Goal: Contribute content: Contribute content

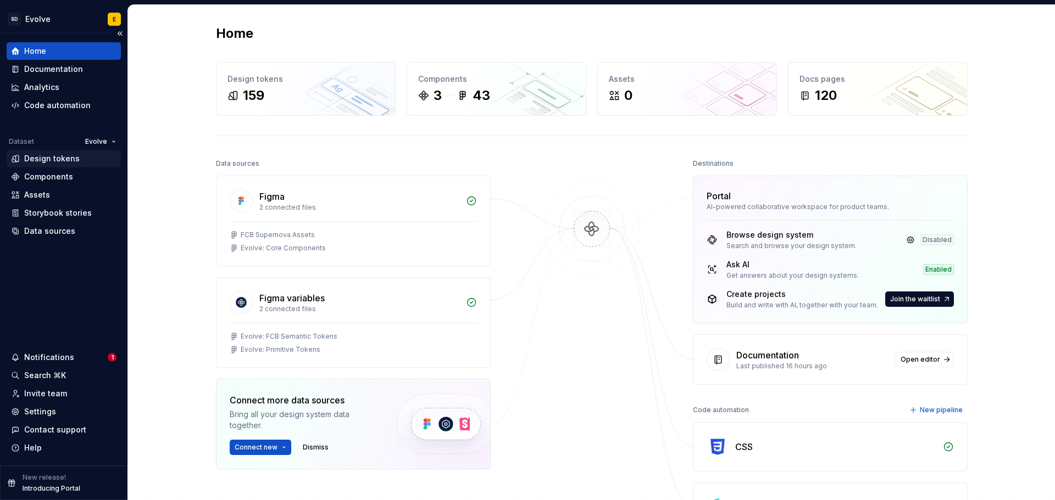
click at [36, 155] on div "Design tokens" at bounding box center [51, 158] width 55 height 11
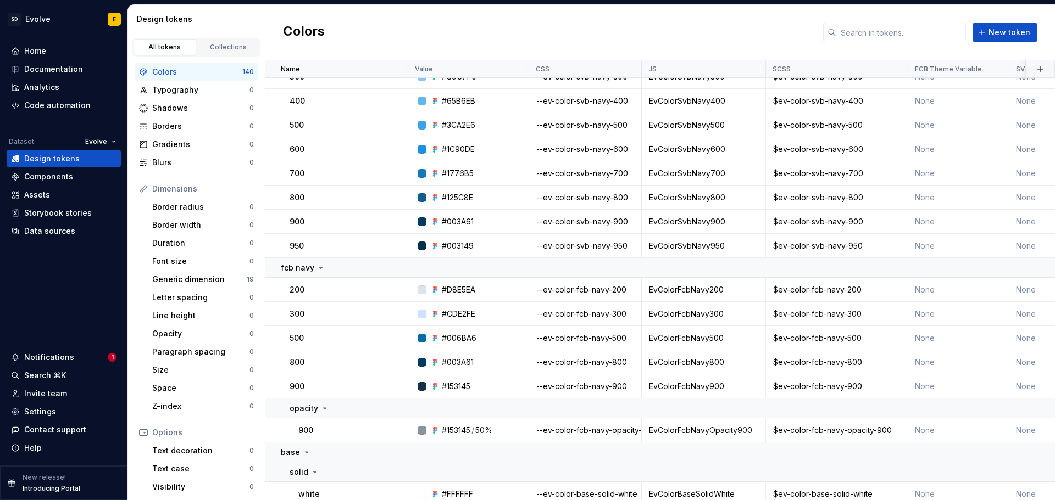
scroll to position [110, 0]
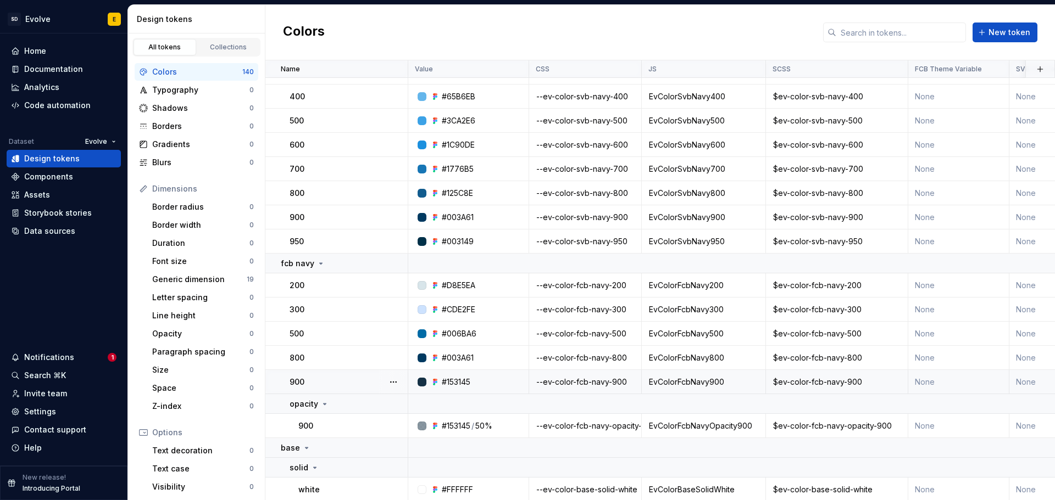
click at [926, 381] on td "None" at bounding box center [958, 382] width 101 height 24
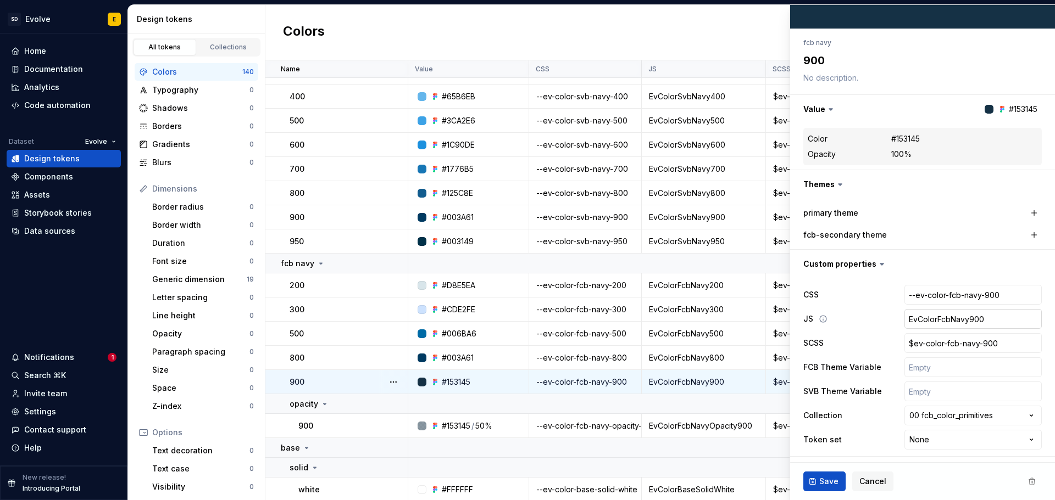
scroll to position [76, 0]
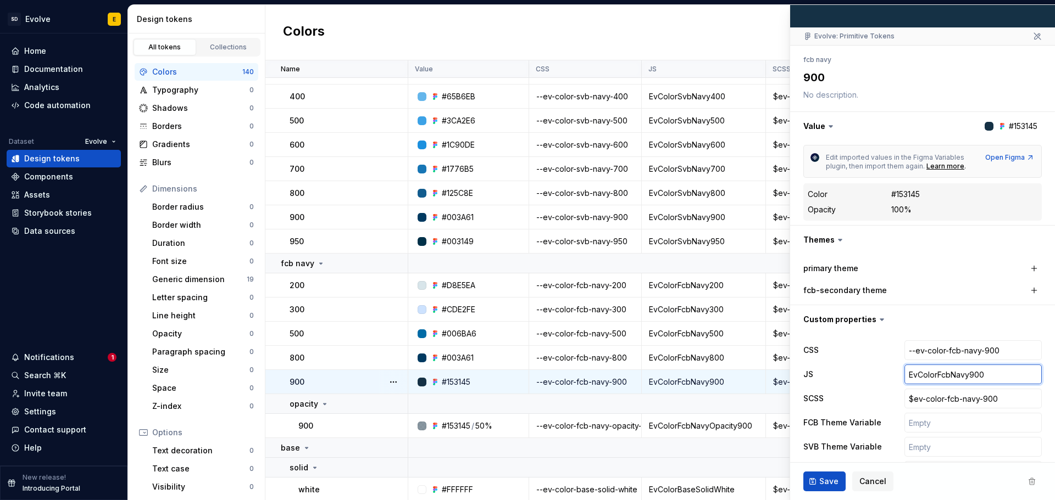
click at [925, 366] on input "EvColorFcbNavy900" at bounding box center [972, 375] width 137 height 20
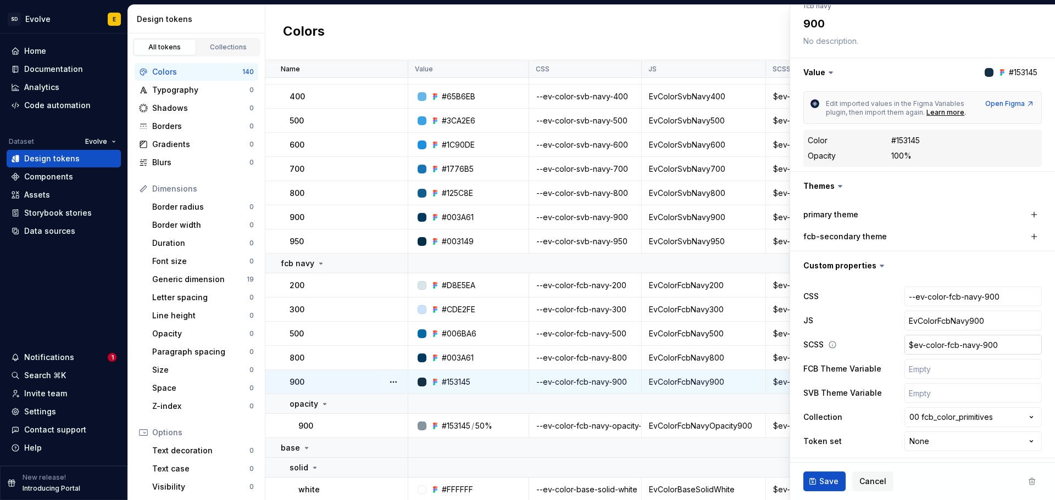
scroll to position [133, 0]
click at [925, 370] on input "text" at bounding box center [972, 367] width 137 height 20
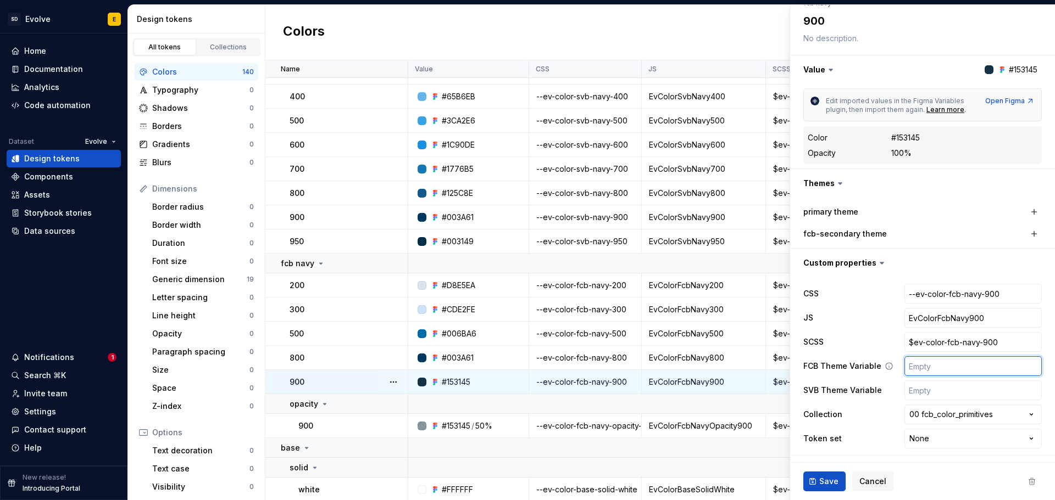
type textarea "*"
type input "$"
type textarea "*"
type input "$e"
type textarea "*"
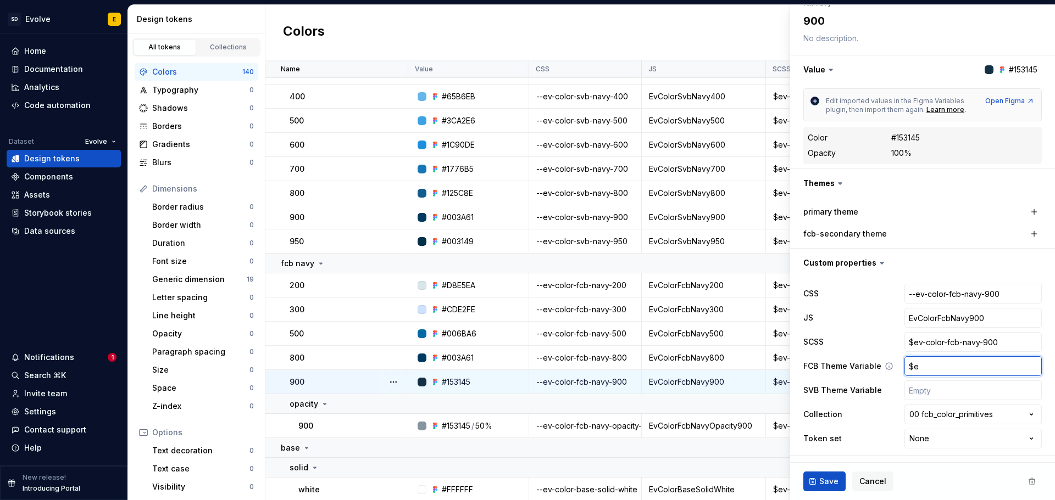
type input "$ee"
type textarea "*"
type input "$e"
type textarea "*"
type input "$ev"
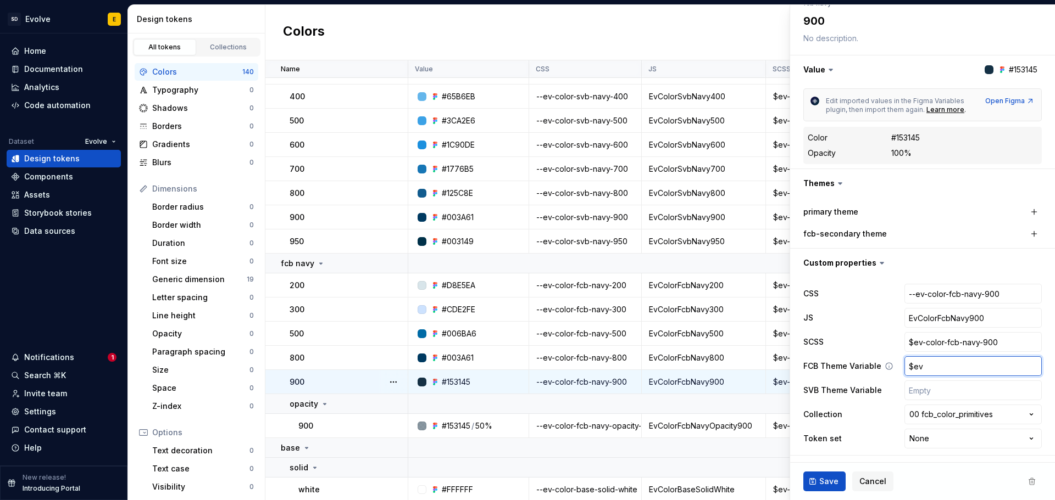
type textarea "*"
type input "$ev-"
type textarea "*"
type input "$ev-t"
type textarea "*"
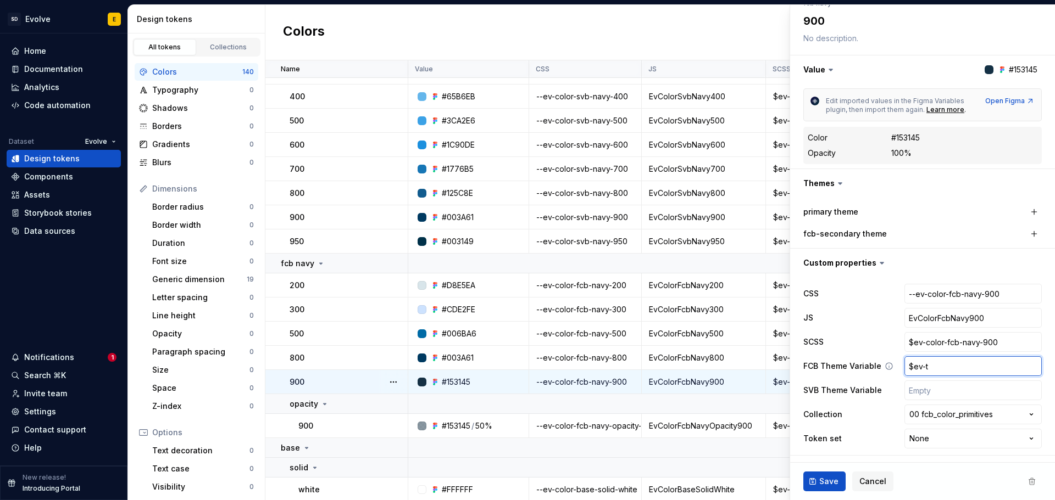
type input "$ev-te"
type textarea "*"
type input "$ev-t"
type textarea "*"
type input "$ev-th"
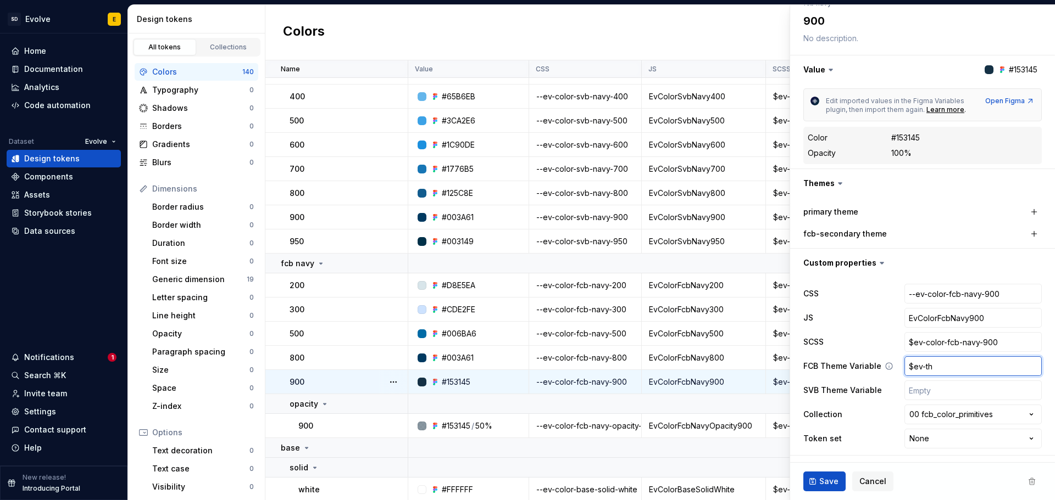
type textarea "*"
type input "$ev-the"
type textarea "*"
type input "$ev-them"
type textarea "*"
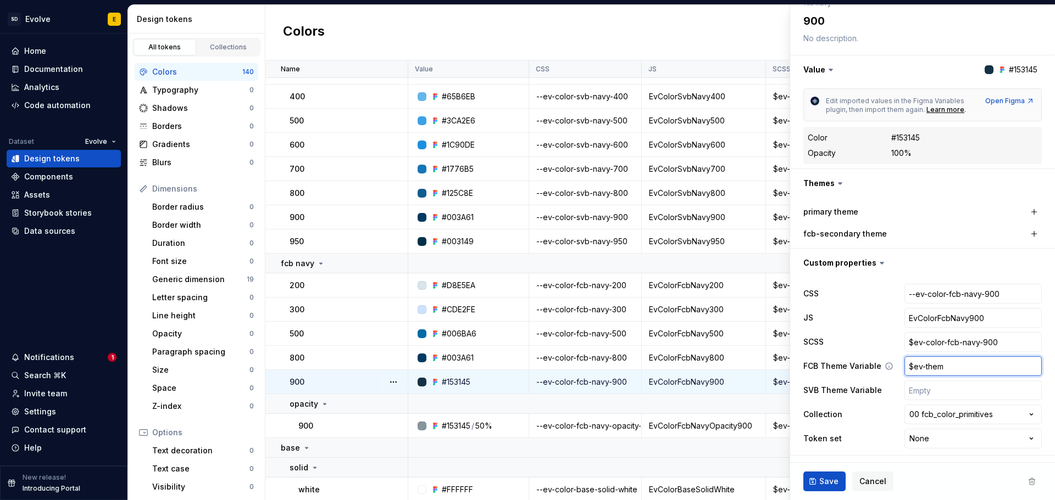
type input "$ev-theme"
type textarea "*"
type input "$ev-theme-"
type textarea "*"
type input "$ev-theme-p"
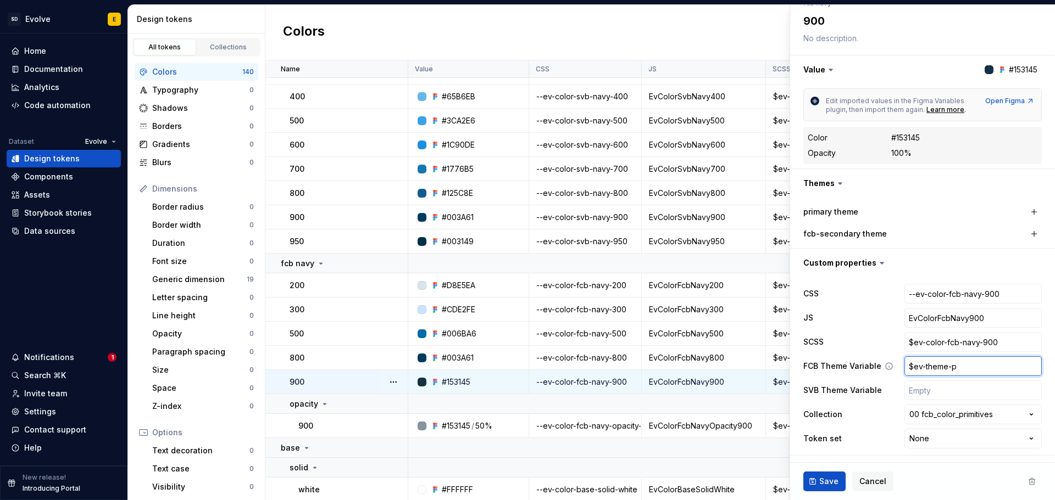
type textarea "*"
type input "$ev-theme-pr"
type textarea "*"
type input "$ev-theme-pri"
type textarea "*"
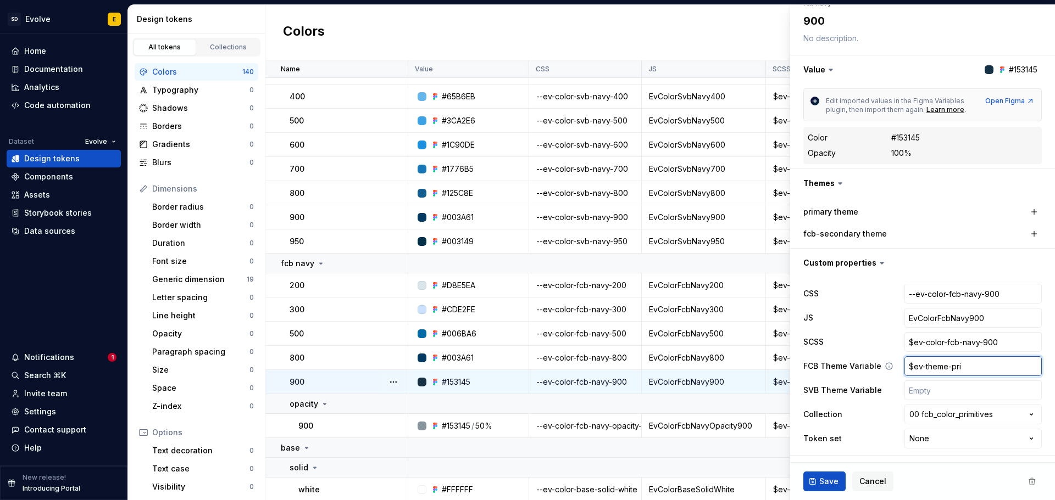
type input "$ev-theme-prim"
type textarea "*"
type input "$ev-theme-prima"
type textarea "*"
type input "$ev-theme-primar"
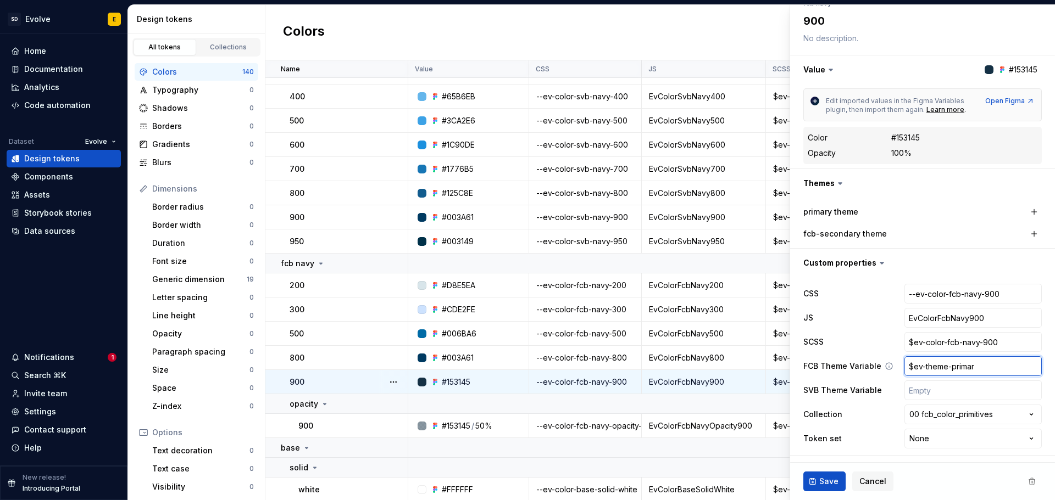
type textarea "*"
type input "$ev-theme-primary"
click at [821, 484] on span "Save" at bounding box center [828, 481] width 19 height 11
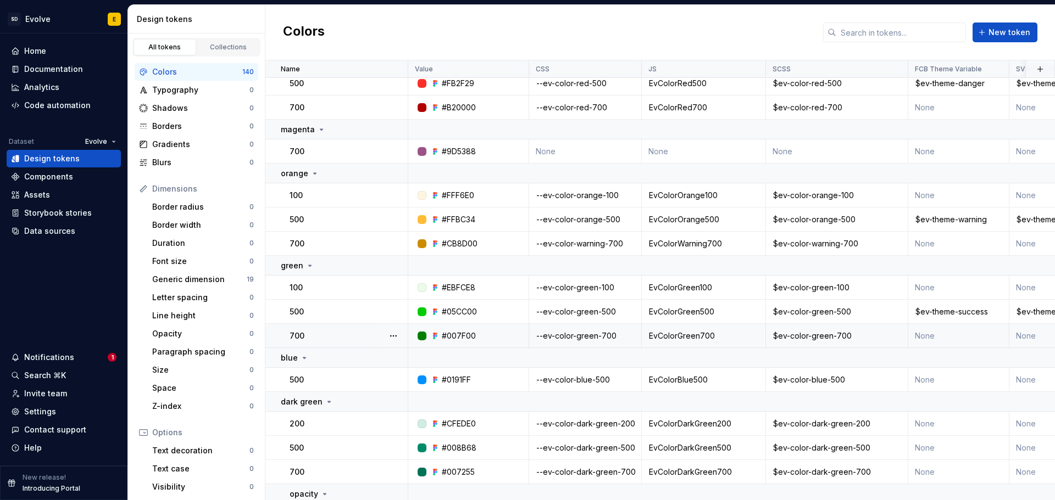
scroll to position [824, 0]
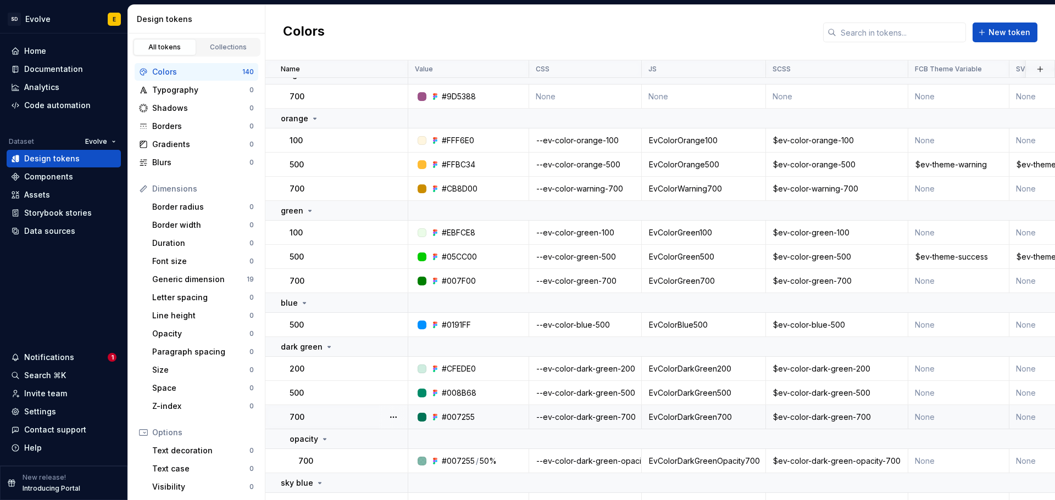
click at [922, 411] on td "None" at bounding box center [958, 417] width 101 height 24
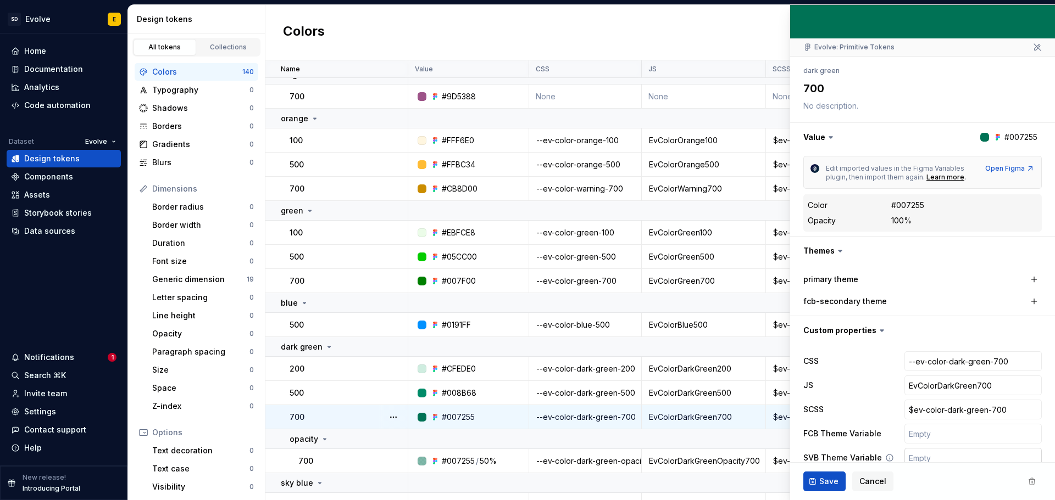
scroll to position [133, 0]
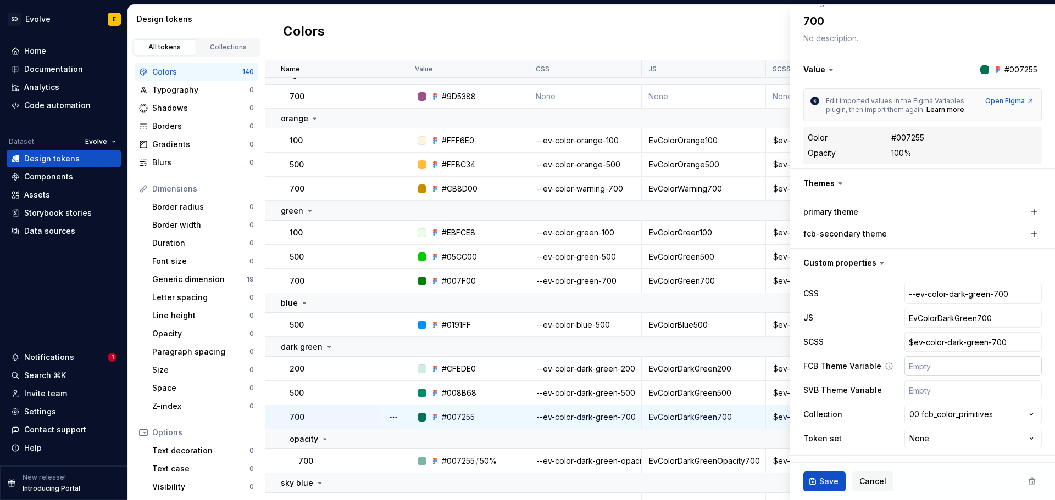
click at [921, 370] on input "text" at bounding box center [972, 367] width 137 height 20
type textarea "*"
type input "$"
type textarea "*"
type input "$e"
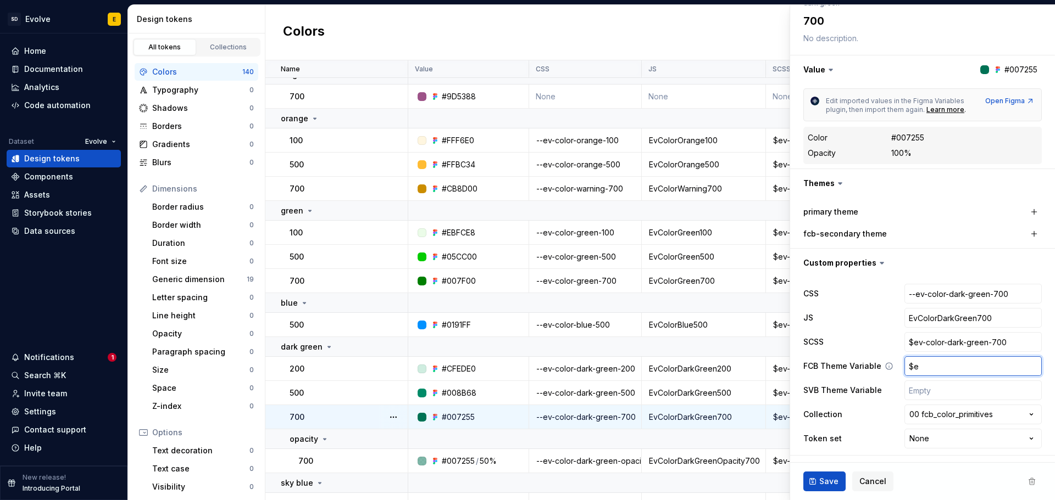
type textarea "*"
type input "$ev"
type textarea "*"
type input "$ev-"
type textarea "*"
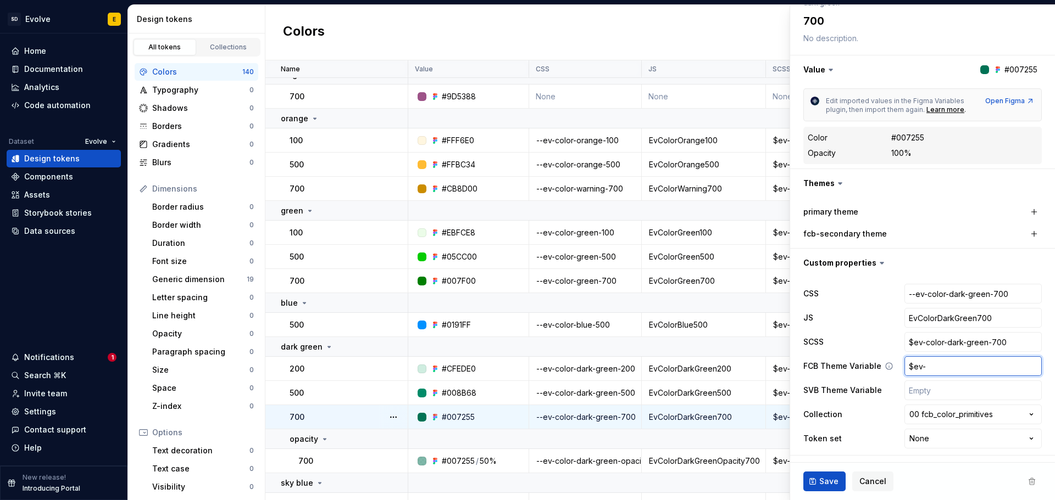
type input "$ev-t"
type textarea "*"
type input "$ev-th"
type textarea "*"
type input "$ev-the"
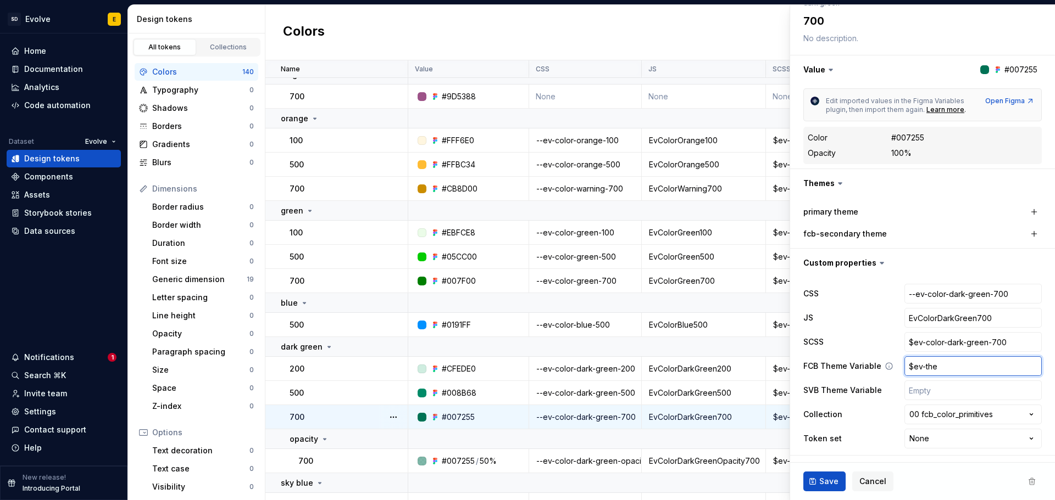
type textarea "*"
type input "$ev-them"
type textarea "*"
type input "$ev-theme"
type textarea "*"
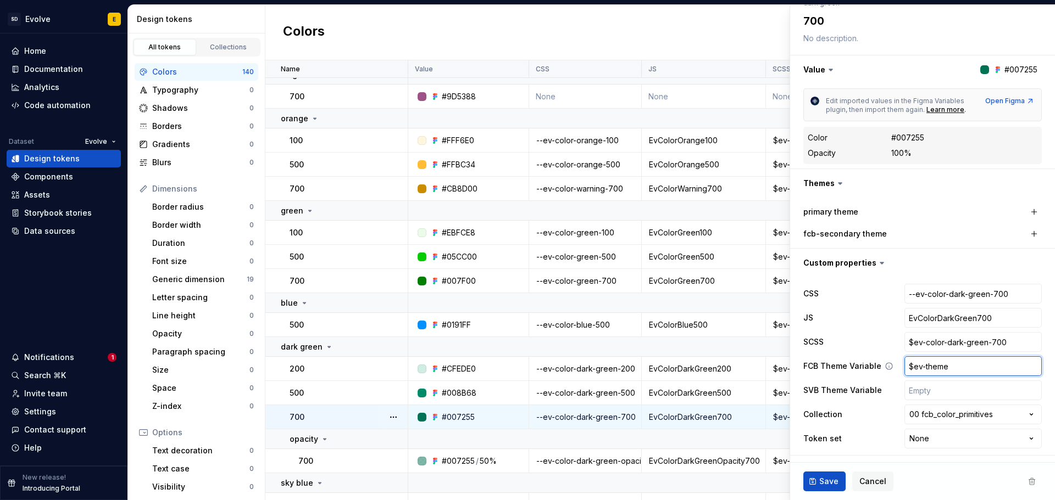
type input "$ev-theme-"
type textarea "*"
type input "$ev-theme-s"
type textarea "*"
type input "$ev-theme-se"
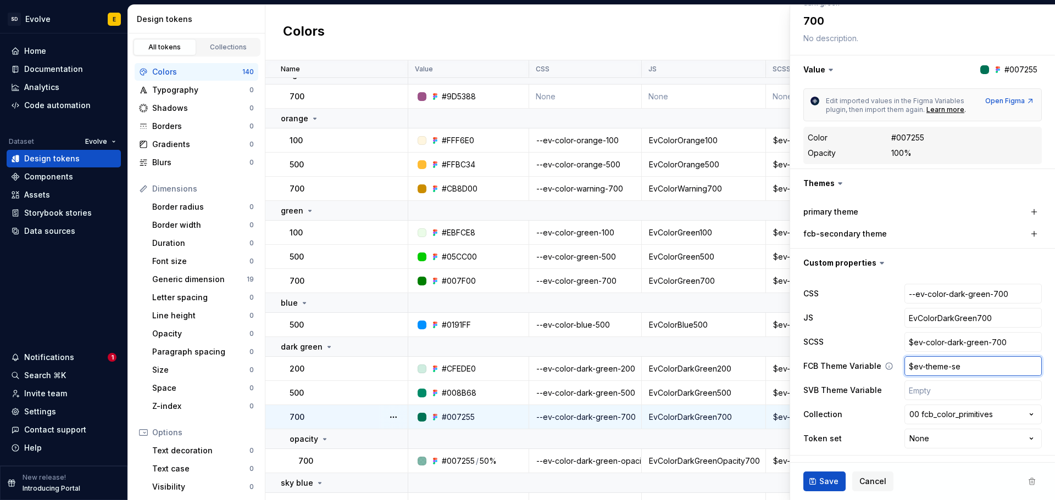
type textarea "*"
type input "$ev-theme-seco"
type textarea "*"
type input "$ev-theme-secon"
type textarea "*"
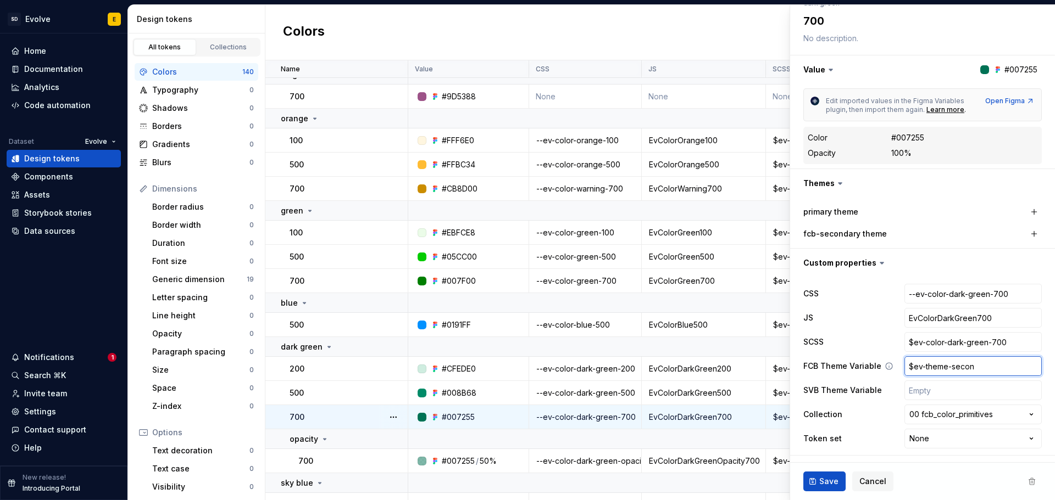
type input "$ev-theme-second"
type textarea "*"
type input "$ev-theme-seconda"
type textarea "*"
type input "$ev-theme-secondar"
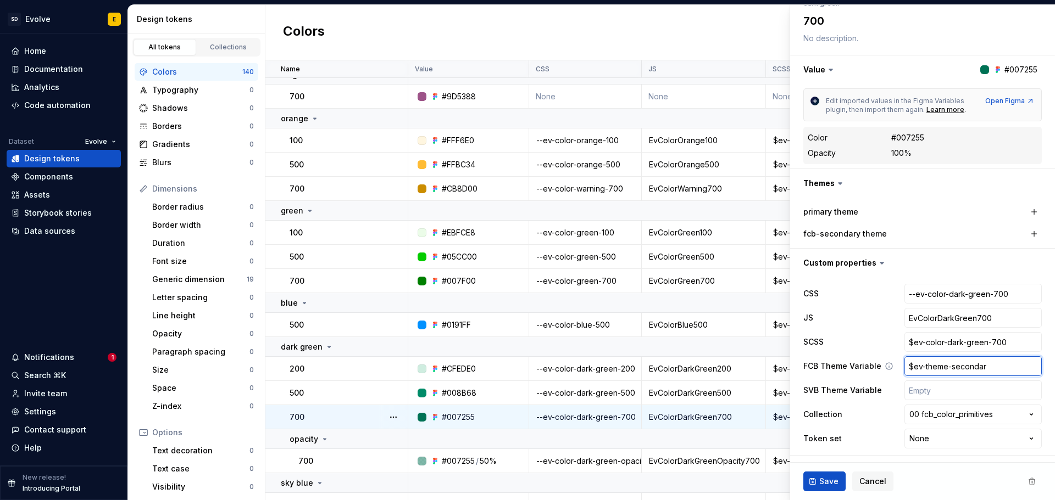
type textarea "*"
type input "$ev-theme-secondary"
click at [819, 471] on div "Save Cancel" at bounding box center [922, 481] width 265 height 37
click at [822, 481] on span "Save" at bounding box center [828, 481] width 19 height 11
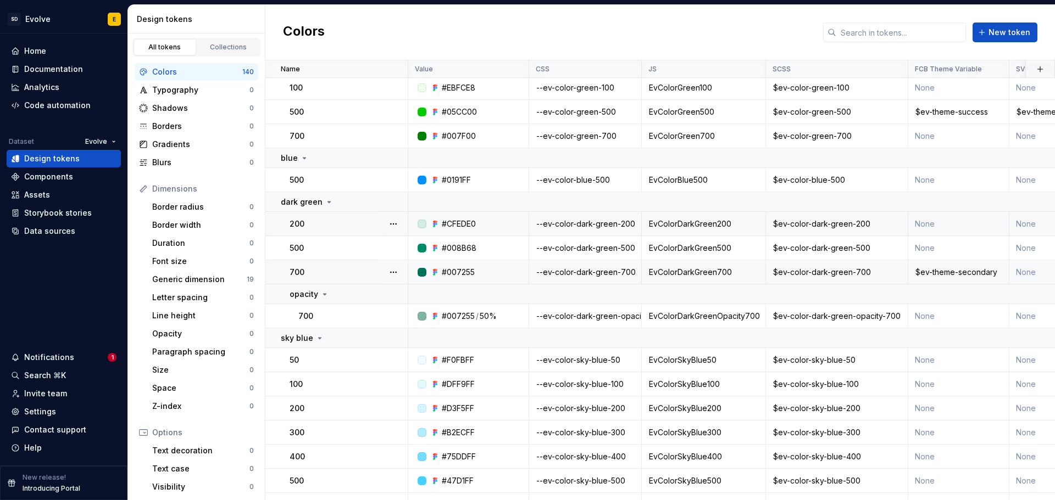
scroll to position [989, 0]
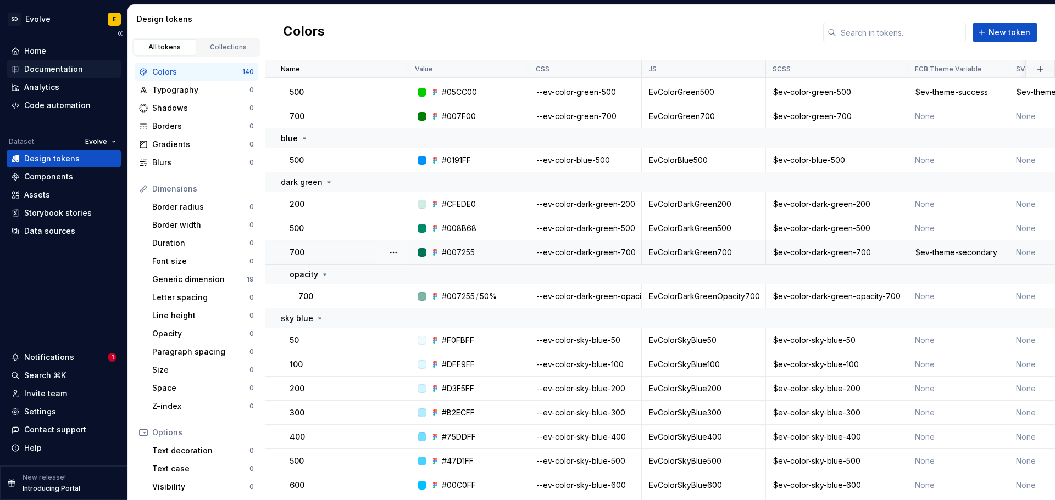
click at [27, 64] on div "Documentation" at bounding box center [53, 69] width 59 height 11
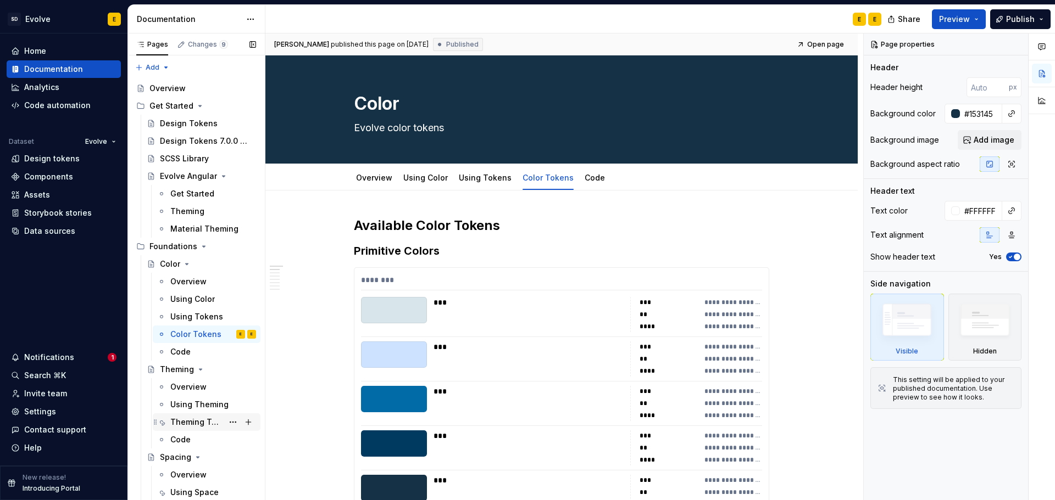
click at [185, 421] on div "Theming Tokens" at bounding box center [196, 422] width 53 height 11
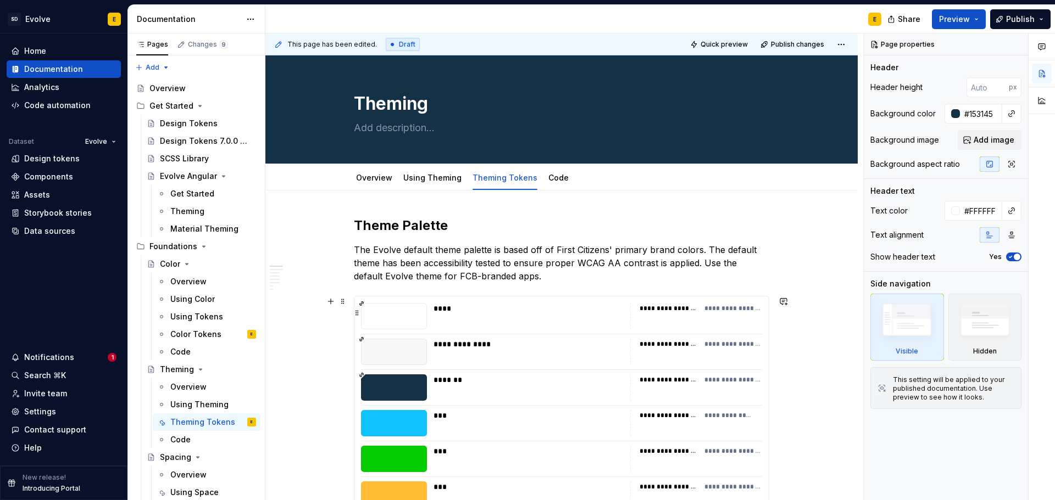
click at [564, 312] on div "****" at bounding box center [528, 308] width 190 height 11
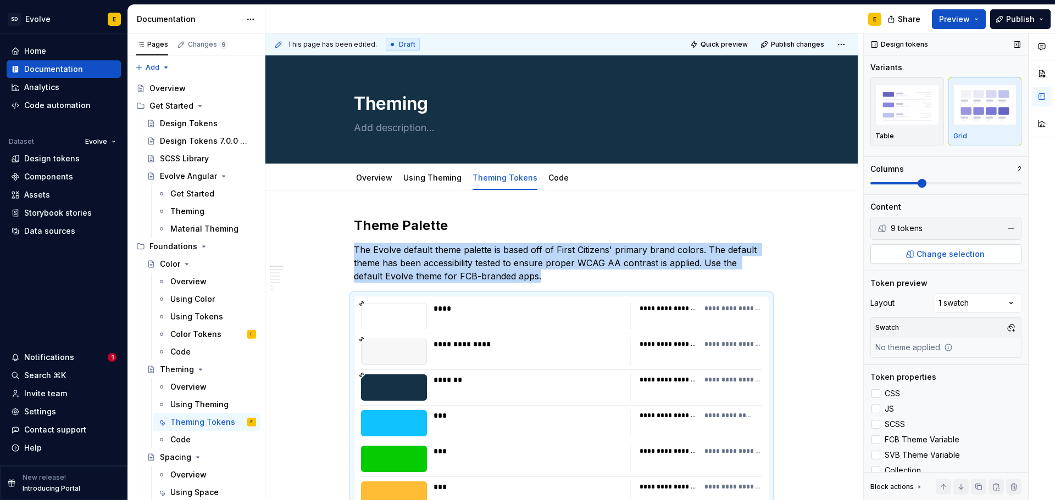
click at [921, 260] on button "Change selection" at bounding box center [945, 254] width 151 height 20
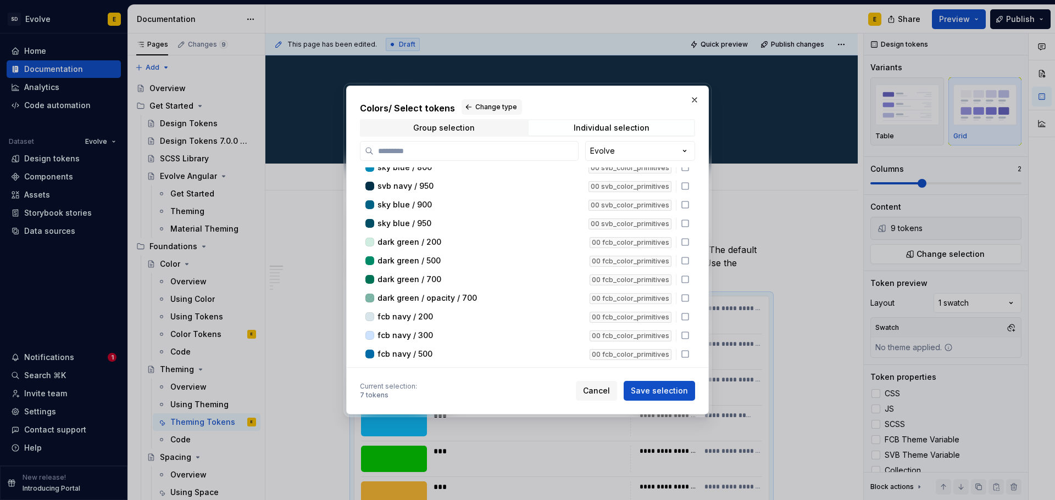
scroll to position [879, 0]
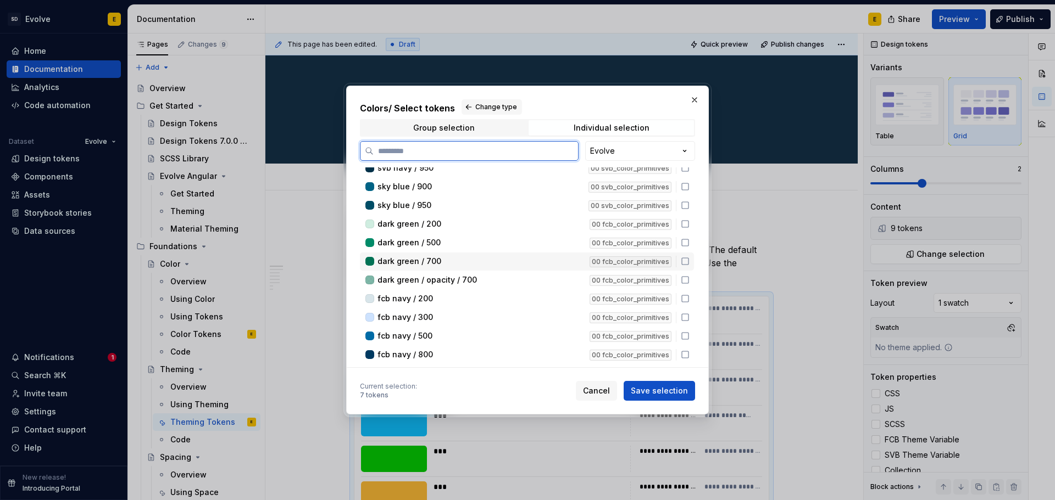
click at [685, 262] on icon at bounding box center [685, 261] width 9 height 9
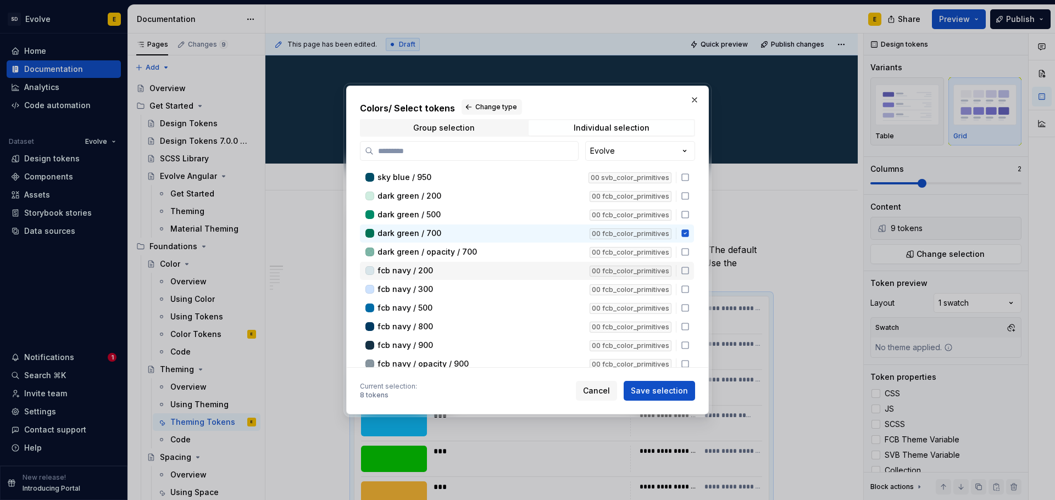
scroll to position [934, 0]
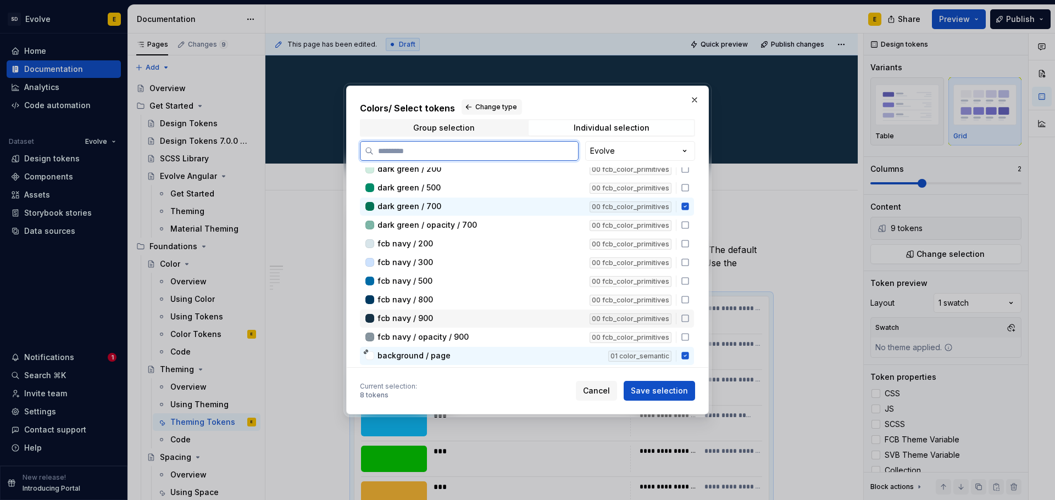
click at [683, 319] on icon at bounding box center [685, 318] width 9 height 9
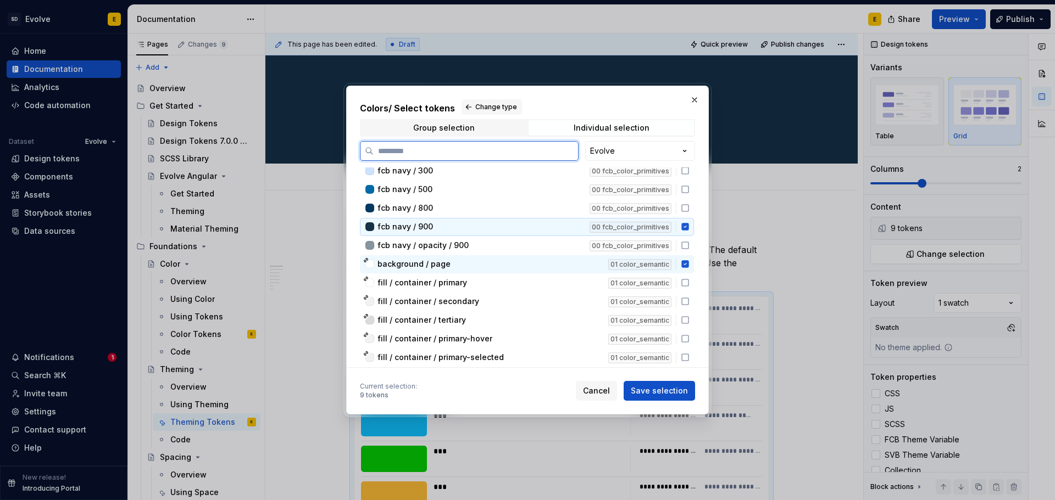
scroll to position [1044, 0]
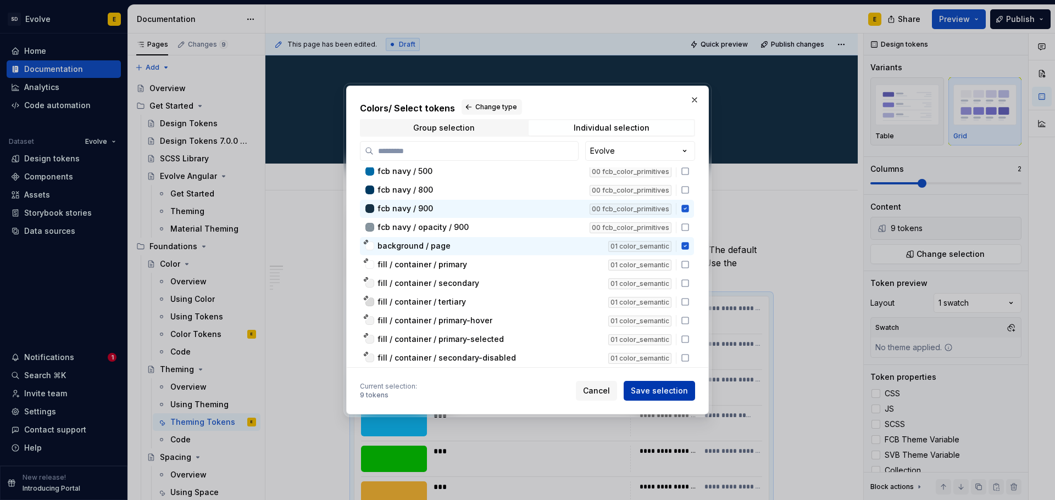
click at [676, 388] on span "Save selection" at bounding box center [659, 391] width 57 height 11
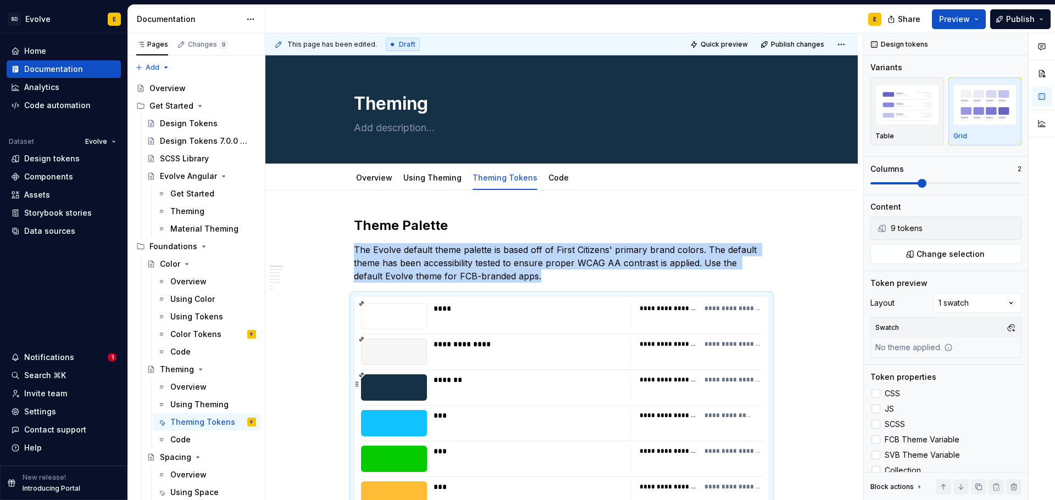
scroll to position [121, 0]
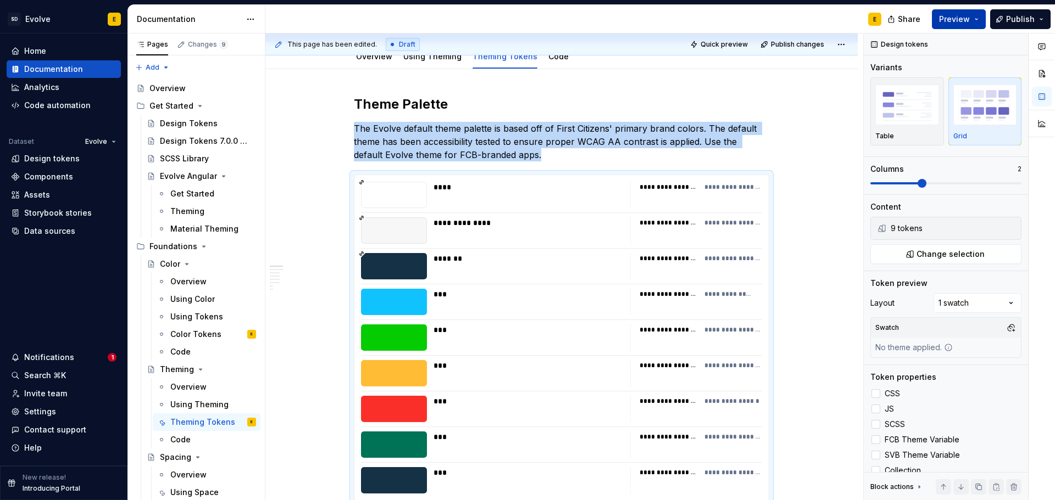
click at [949, 21] on span "Preview" at bounding box center [954, 19] width 31 height 11
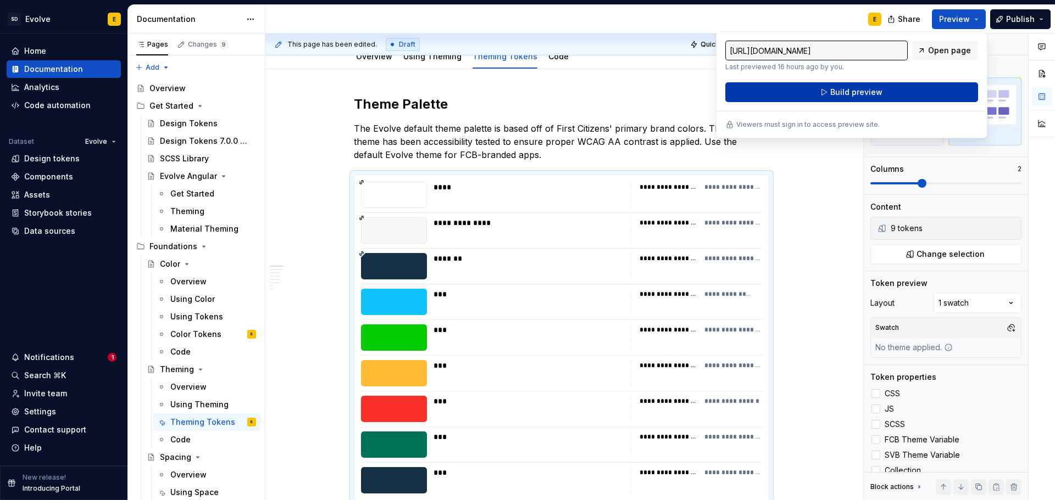
click at [900, 86] on button "Build preview" at bounding box center [851, 92] width 253 height 20
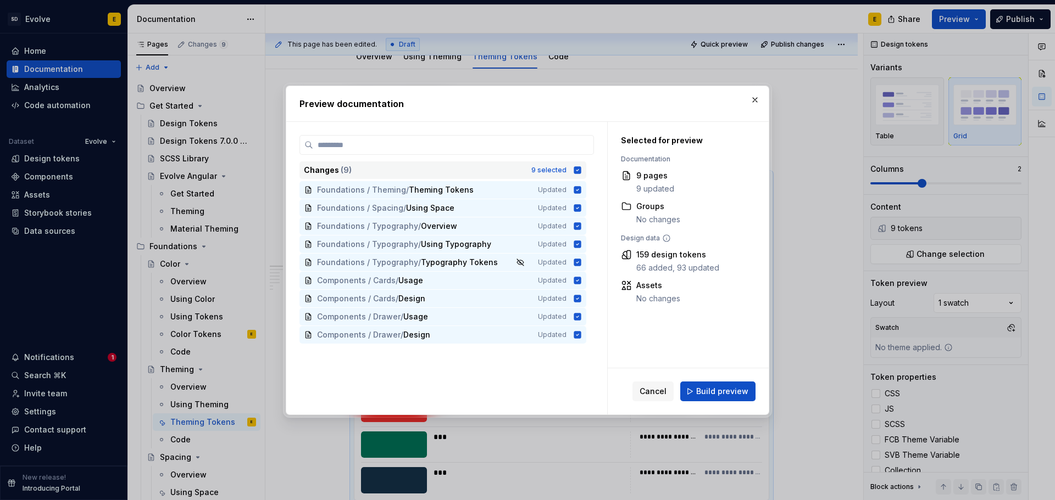
click at [576, 170] on icon at bounding box center [577, 170] width 9 height 9
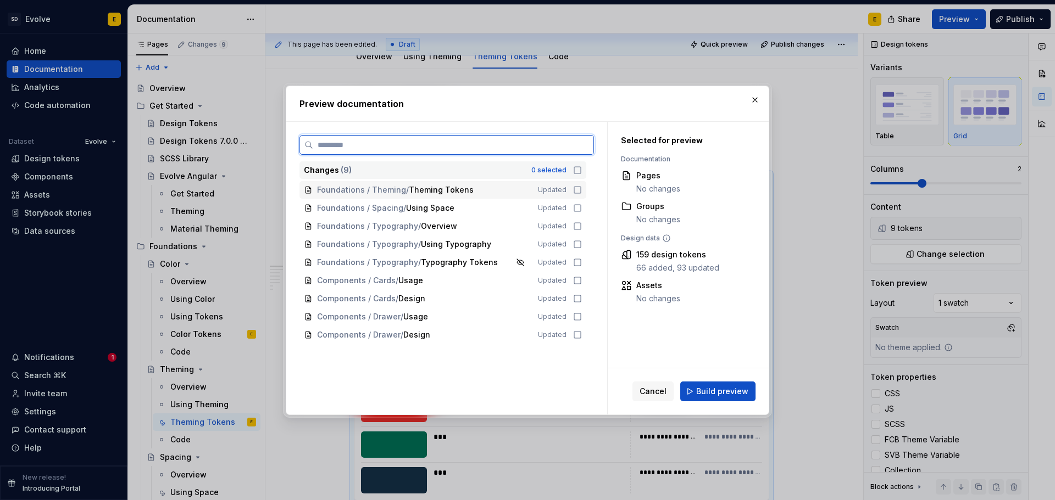
click at [576, 191] on icon at bounding box center [577, 190] width 9 height 9
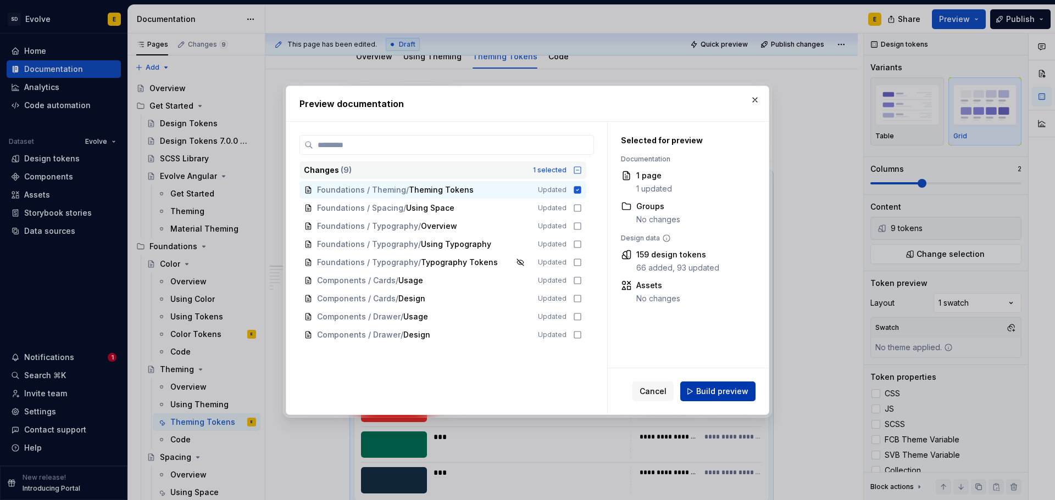
click at [710, 390] on span "Build preview" at bounding box center [722, 391] width 52 height 11
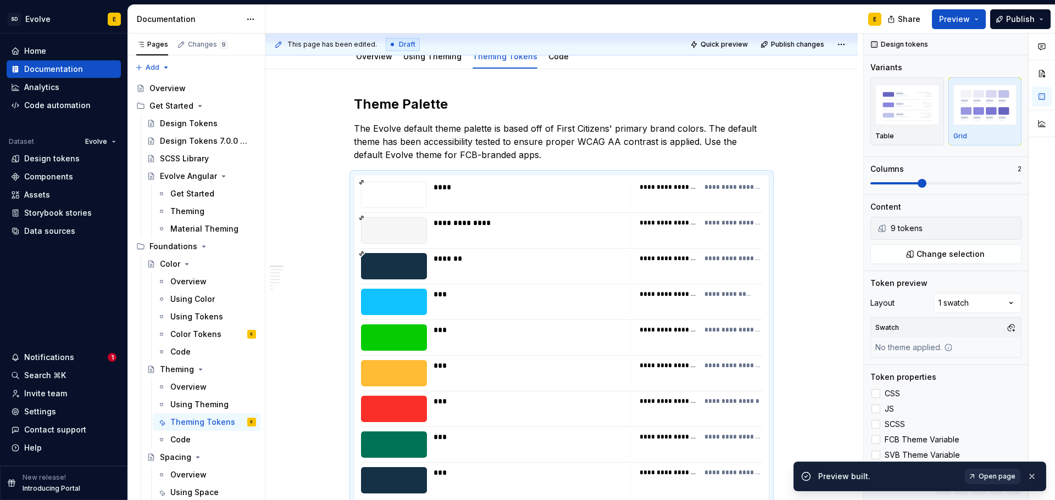
click at [987, 481] on link "Open page" at bounding box center [992, 476] width 55 height 15
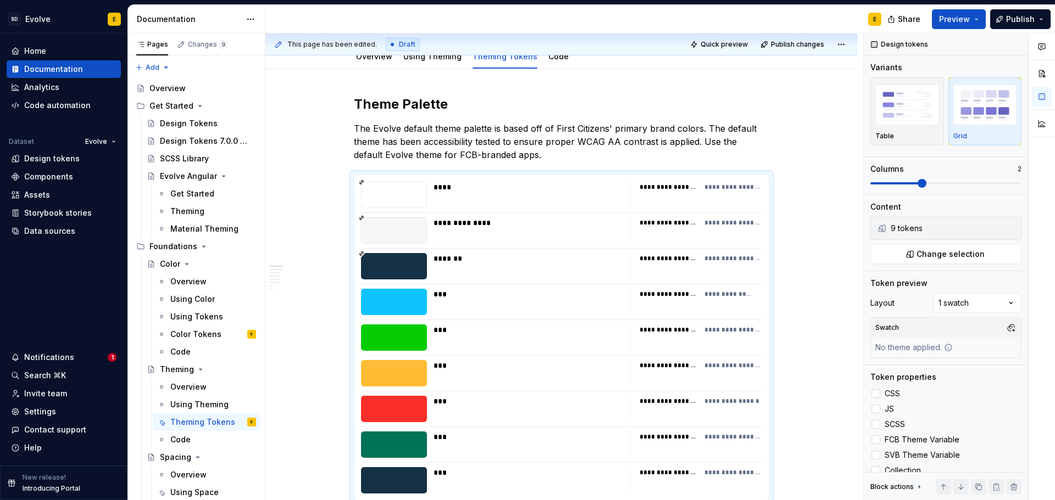
type textarea "*"
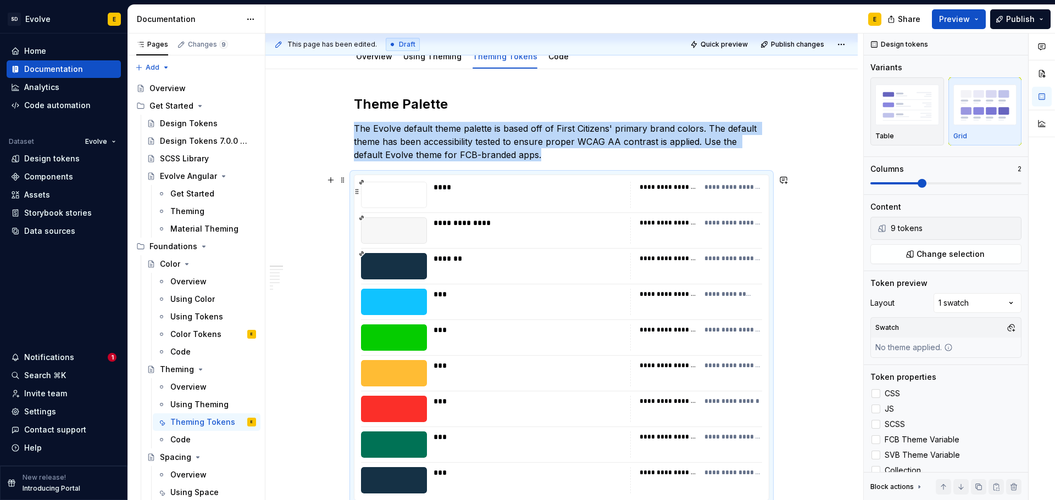
click at [541, 192] on div "****" at bounding box center [528, 187] width 190 height 11
click at [916, 253] on span "Change selection" at bounding box center [950, 254] width 68 height 11
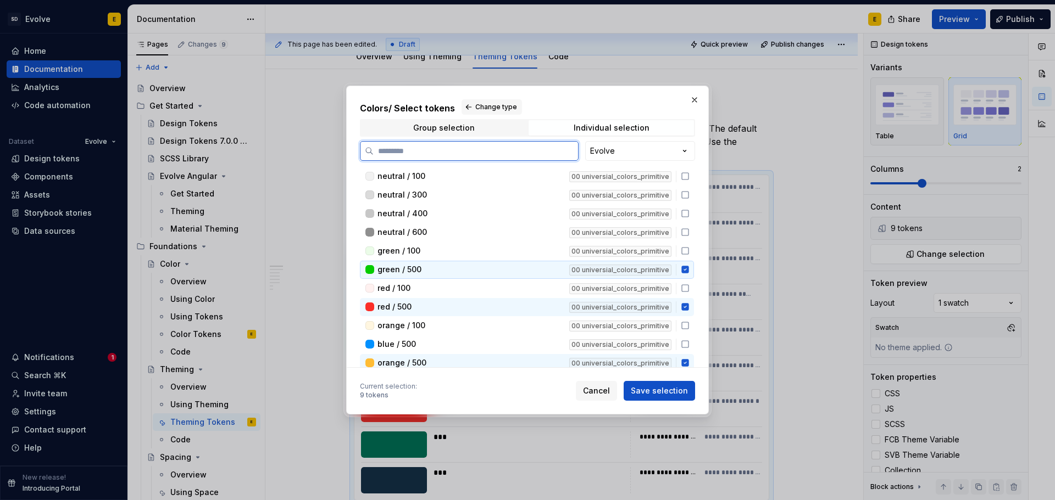
click at [686, 270] on icon at bounding box center [684, 269] width 7 height 7
click at [687, 305] on icon at bounding box center [684, 307] width 7 height 7
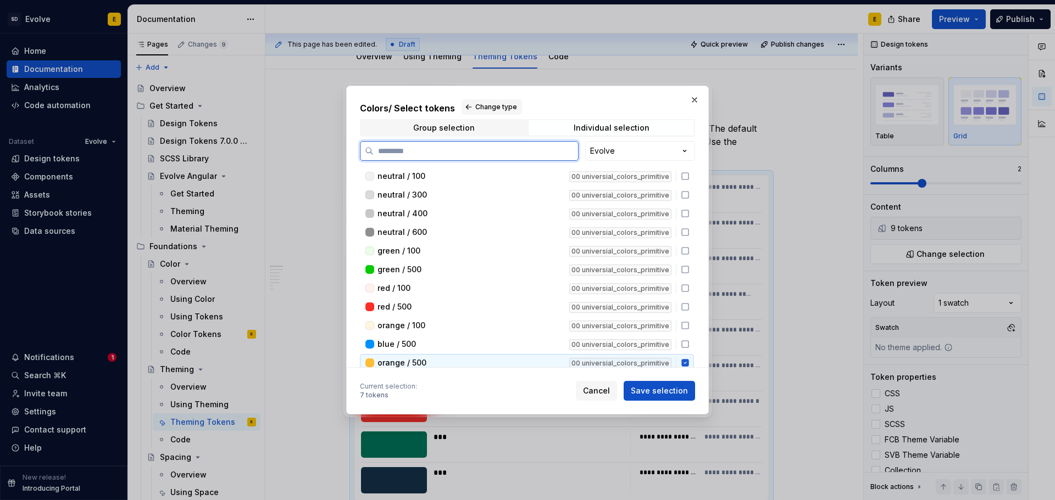
click at [686, 359] on icon at bounding box center [685, 363] width 9 height 9
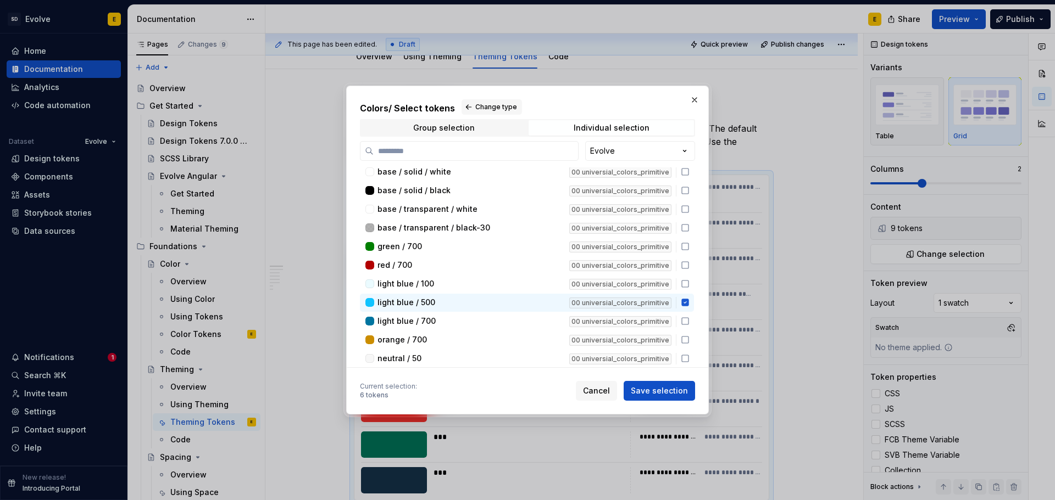
scroll to position [275, 0]
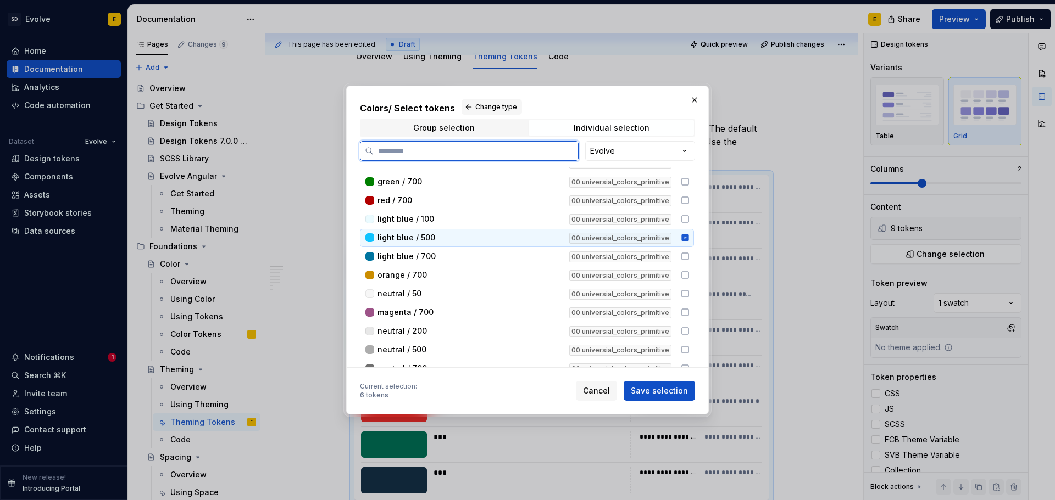
click at [683, 240] on icon at bounding box center [684, 238] width 7 height 7
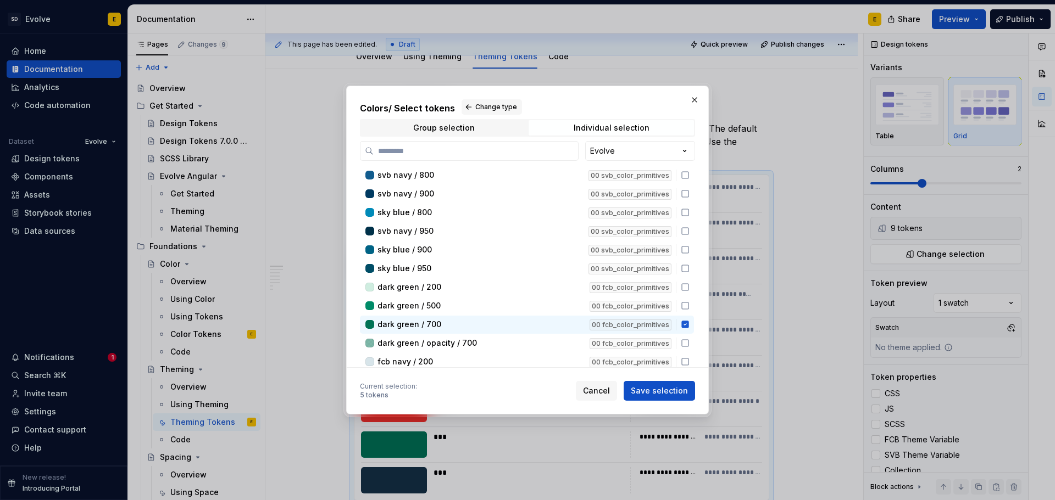
scroll to position [934, 0]
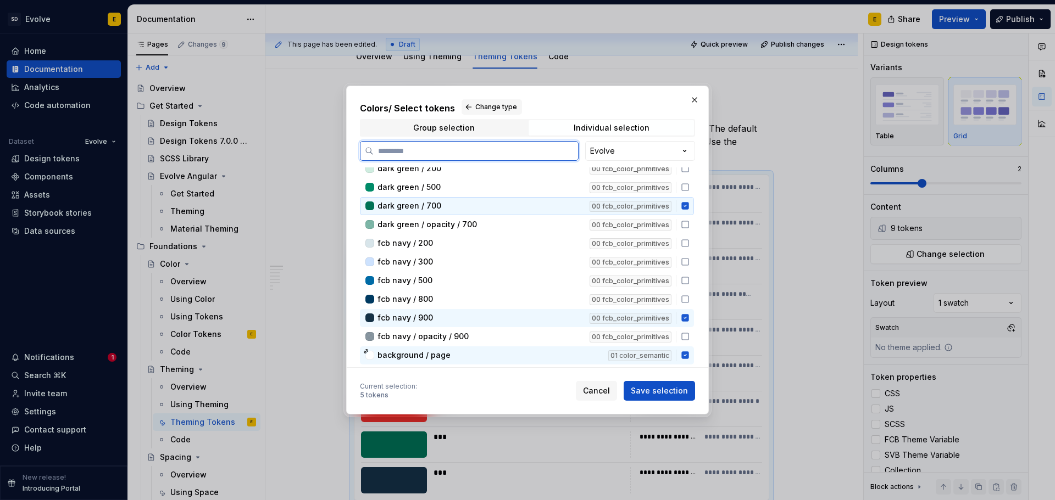
click at [683, 206] on icon at bounding box center [684, 206] width 7 height 7
click at [685, 320] on icon at bounding box center [684, 318] width 7 height 7
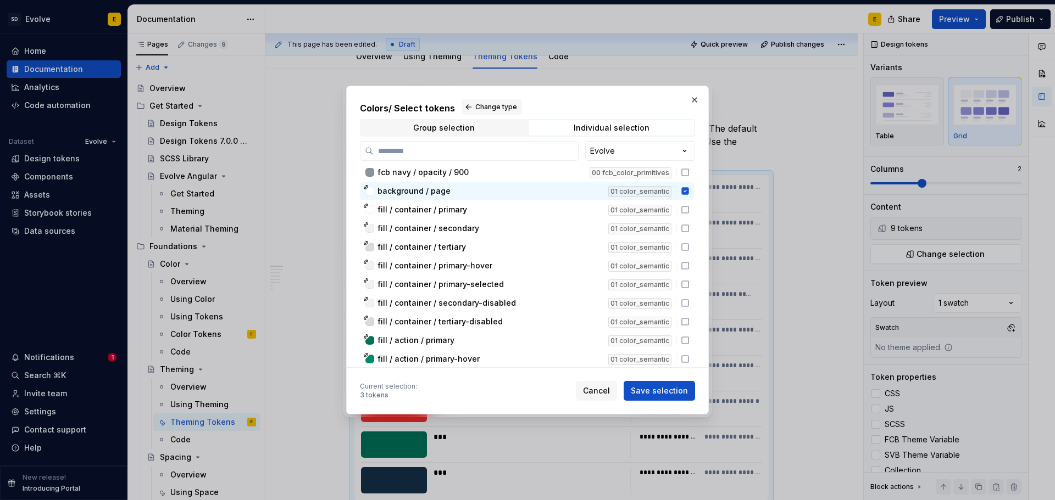
scroll to position [1099, 0]
click at [686, 192] on icon at bounding box center [684, 190] width 7 height 7
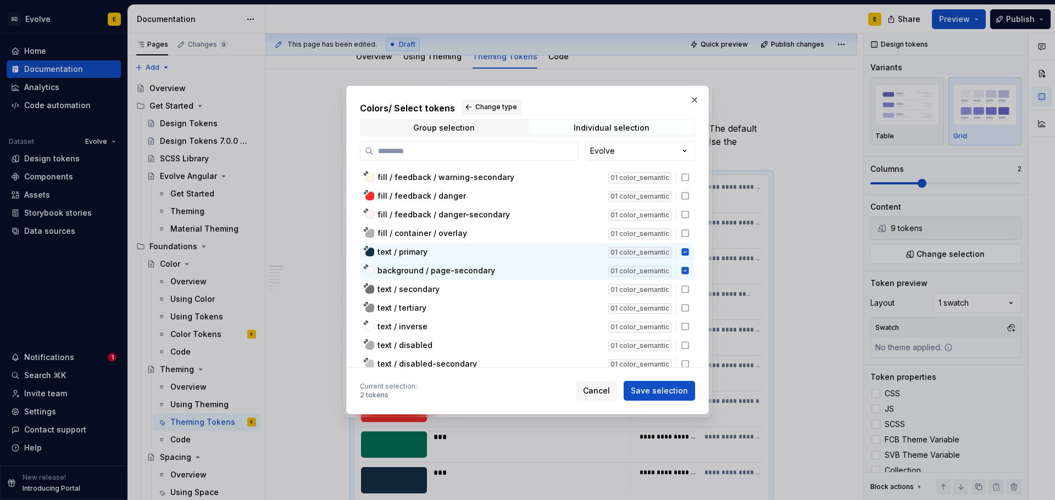
scroll to position [1483, 0]
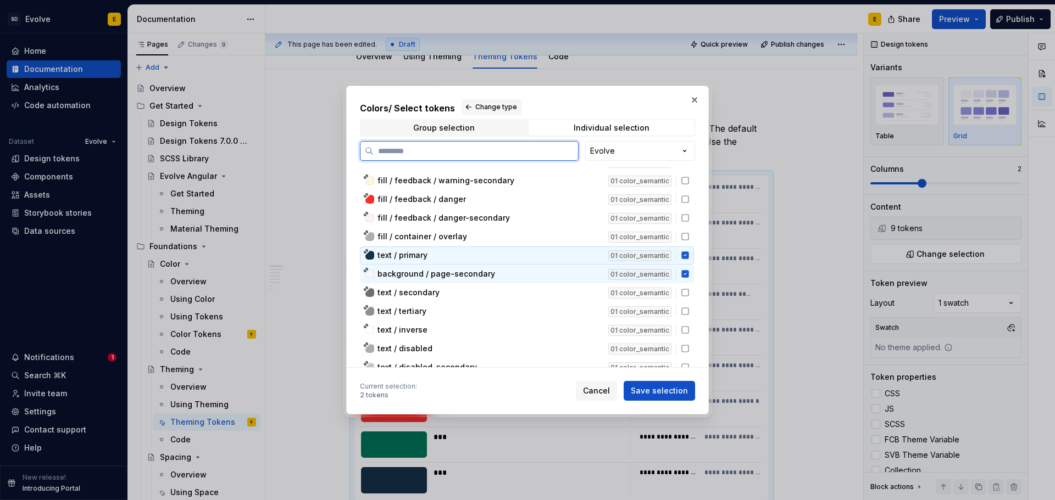
drag, startPoint x: 683, startPoint y: 255, endPoint x: 687, endPoint y: 271, distance: 16.4
click at [684, 258] on icon at bounding box center [684, 255] width 7 height 7
click at [688, 274] on icon at bounding box center [684, 274] width 7 height 7
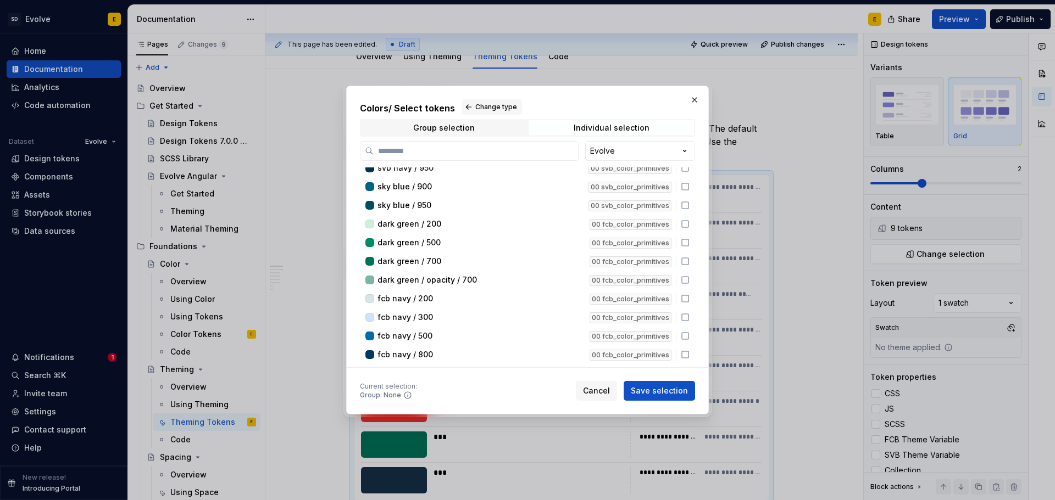
scroll to position [934, 0]
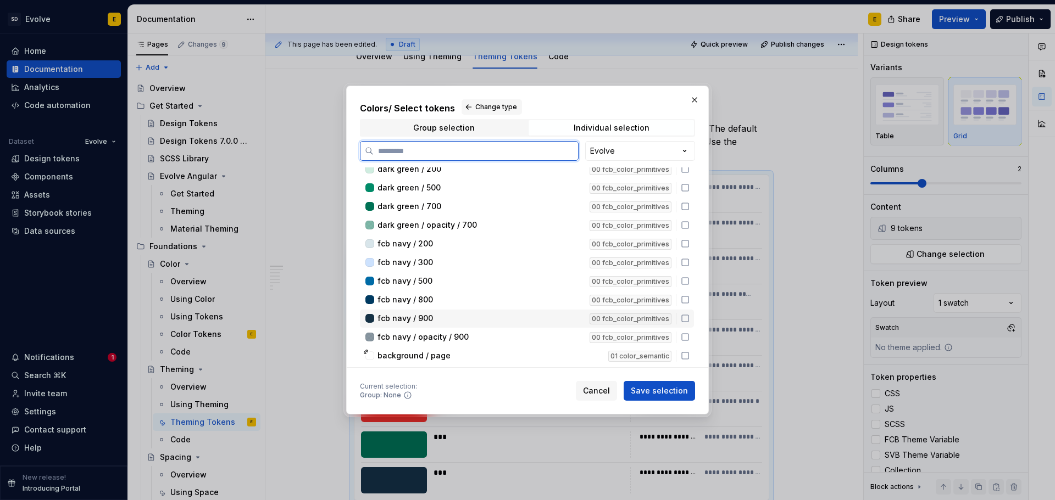
click at [683, 318] on icon at bounding box center [685, 318] width 9 height 9
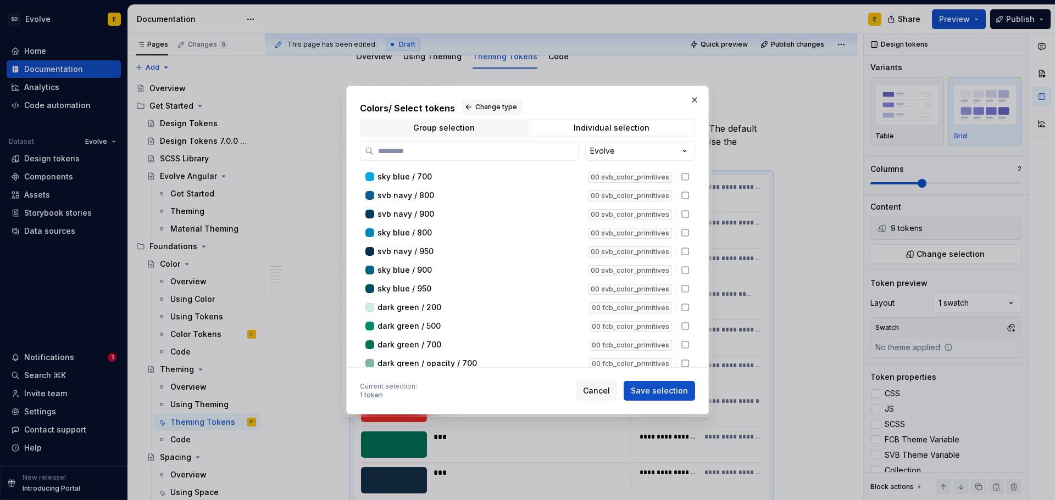
scroll to position [824, 0]
click at [684, 328] on icon at bounding box center [685, 325] width 9 height 9
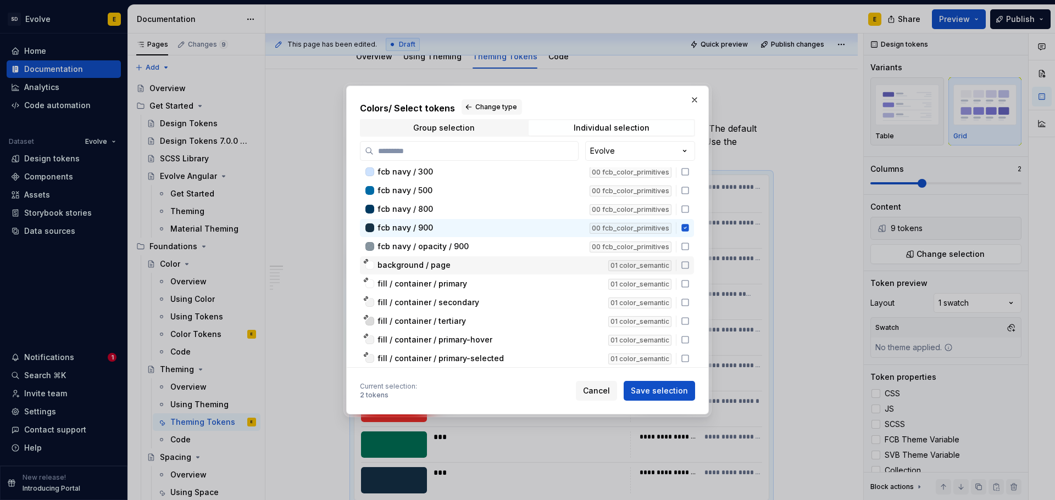
scroll to position [1044, 0]
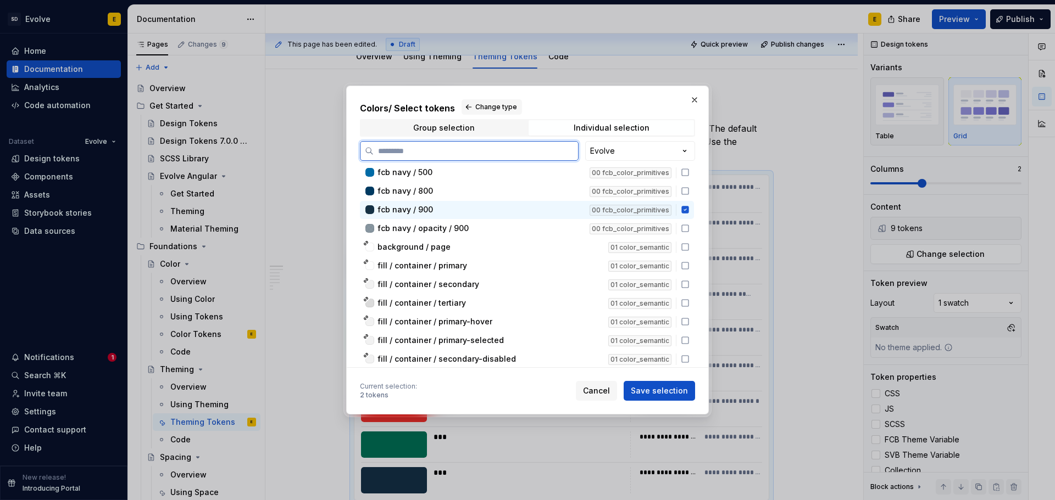
click at [433, 152] on input "search" at bounding box center [476, 151] width 204 height 11
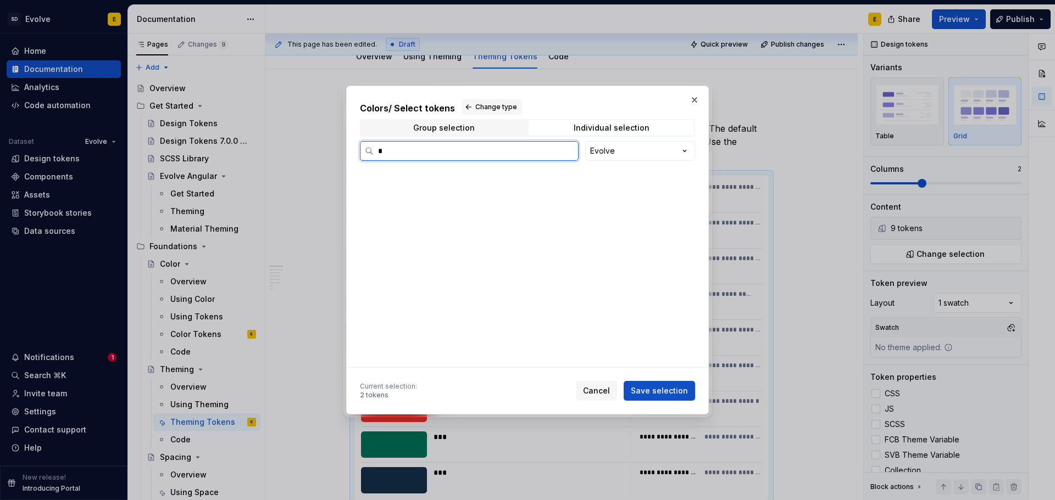
scroll to position [0, 0]
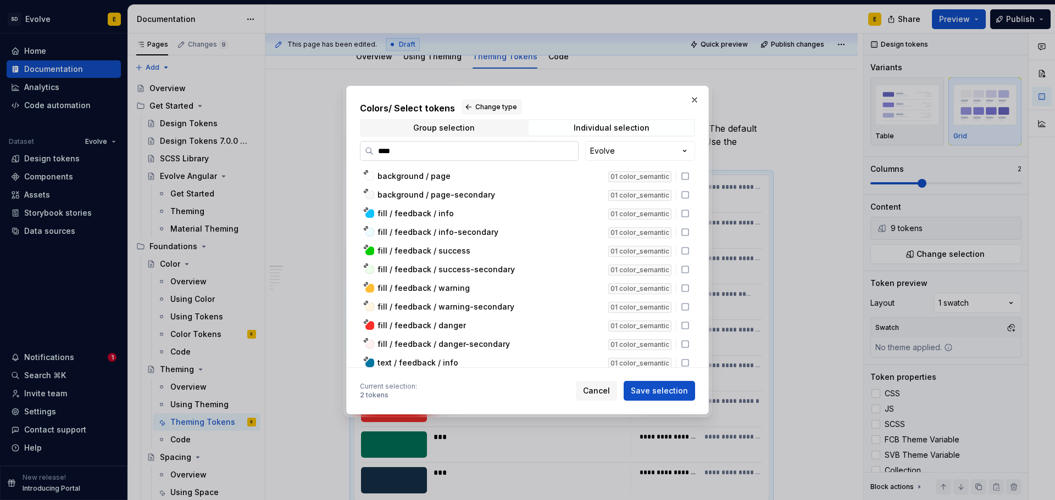
drag, startPoint x: 400, startPoint y: 153, endPoint x: 369, endPoint y: 152, distance: 31.3
click at [369, 152] on label "****" at bounding box center [469, 151] width 219 height 20
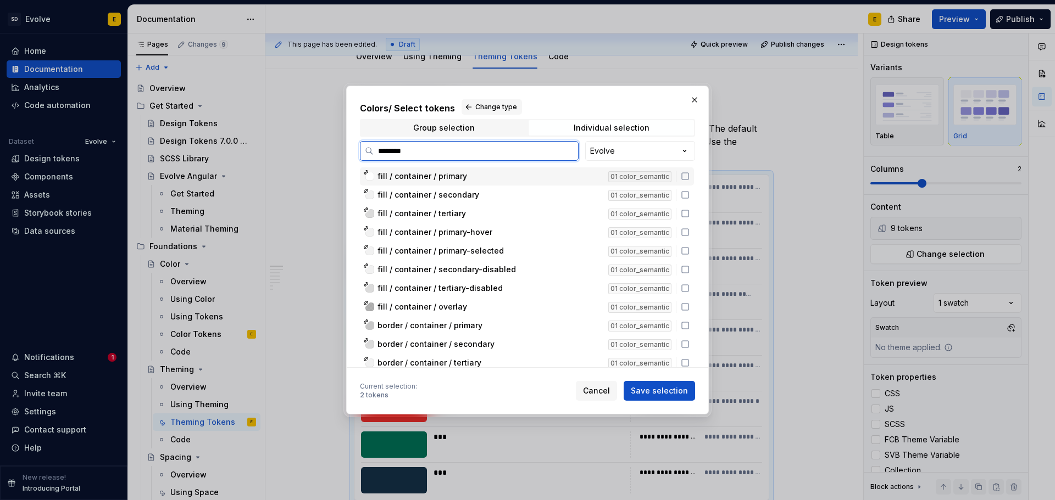
type input "*********"
click at [593, 391] on span "Cancel" at bounding box center [596, 391] width 27 height 11
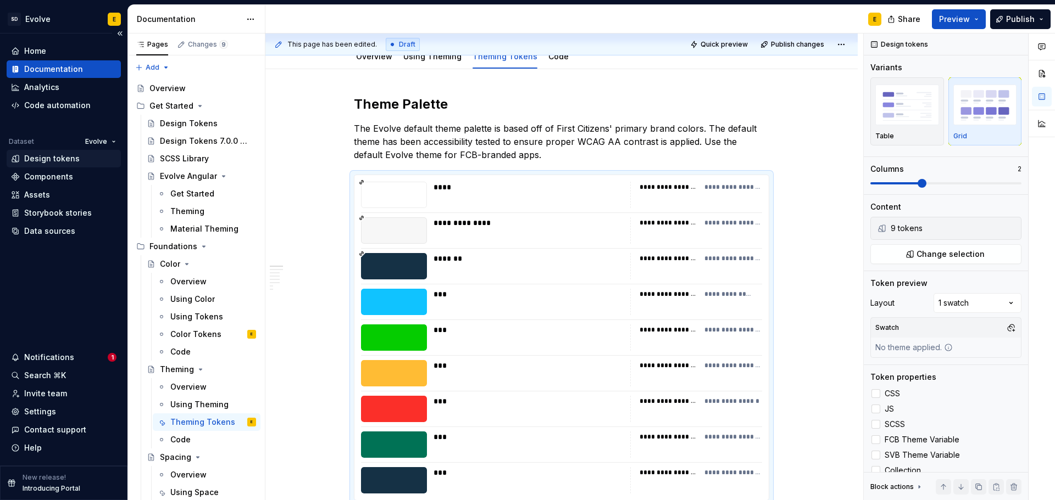
click at [39, 159] on div "Design tokens" at bounding box center [51, 158] width 55 height 11
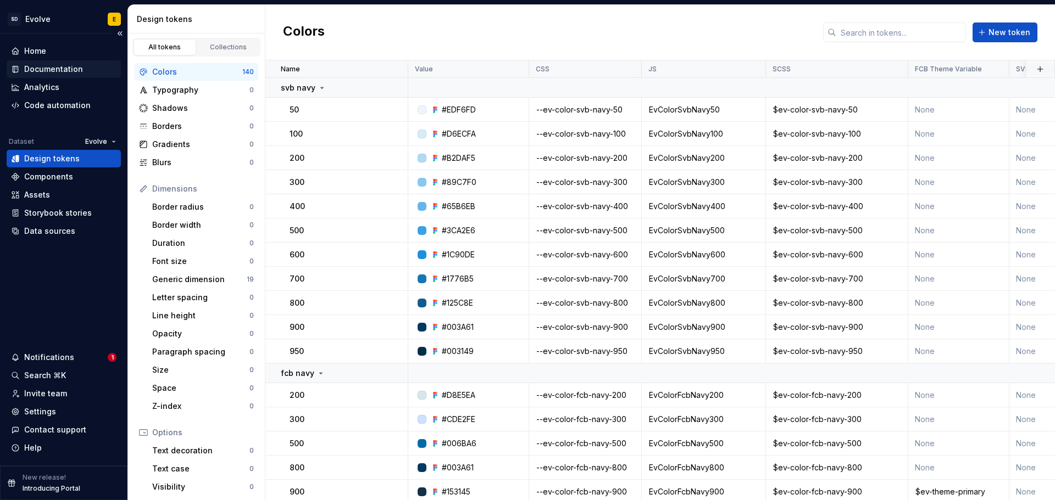
click at [64, 72] on div "Documentation" at bounding box center [53, 69] width 59 height 11
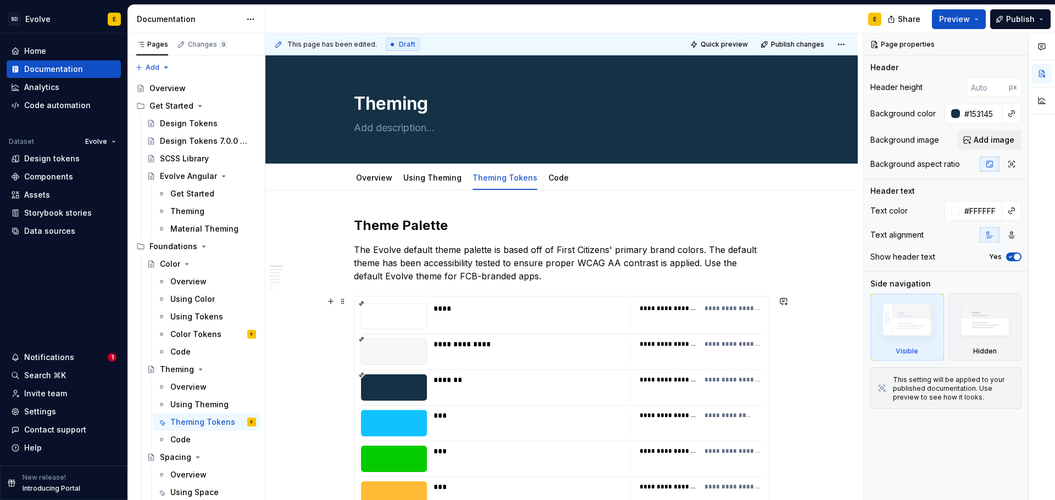
click at [467, 301] on div "**********" at bounding box center [561, 459] width 414 height 325
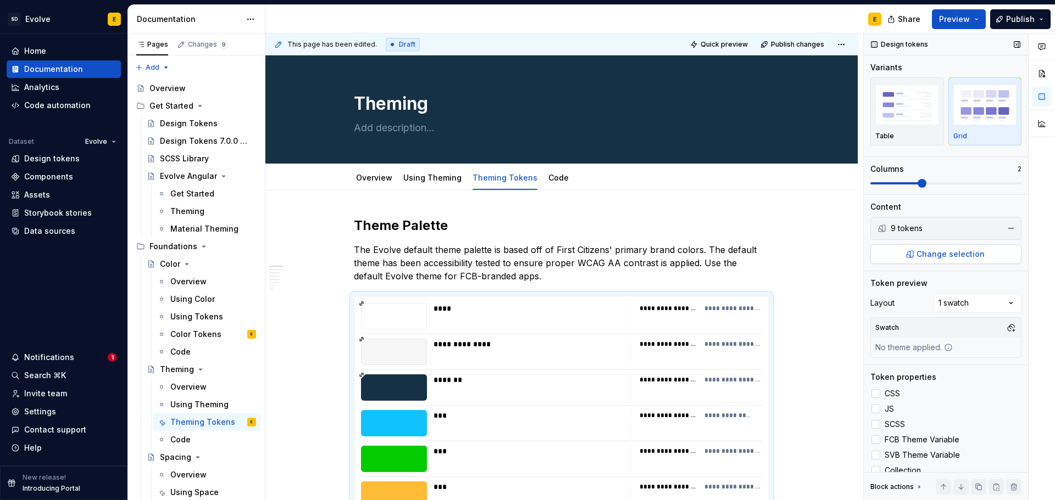
click at [928, 253] on span "Change selection" at bounding box center [950, 254] width 68 height 11
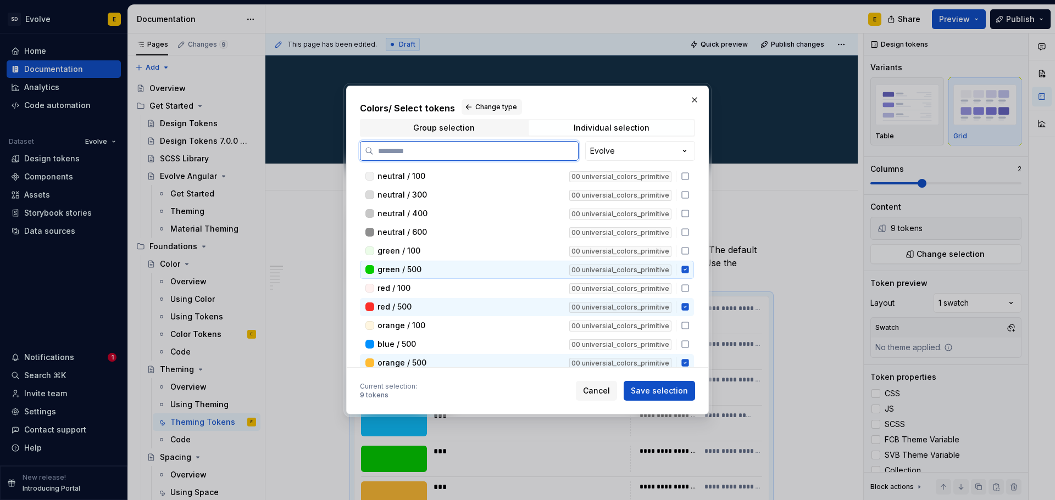
click at [683, 271] on icon at bounding box center [684, 269] width 7 height 7
click at [685, 305] on icon at bounding box center [684, 307] width 7 height 7
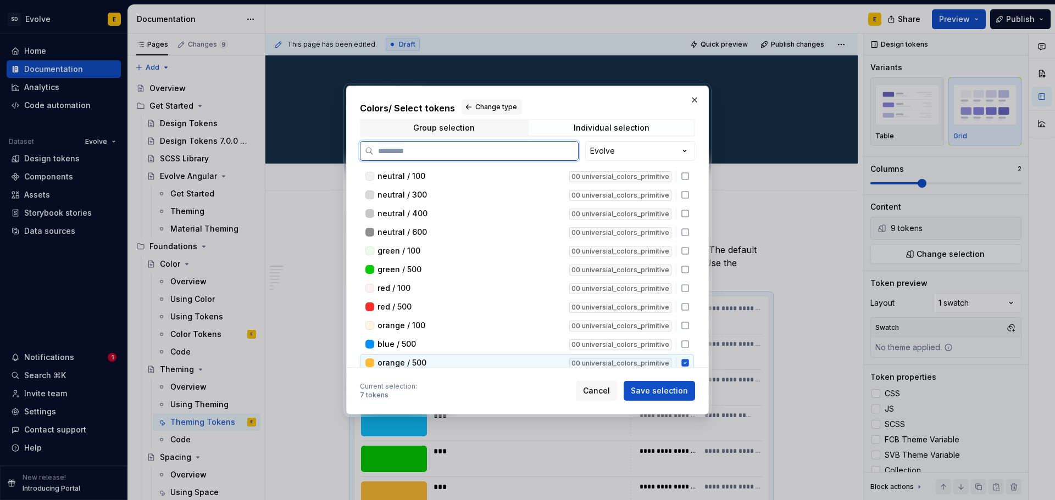
click at [684, 359] on icon at bounding box center [685, 363] width 9 height 9
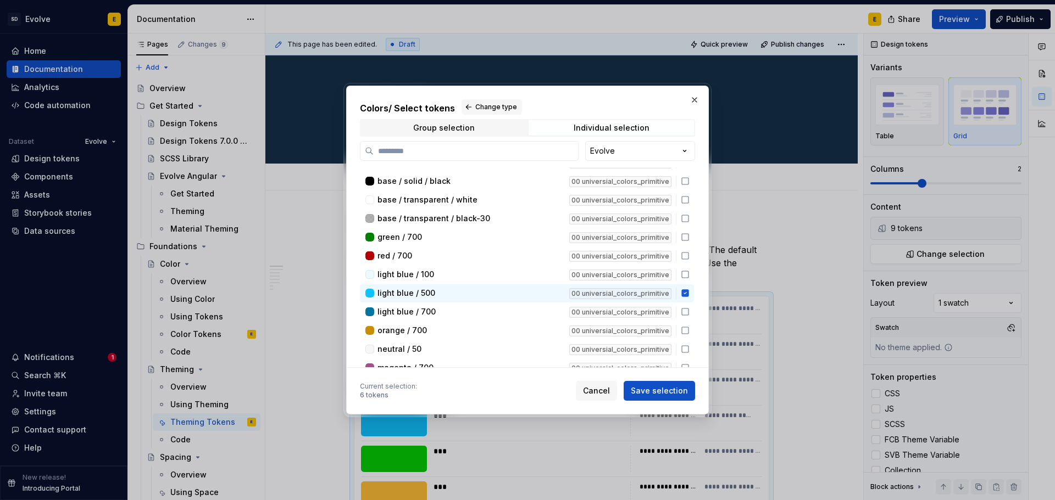
scroll to position [220, 0]
click at [683, 289] on icon at bounding box center [685, 292] width 9 height 9
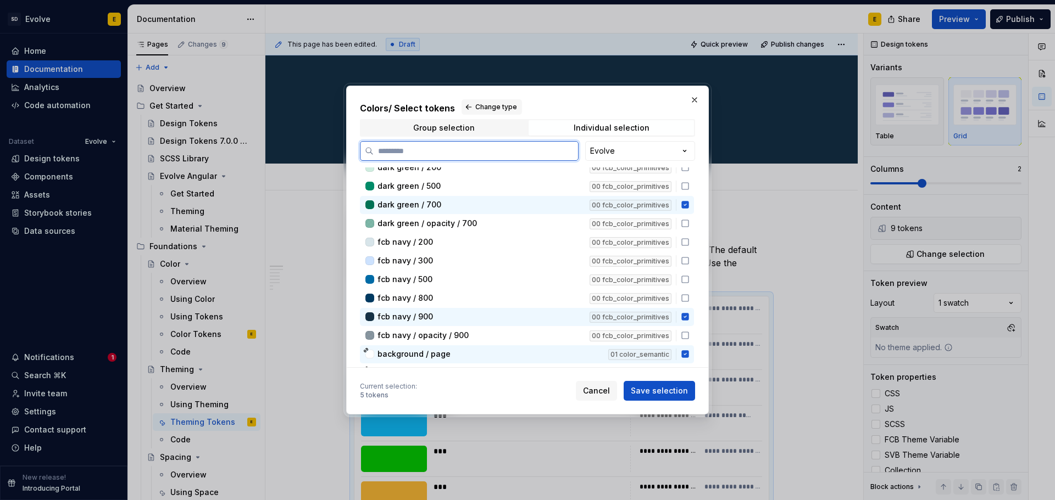
scroll to position [879, 0]
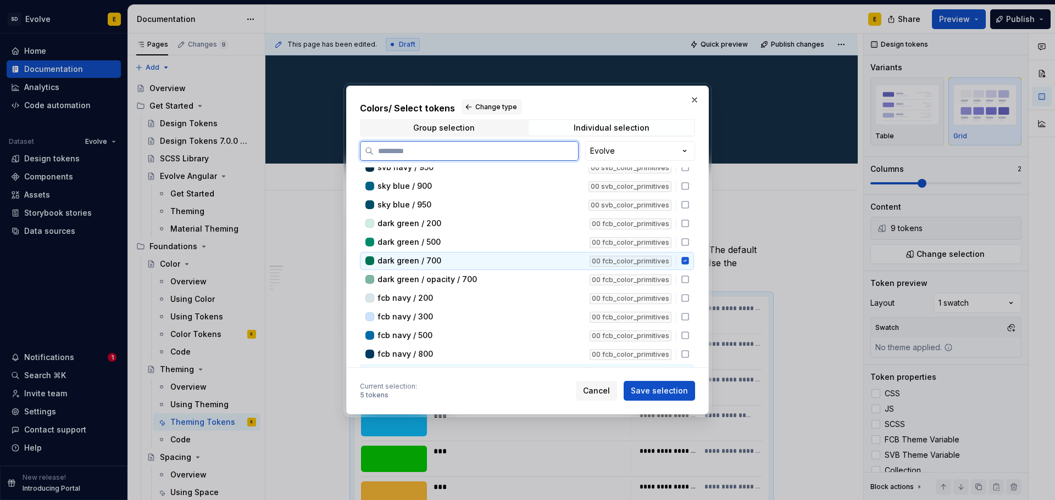
click at [682, 263] on icon at bounding box center [684, 261] width 7 height 7
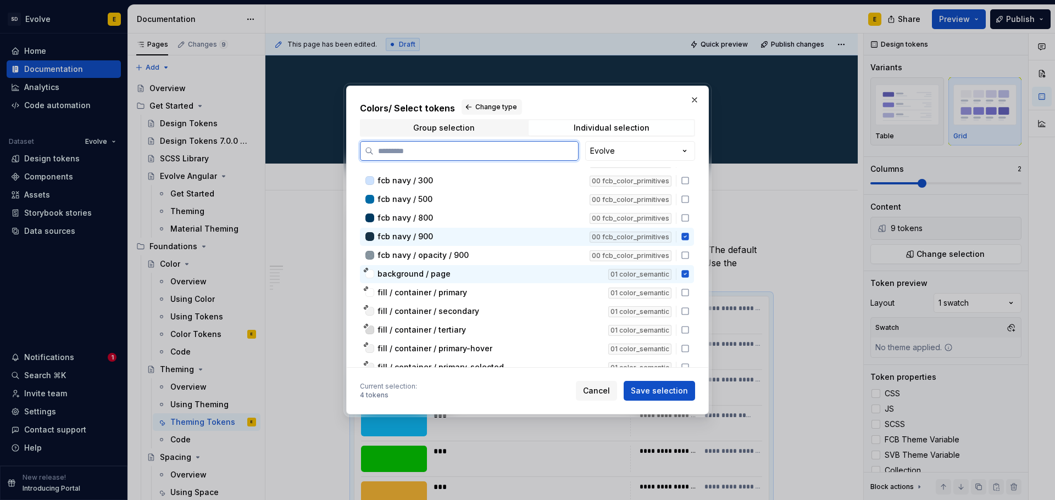
scroll to position [1044, 0]
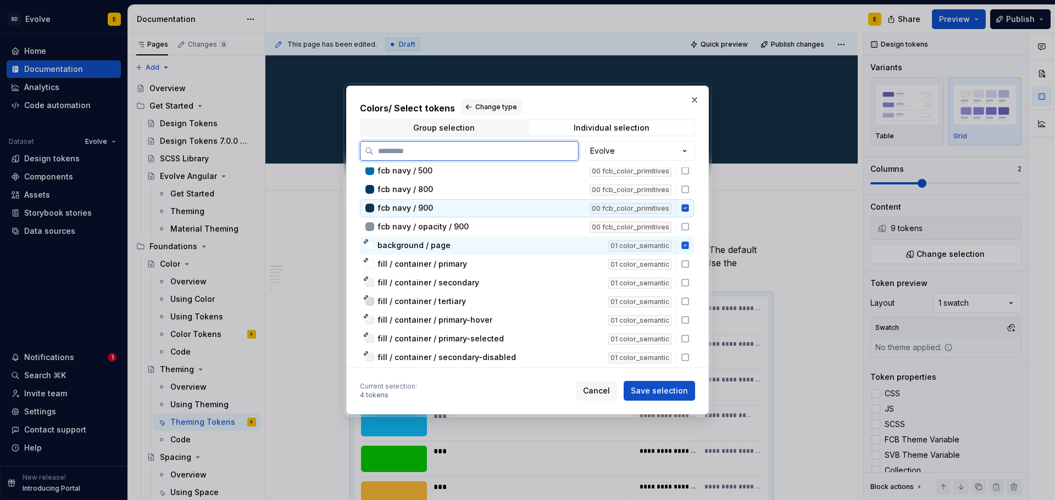
click at [682, 210] on icon at bounding box center [684, 208] width 7 height 7
click at [684, 247] on icon at bounding box center [684, 245] width 7 height 7
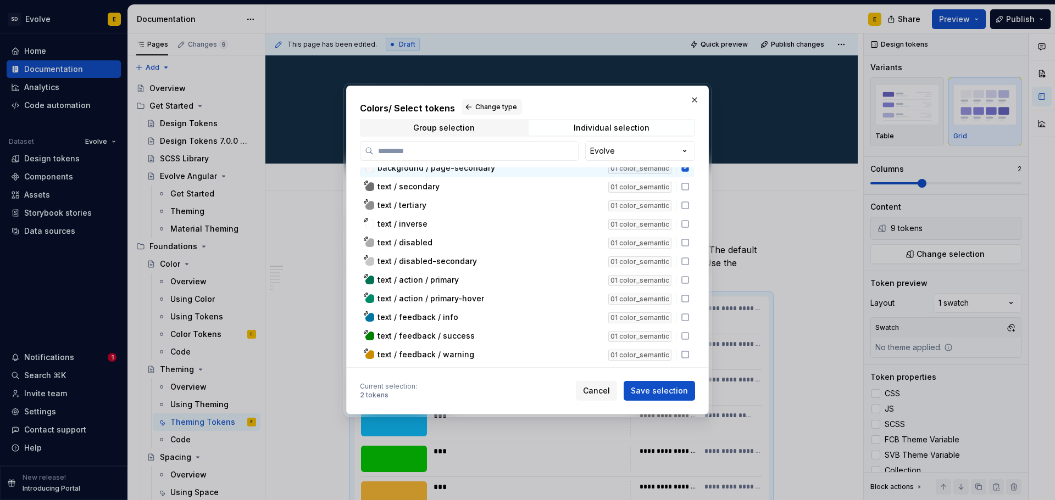
scroll to position [1593, 0]
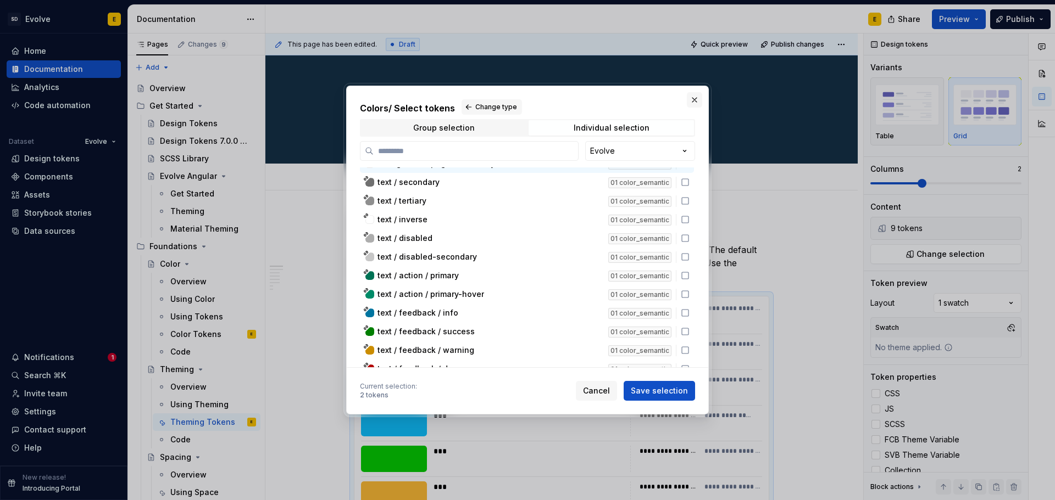
click at [693, 101] on button "button" at bounding box center [694, 99] width 15 height 15
type textarea "*"
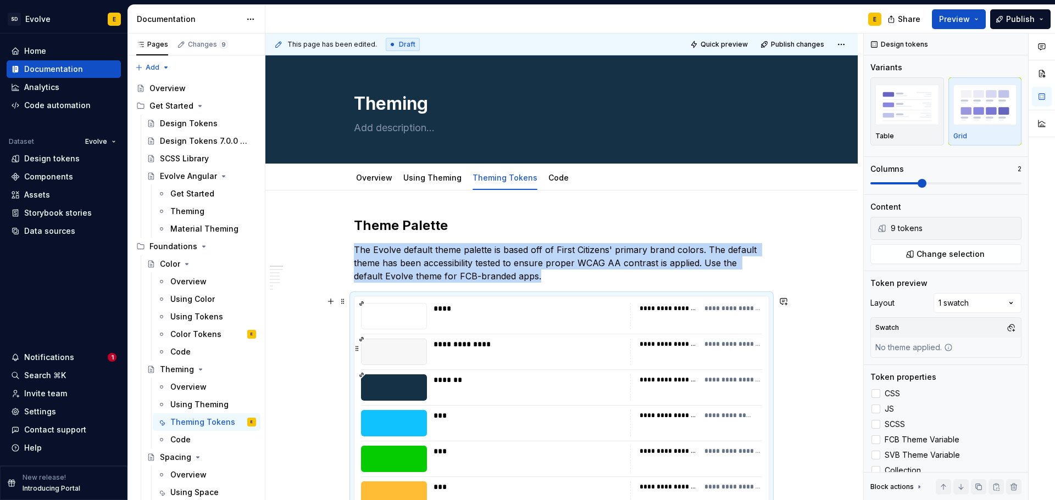
click at [720, 343] on div "**********" at bounding box center [733, 344] width 58 height 9
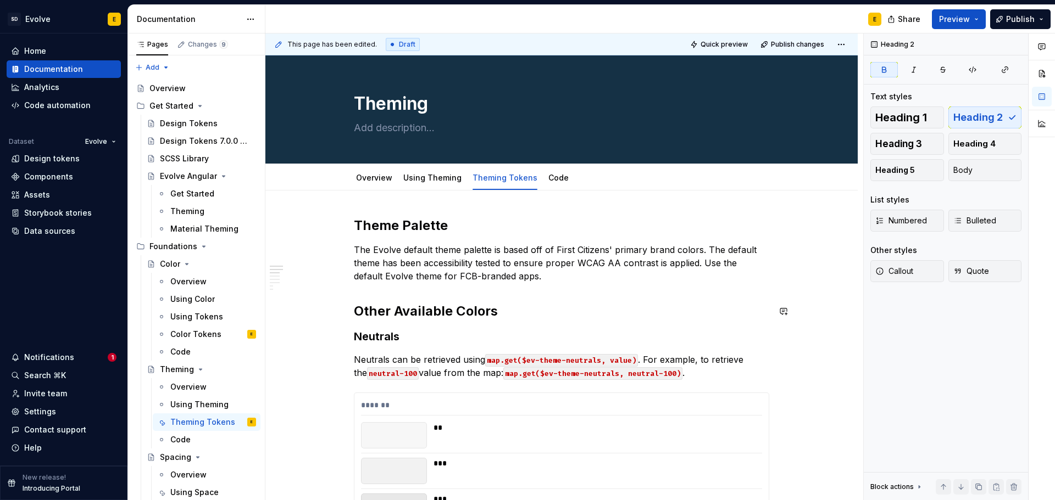
click at [545, 277] on p "The Evolve default theme palette is based off of First Citizens' primary brand …" at bounding box center [561, 263] width 415 height 40
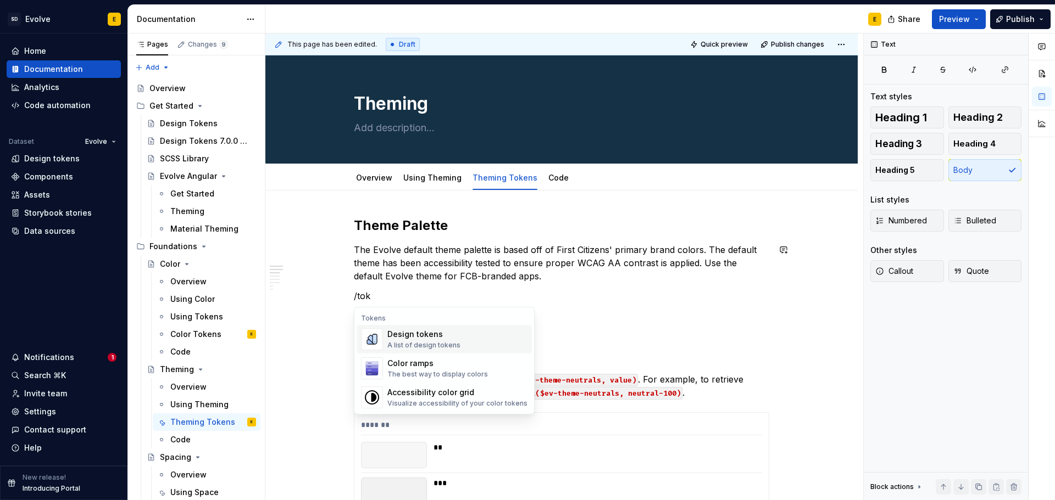
click at [455, 337] on div "Design tokens" at bounding box center [423, 334] width 73 height 11
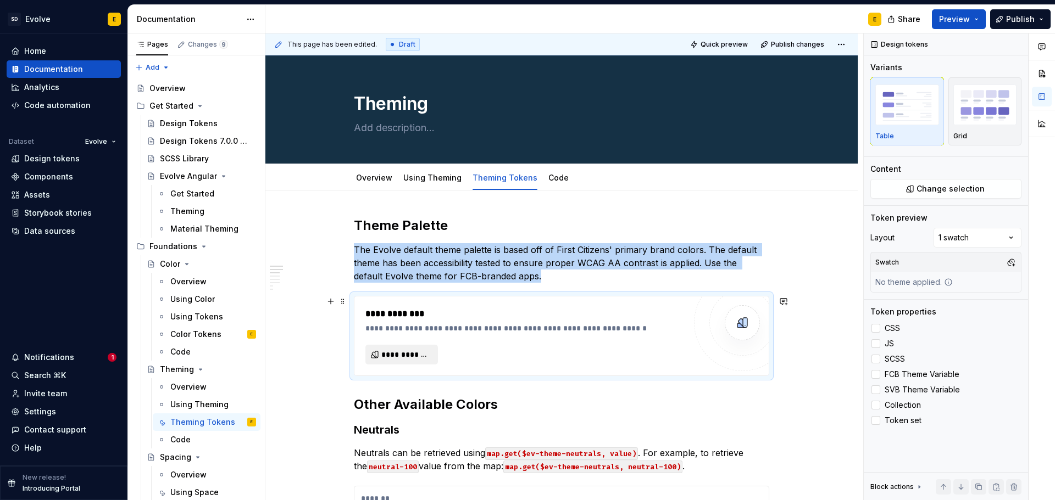
click at [417, 350] on span "**********" at bounding box center [405, 354] width 49 height 11
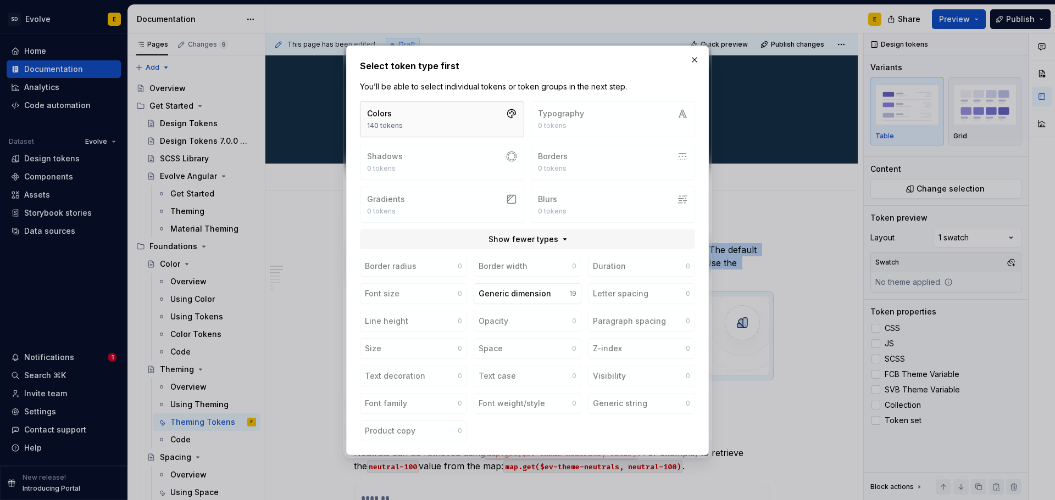
click at [440, 112] on button "Colors 140 tokens" at bounding box center [442, 119] width 164 height 36
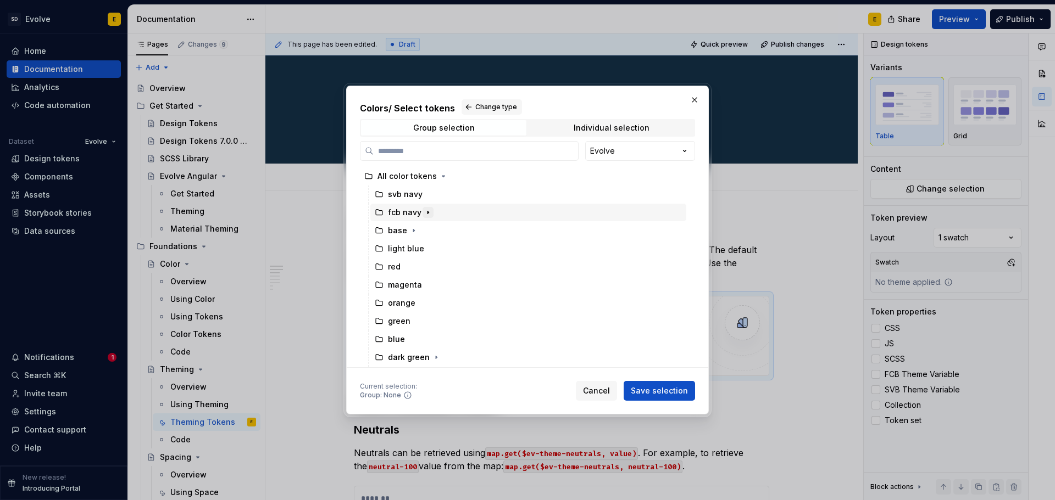
click at [429, 213] on icon "button" at bounding box center [428, 212] width 9 height 9
click at [427, 213] on icon "button" at bounding box center [428, 212] width 3 height 1
click at [401, 212] on div "fcb navy" at bounding box center [405, 212] width 34 height 11
click at [609, 388] on span "Cancel" at bounding box center [596, 391] width 27 height 11
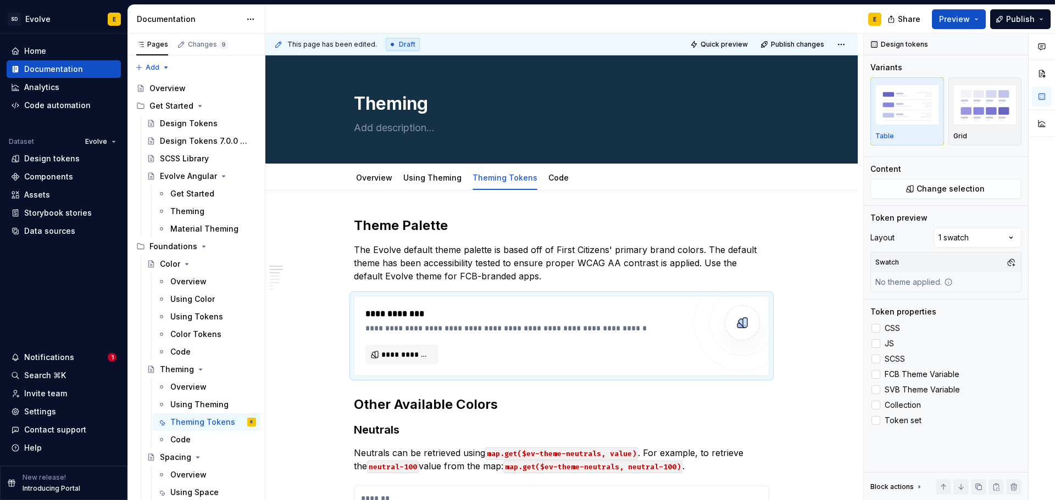
type textarea "*"
click at [423, 352] on span "**********" at bounding box center [405, 354] width 49 height 11
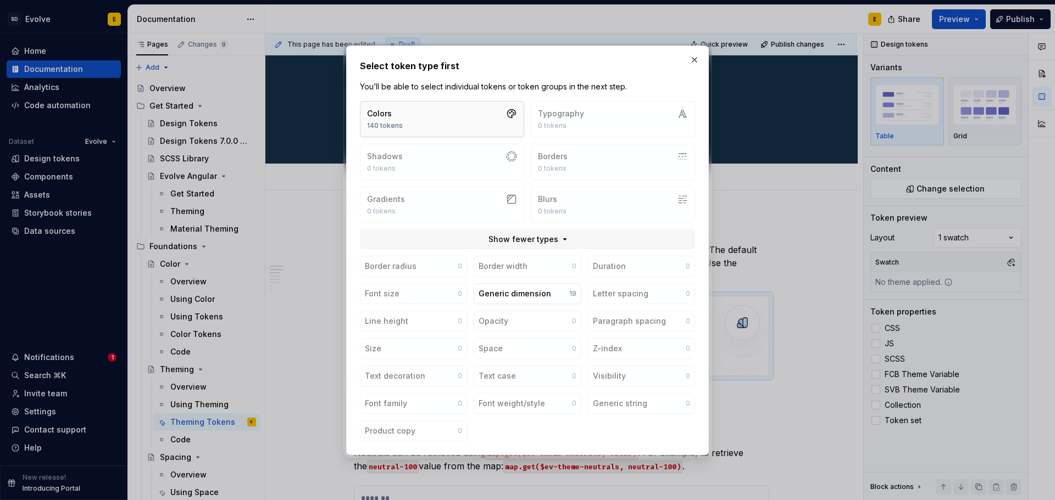
click at [468, 119] on button "Colors 140 tokens" at bounding box center [442, 119] width 164 height 36
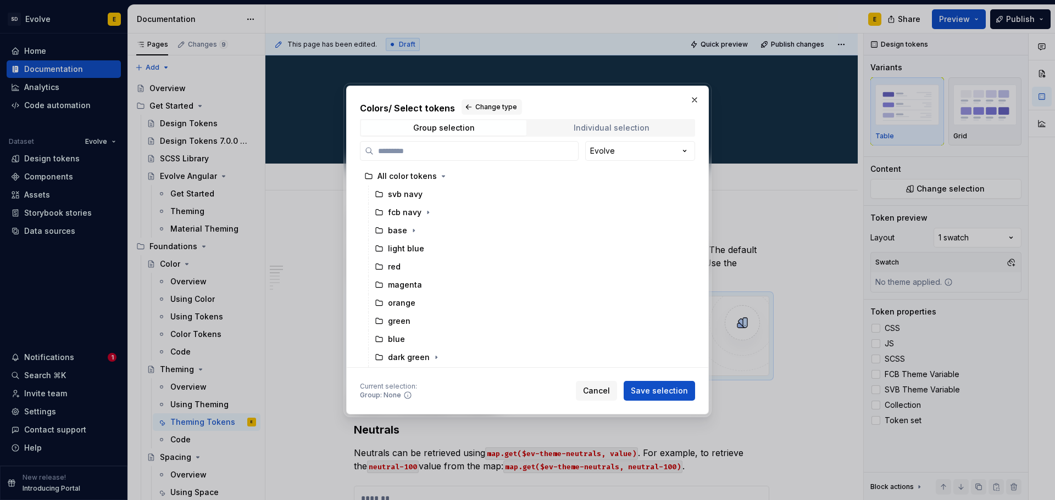
click at [598, 127] on div "Individual selection" at bounding box center [612, 128] width 76 height 9
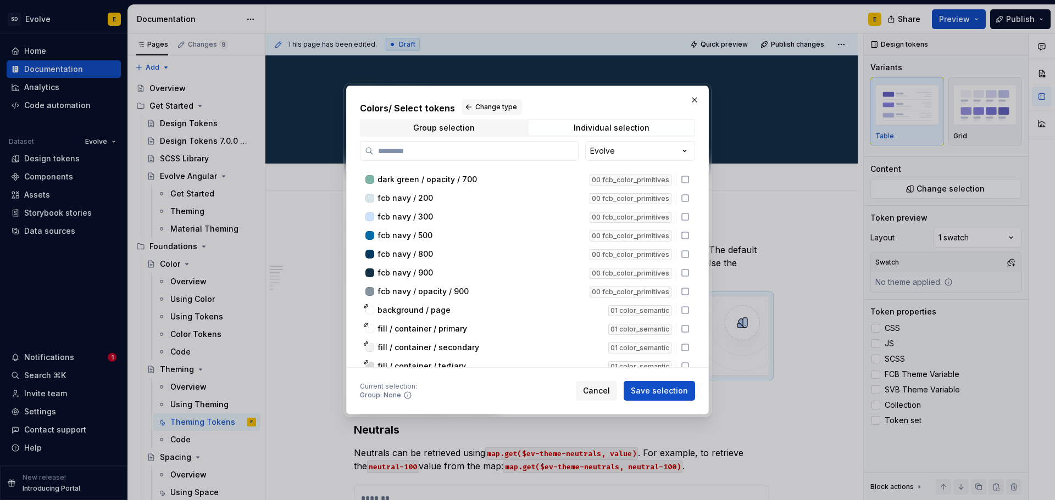
scroll to position [989, 0]
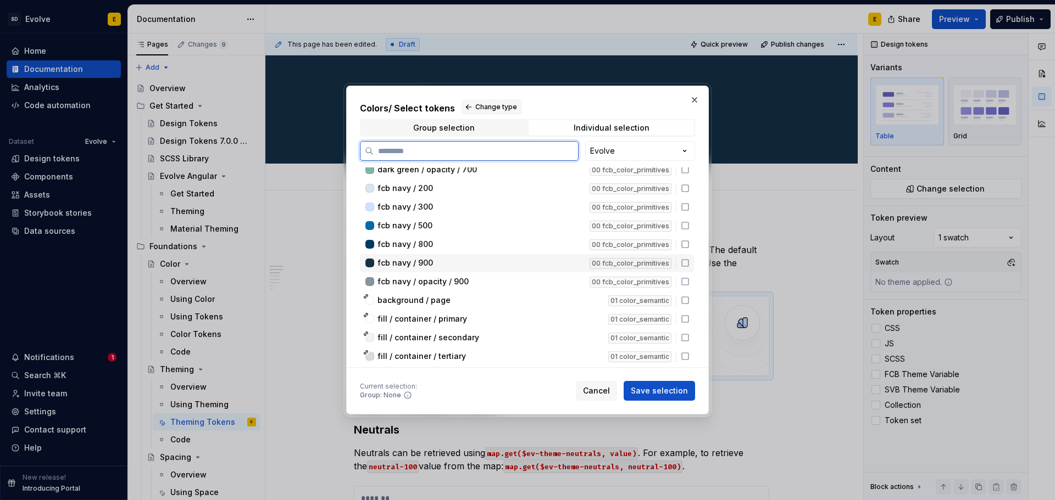
click at [687, 265] on icon at bounding box center [685, 263] width 9 height 9
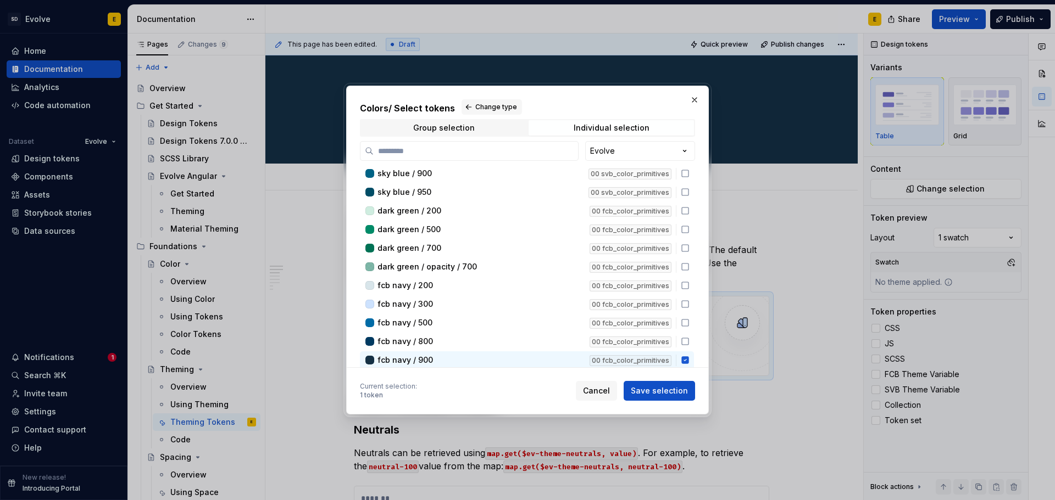
scroll to position [879, 0]
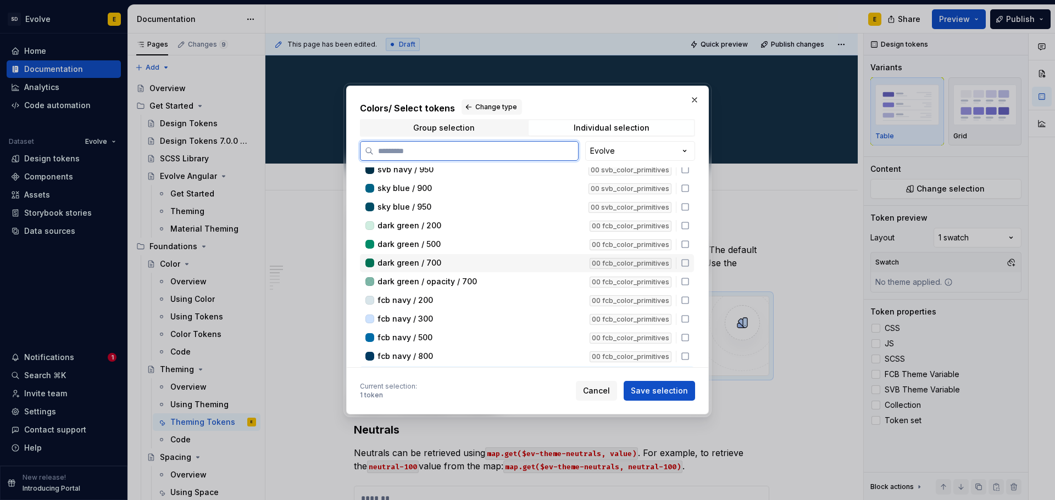
click at [687, 263] on icon at bounding box center [685, 263] width 9 height 9
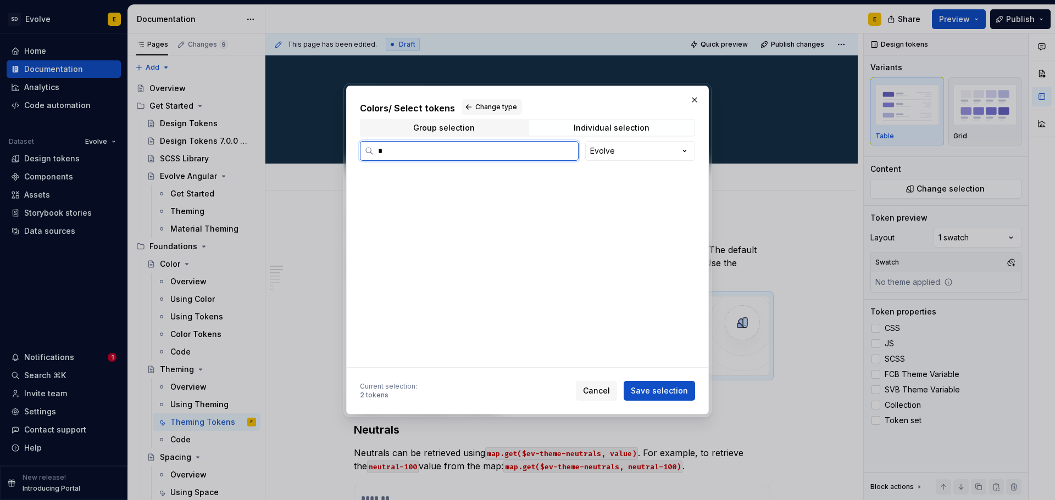
scroll to position [0, 0]
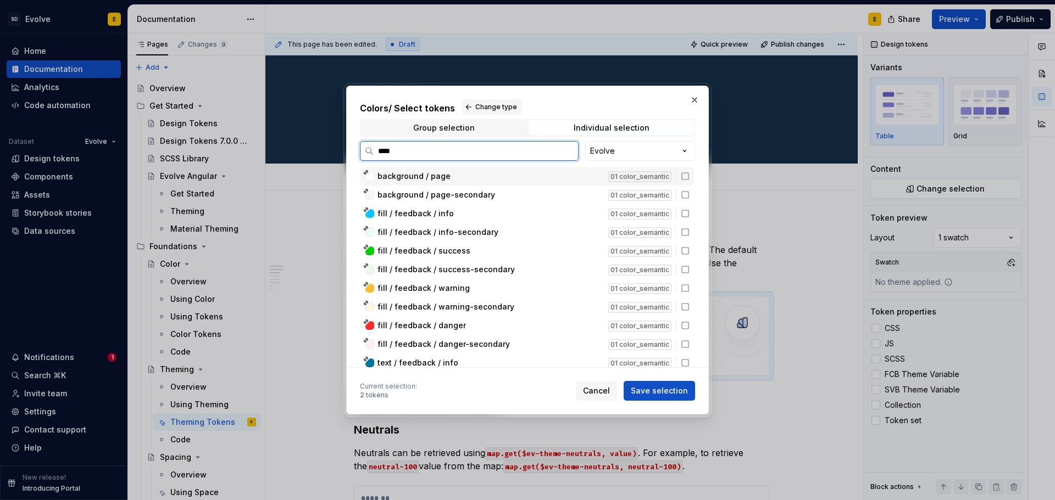
click at [684, 176] on icon at bounding box center [685, 176] width 9 height 9
click at [686, 193] on icon at bounding box center [685, 195] width 9 height 9
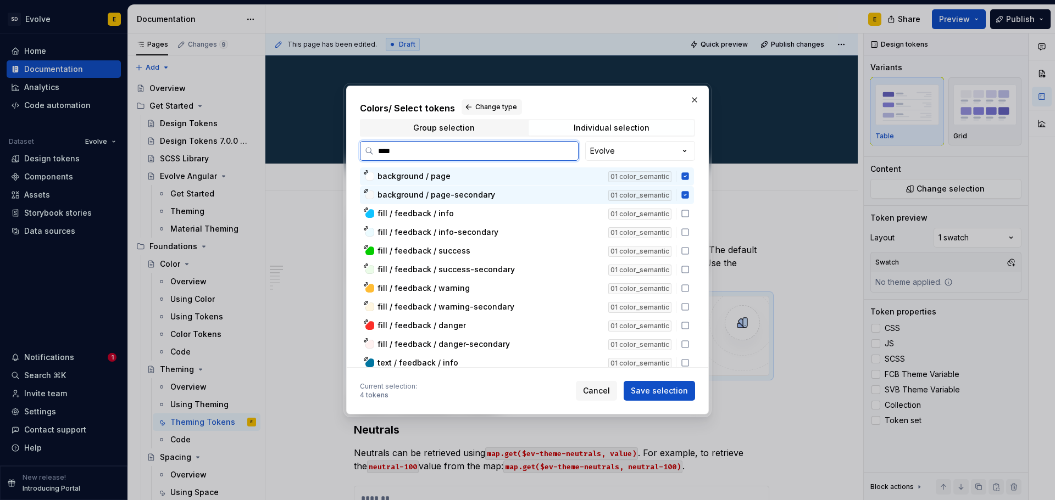
drag, startPoint x: 420, startPoint y: 150, endPoint x: 366, endPoint y: 149, distance: 53.3
click at [366, 149] on label "****" at bounding box center [469, 151] width 219 height 20
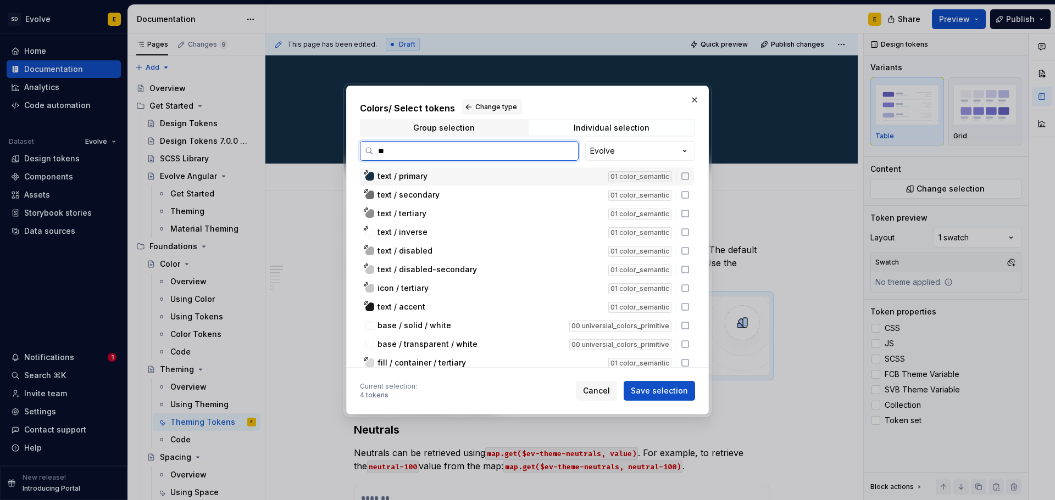
type input "***"
click at [688, 179] on icon at bounding box center [685, 176] width 9 height 9
drag, startPoint x: 400, startPoint y: 153, endPoint x: 366, endPoint y: 151, distance: 33.6
click at [366, 151] on label "***" at bounding box center [469, 151] width 219 height 20
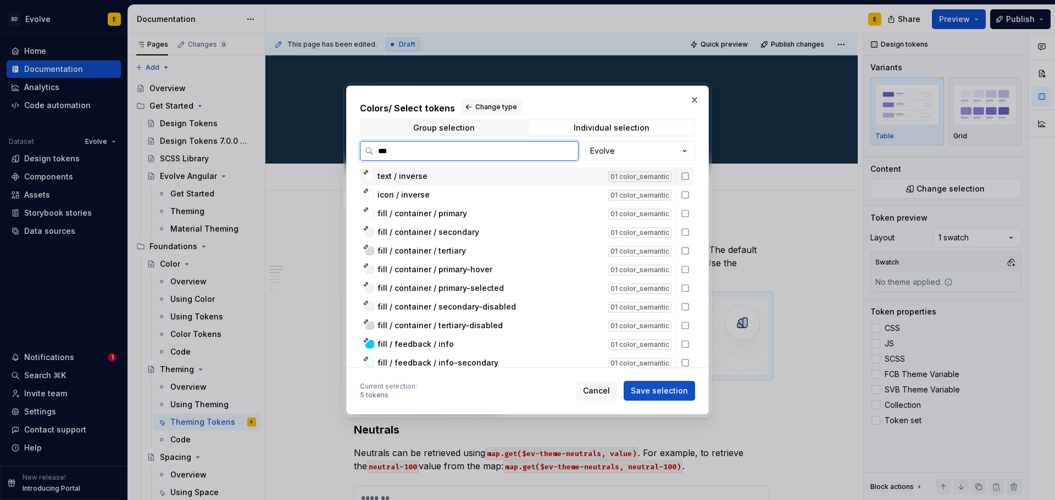
type input "****"
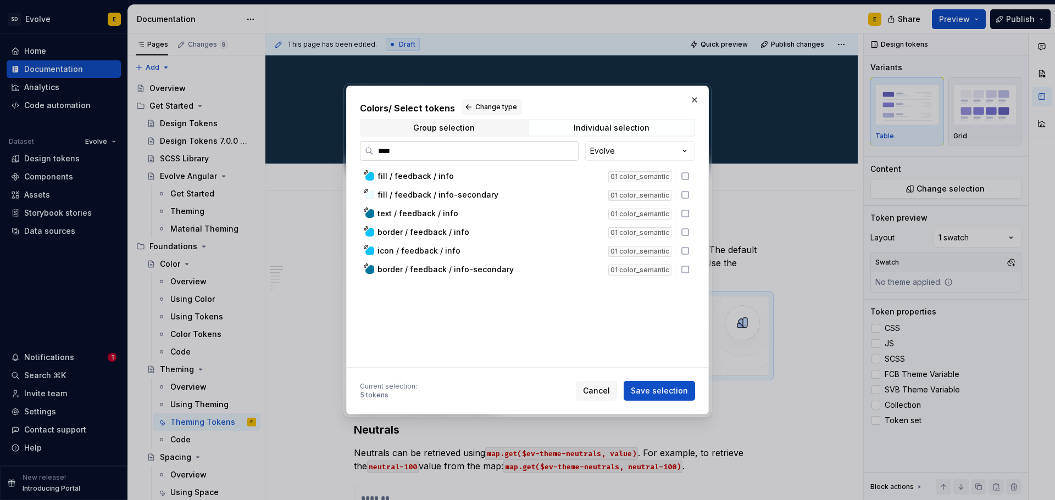
click at [566, 152] on input "****" at bounding box center [476, 151] width 204 height 11
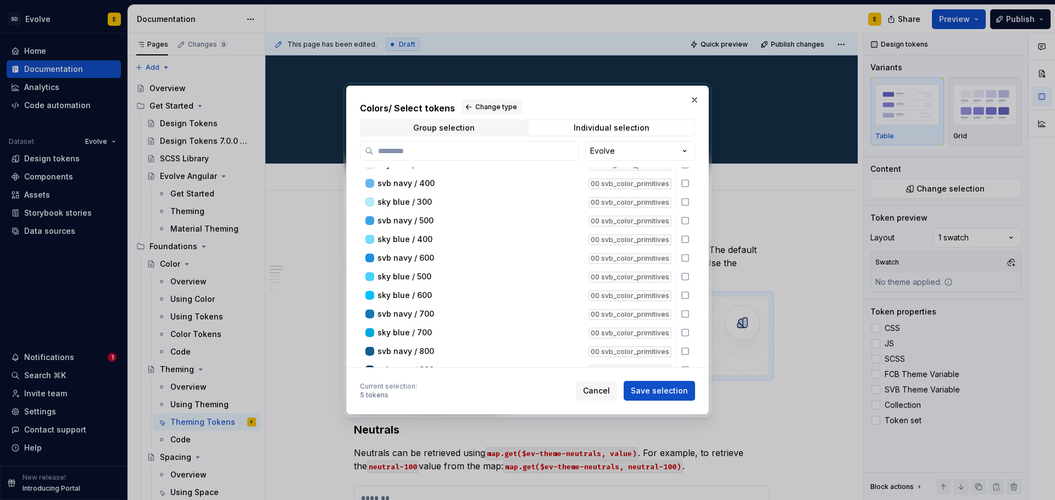
scroll to position [654, 0]
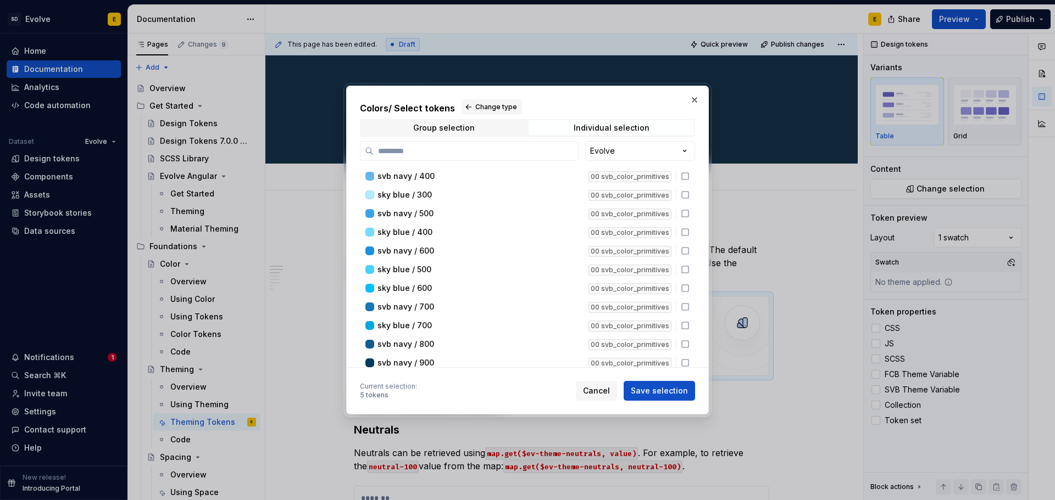
type textarea "*"
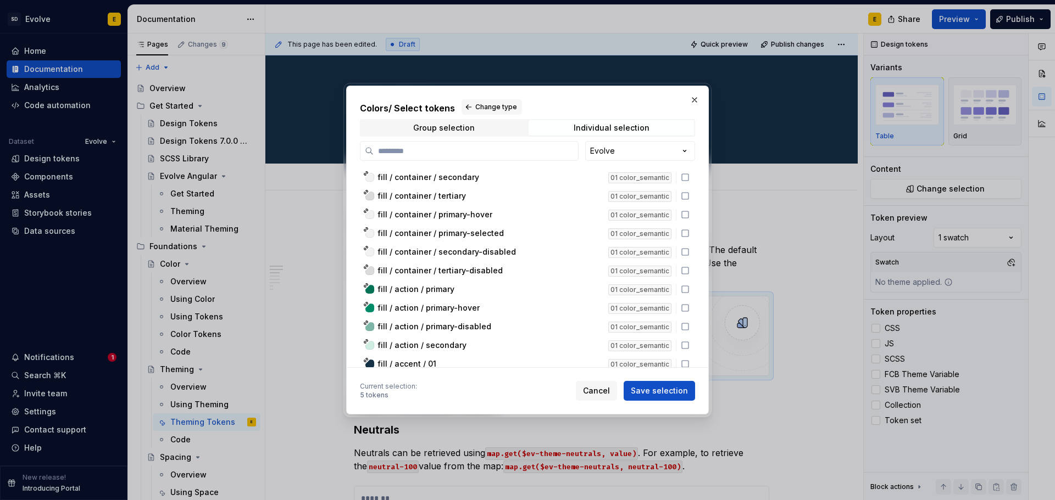
scroll to position [1258, 0]
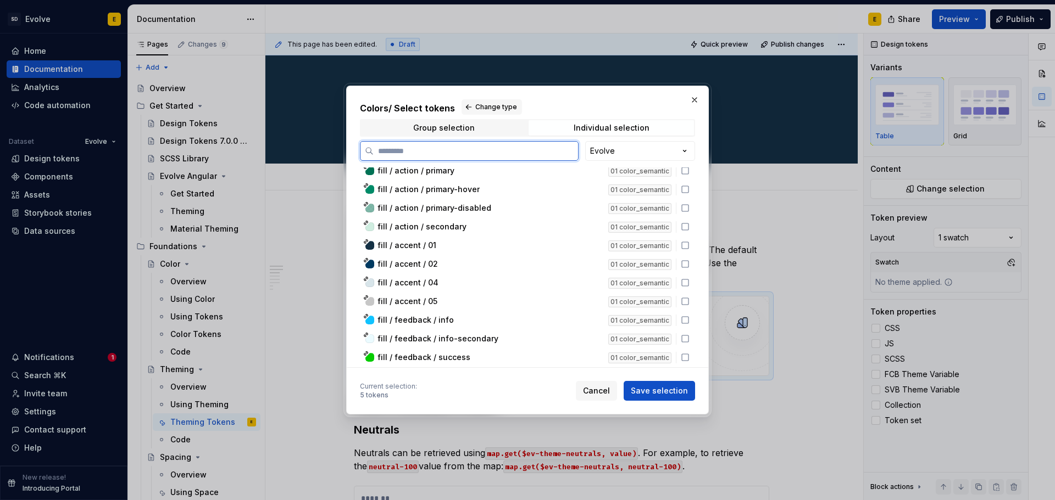
click at [452, 153] on input "search" at bounding box center [476, 151] width 204 height 11
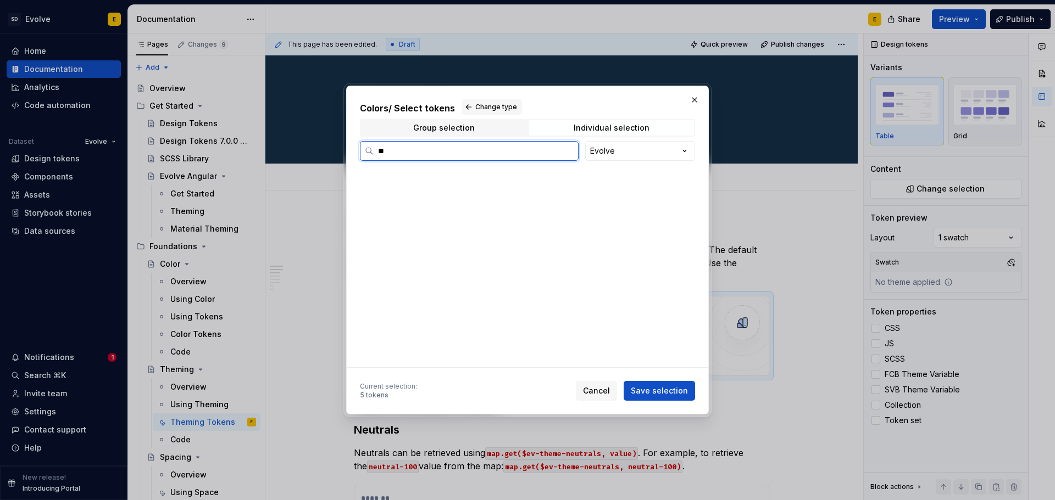
scroll to position [0, 0]
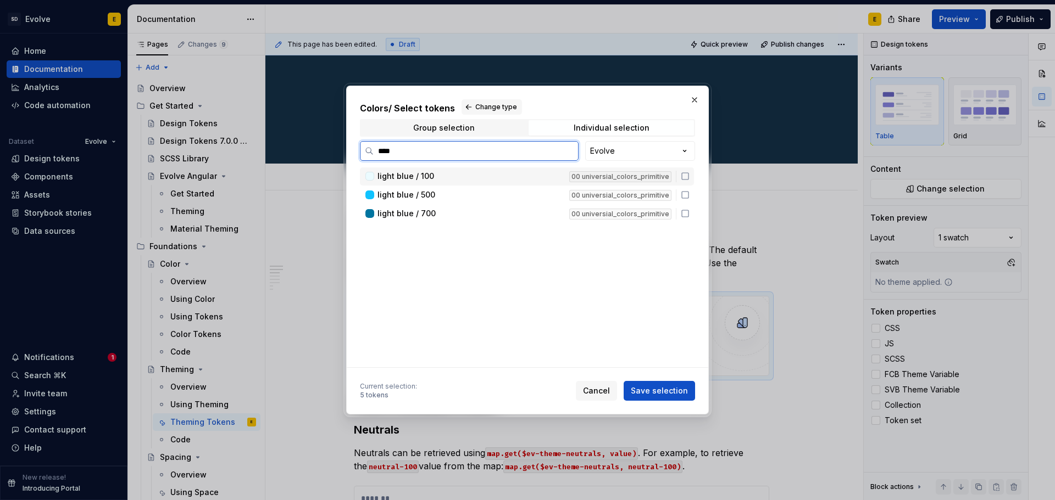
type input "*****"
click at [687, 197] on icon at bounding box center [685, 195] width 9 height 9
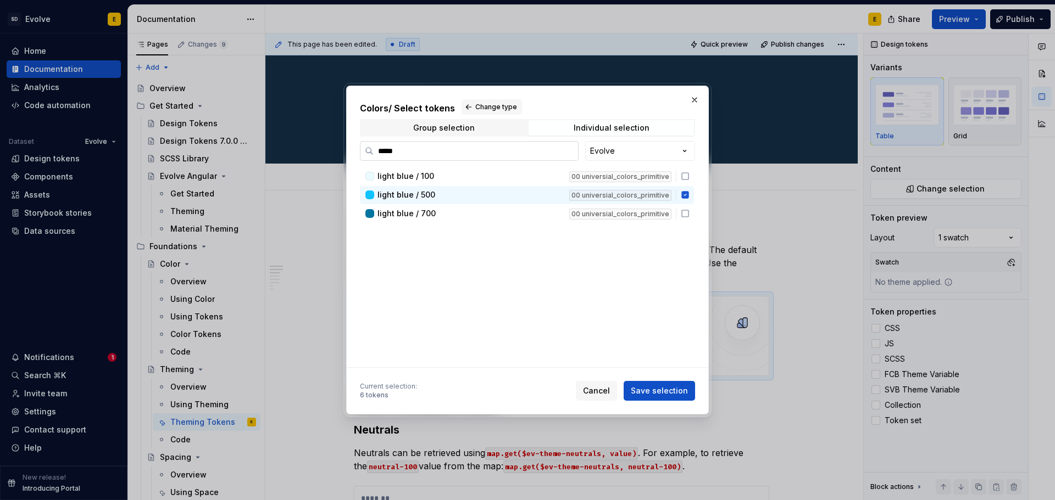
click at [568, 153] on input "*****" at bounding box center [476, 151] width 204 height 11
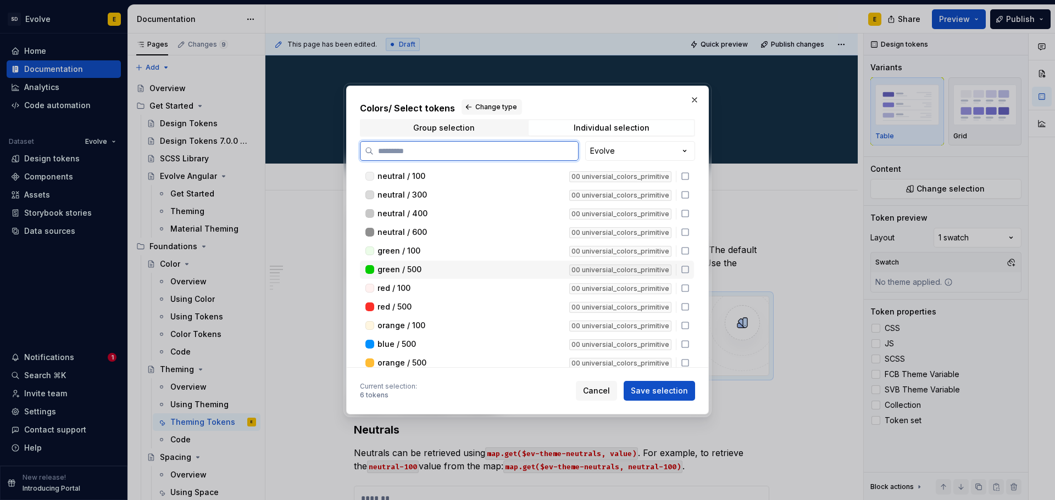
click at [685, 270] on icon at bounding box center [685, 269] width 9 height 9
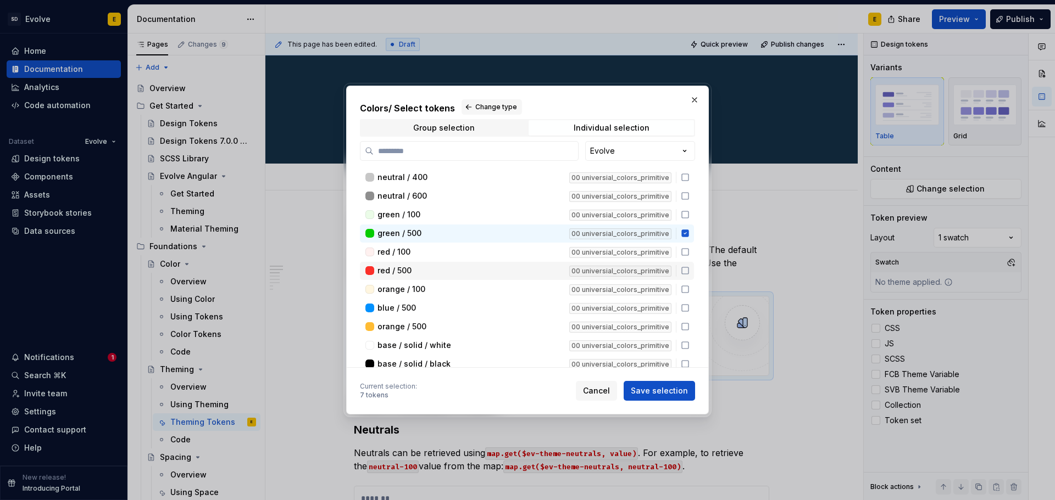
scroll to position [55, 0]
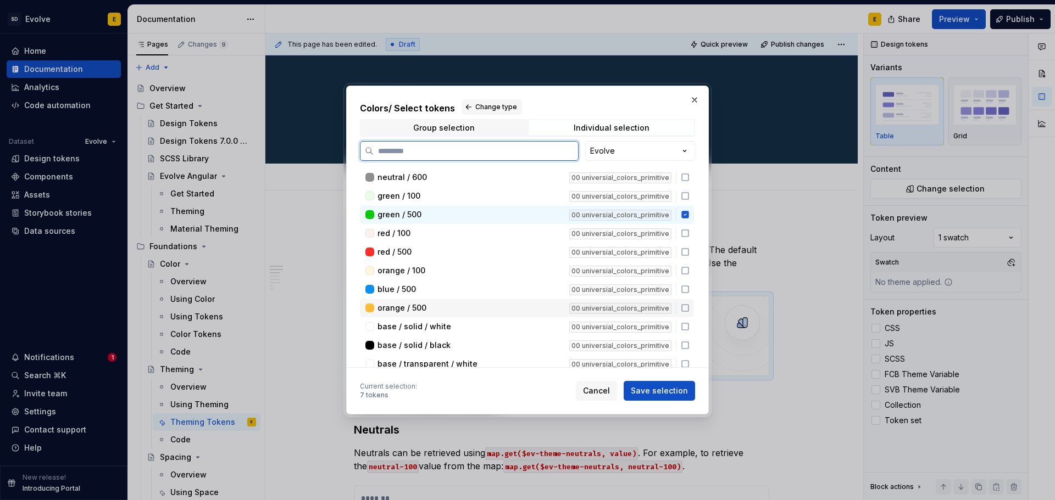
click at [686, 309] on icon at bounding box center [685, 308] width 9 height 9
click at [684, 251] on icon at bounding box center [685, 252] width 9 height 9
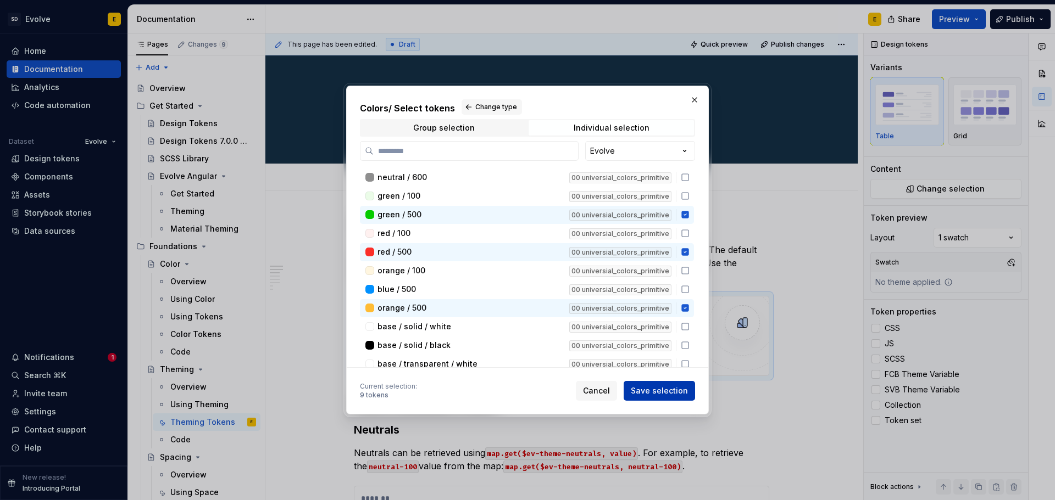
click at [659, 387] on span "Save selection" at bounding box center [659, 391] width 57 height 11
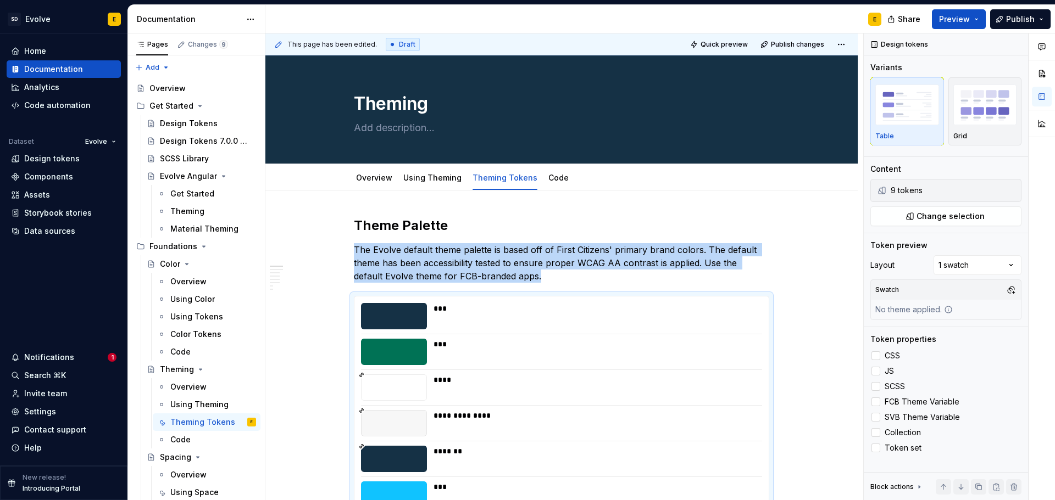
scroll to position [121, 0]
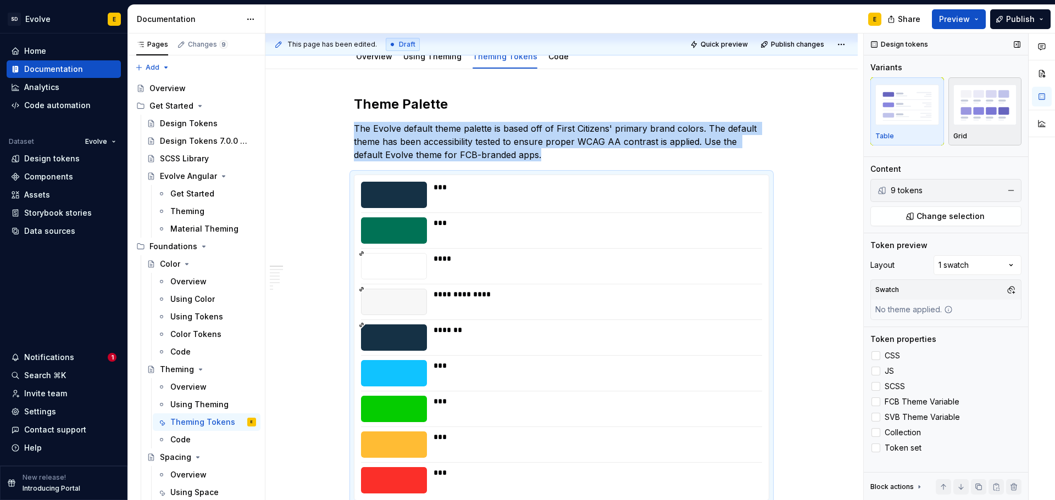
click at [971, 130] on div "Grid" at bounding box center [985, 111] width 64 height 58
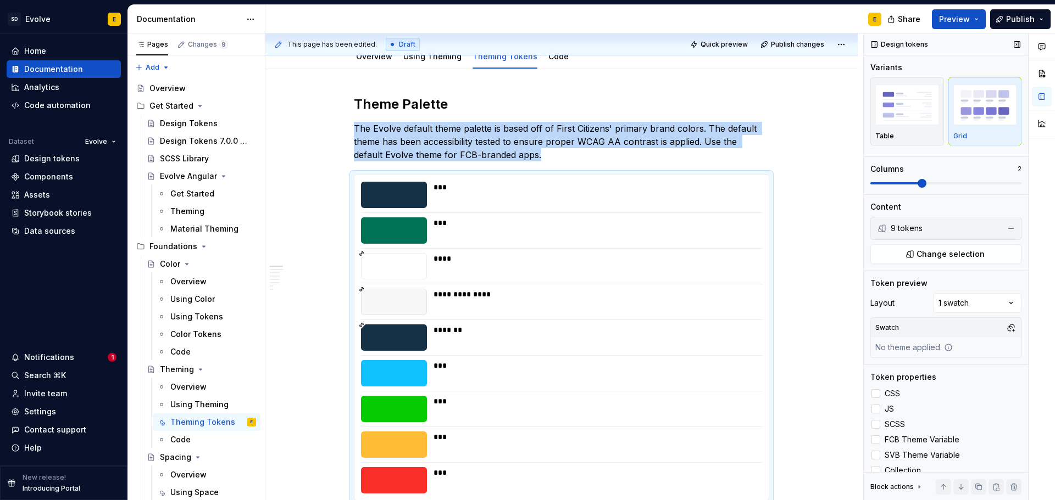
click at [917, 182] on span at bounding box center [921, 183] width 9 height 9
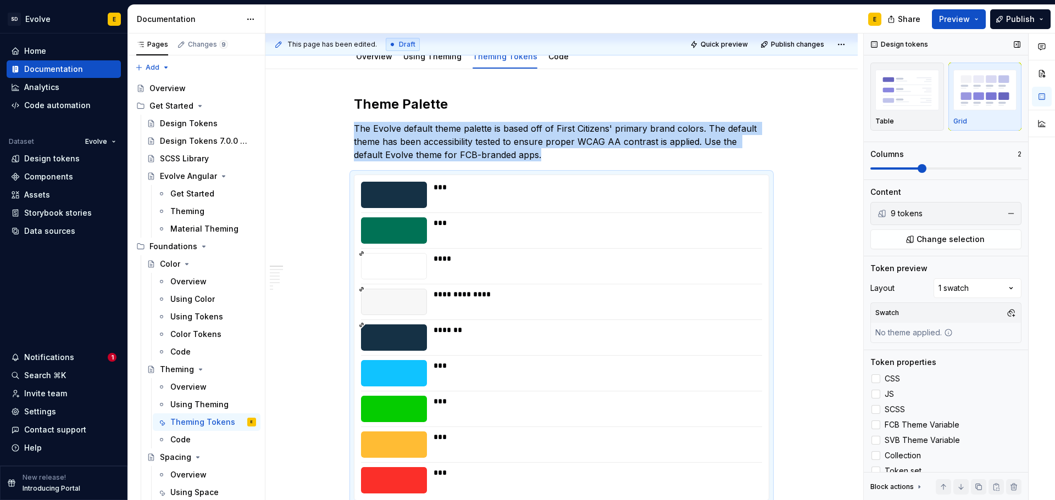
scroll to position [27, 0]
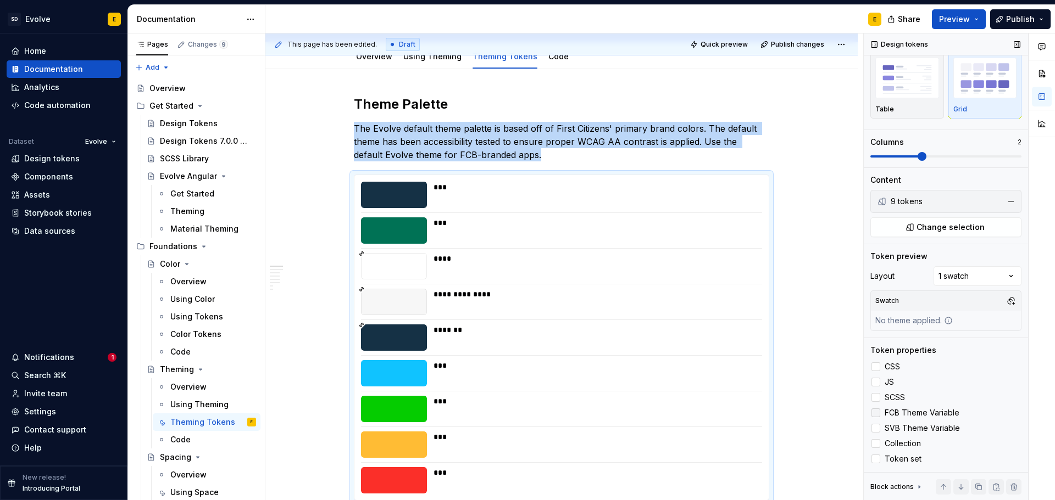
click at [878, 413] on div at bounding box center [875, 413] width 9 height 9
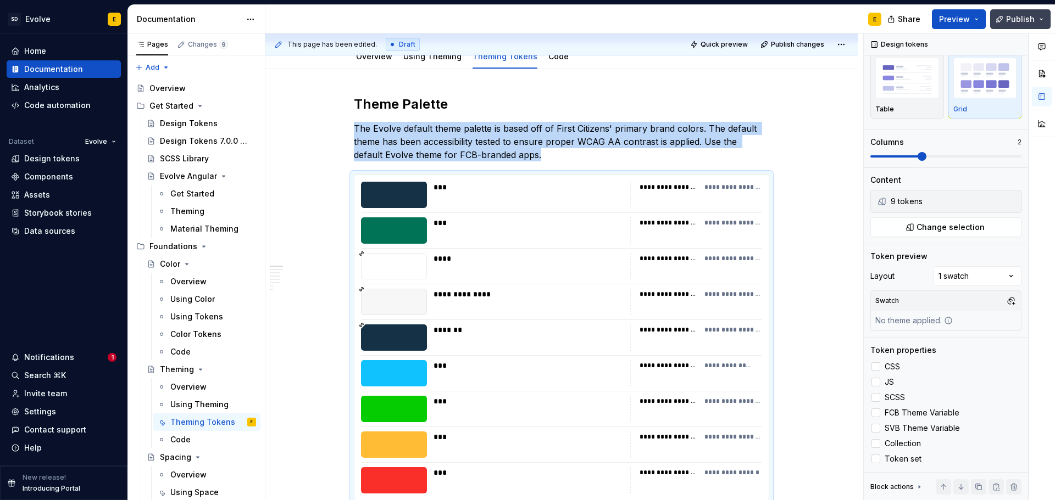
click at [1006, 19] on button "Publish" at bounding box center [1020, 19] width 60 height 20
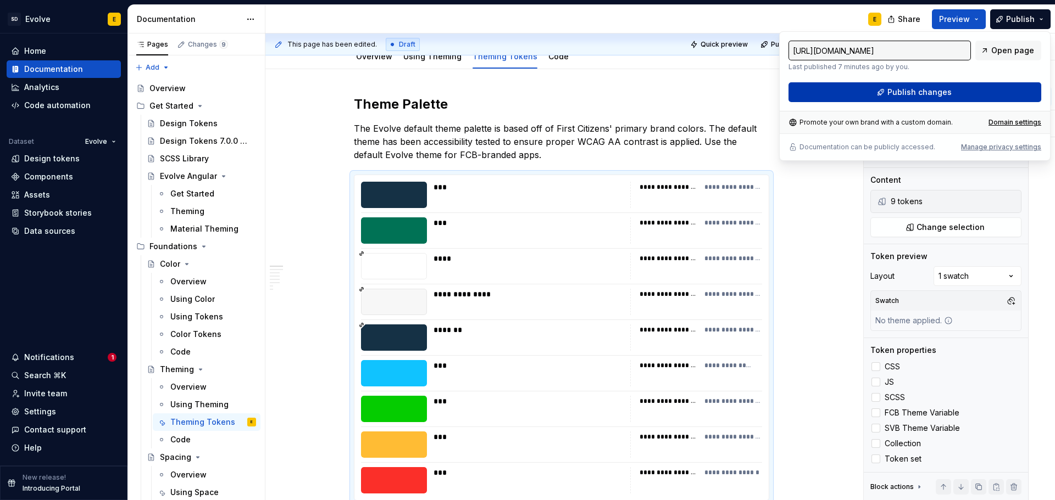
click at [947, 98] on button "Publish changes" at bounding box center [914, 92] width 253 height 20
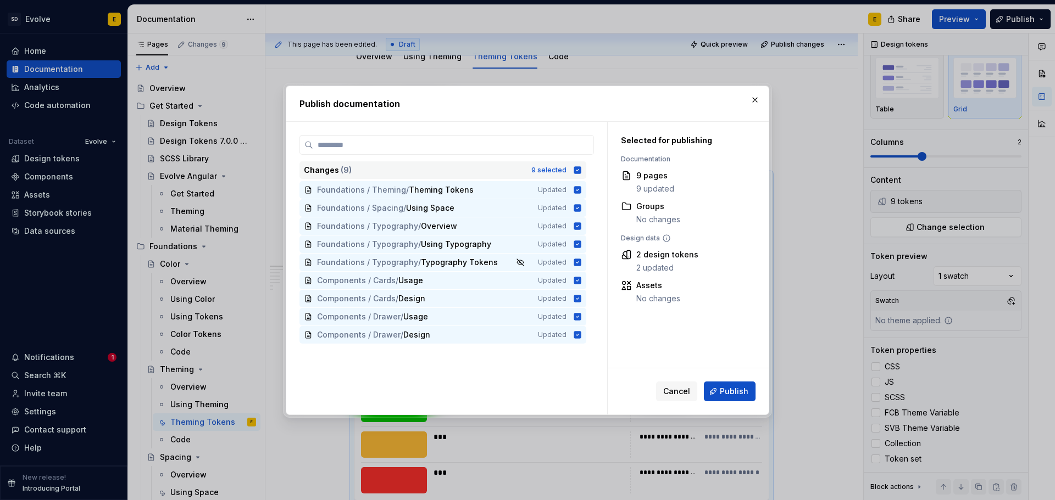
click at [574, 171] on icon at bounding box center [577, 169] width 7 height 7
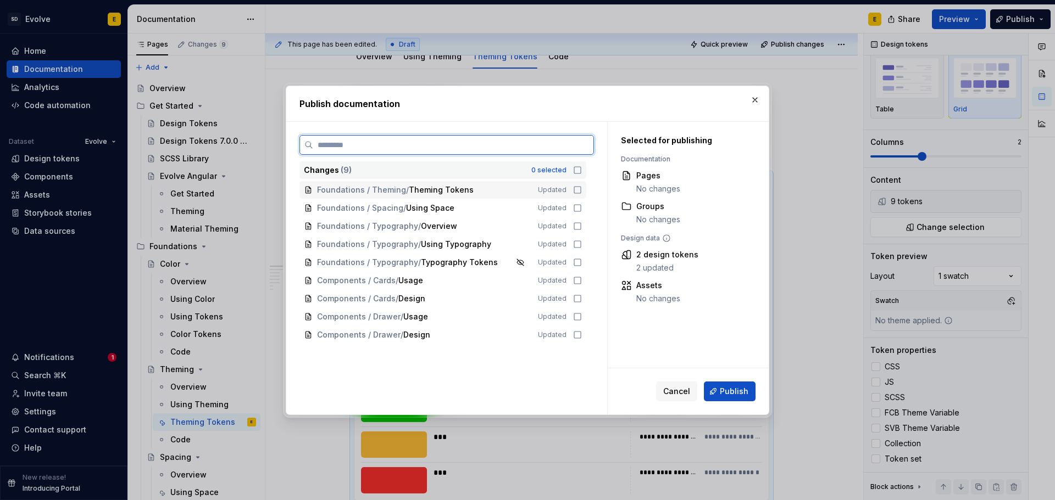
click at [579, 190] on icon at bounding box center [577, 190] width 9 height 9
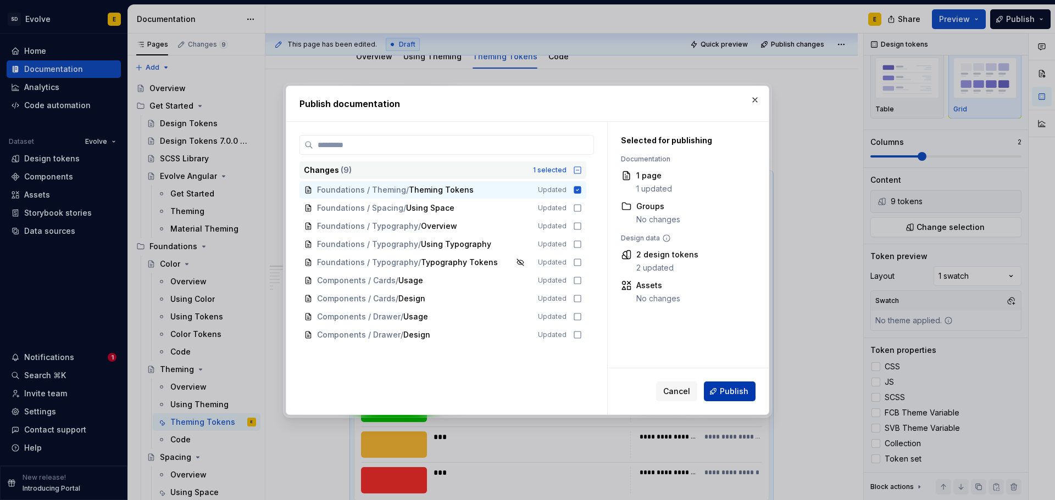
click at [726, 391] on span "Publish" at bounding box center [734, 391] width 29 height 11
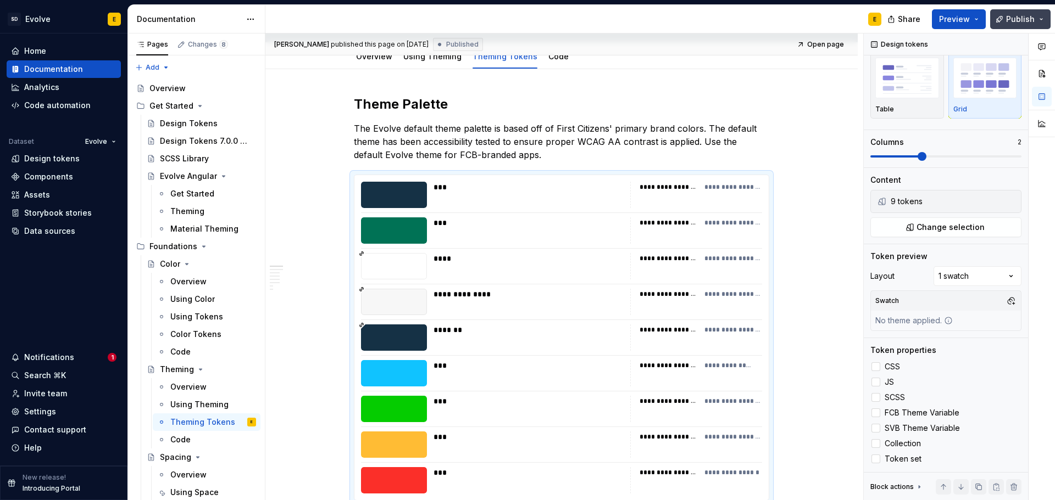
click at [1030, 12] on button "Publish" at bounding box center [1020, 19] width 60 height 20
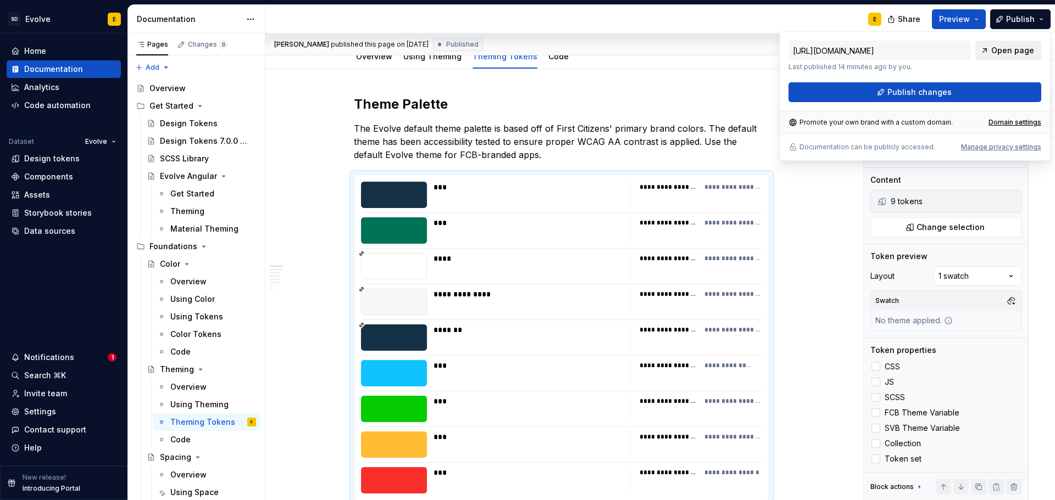
click at [1026, 48] on span "Open page" at bounding box center [1012, 50] width 43 height 11
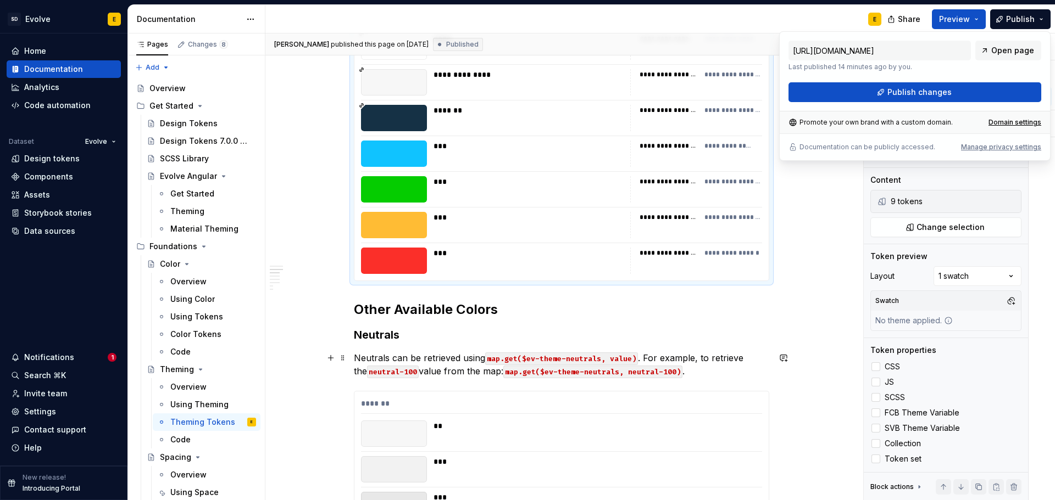
scroll to position [506, 0]
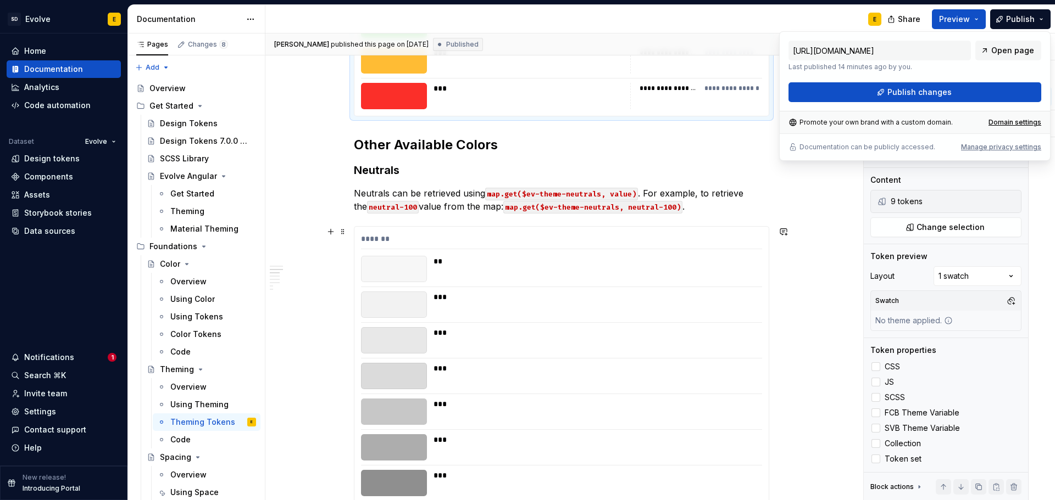
click at [691, 309] on div "***" at bounding box center [594, 305] width 322 height 26
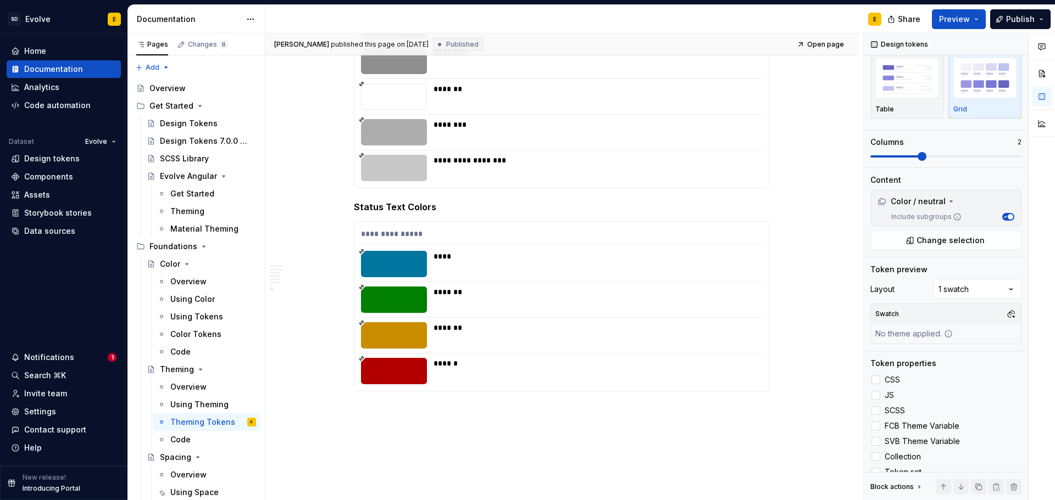
scroll to position [1934, 0]
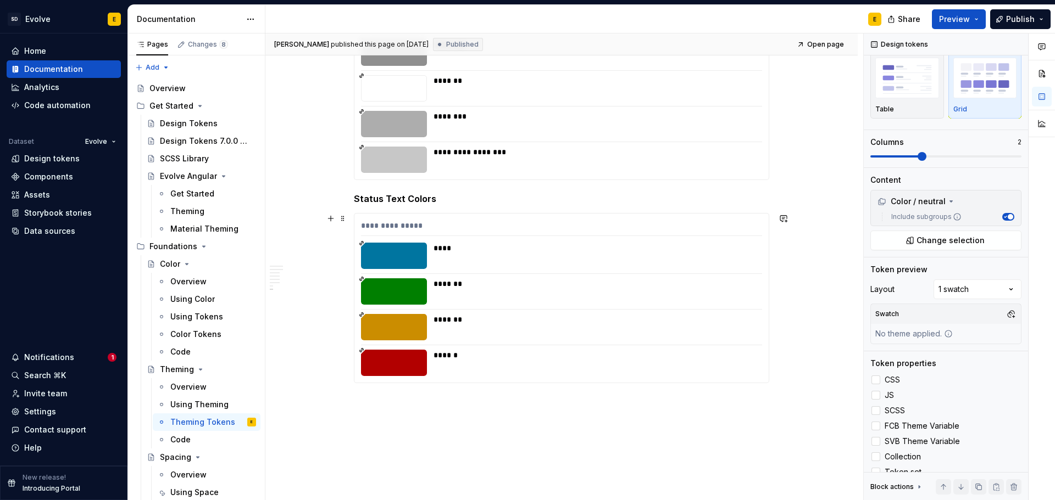
click at [702, 314] on div "**********" at bounding box center [561, 298] width 414 height 169
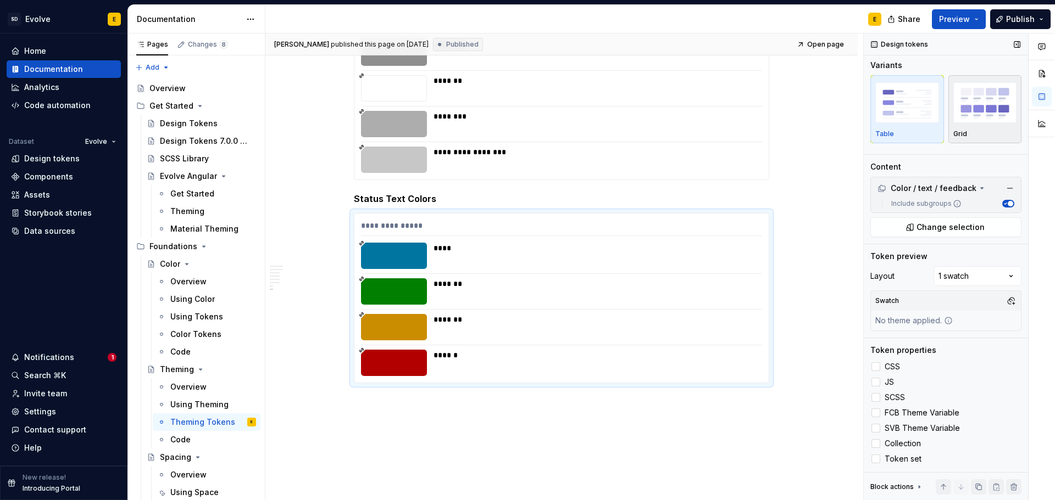
click at [956, 121] on img "button" at bounding box center [985, 102] width 64 height 40
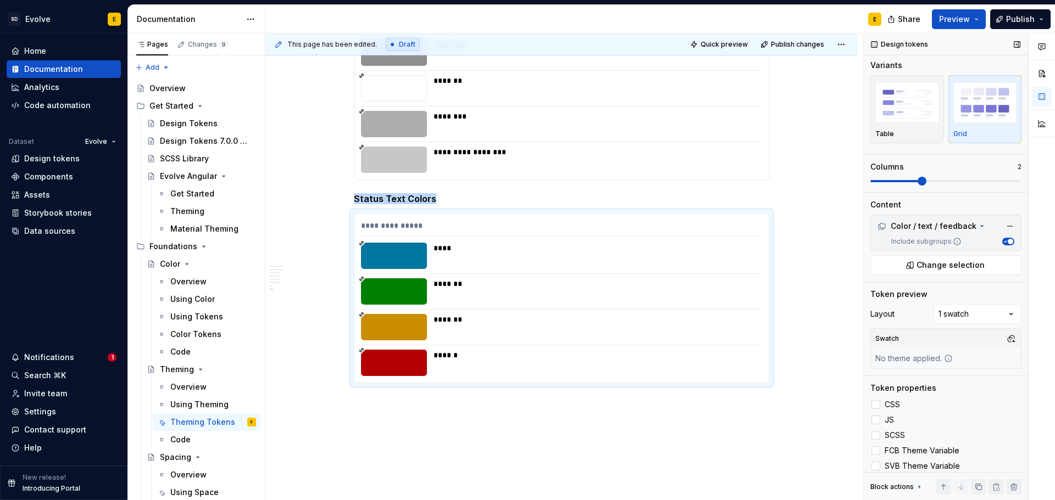
click at [917, 186] on span at bounding box center [921, 181] width 9 height 9
click at [1018, 20] on span "Publish" at bounding box center [1020, 19] width 29 height 11
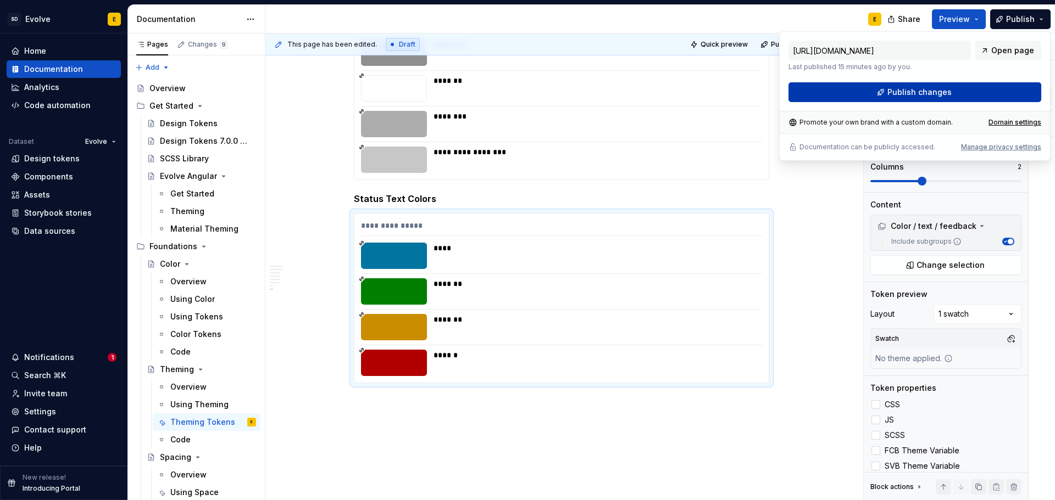
click at [977, 87] on button "Publish changes" at bounding box center [914, 92] width 253 height 20
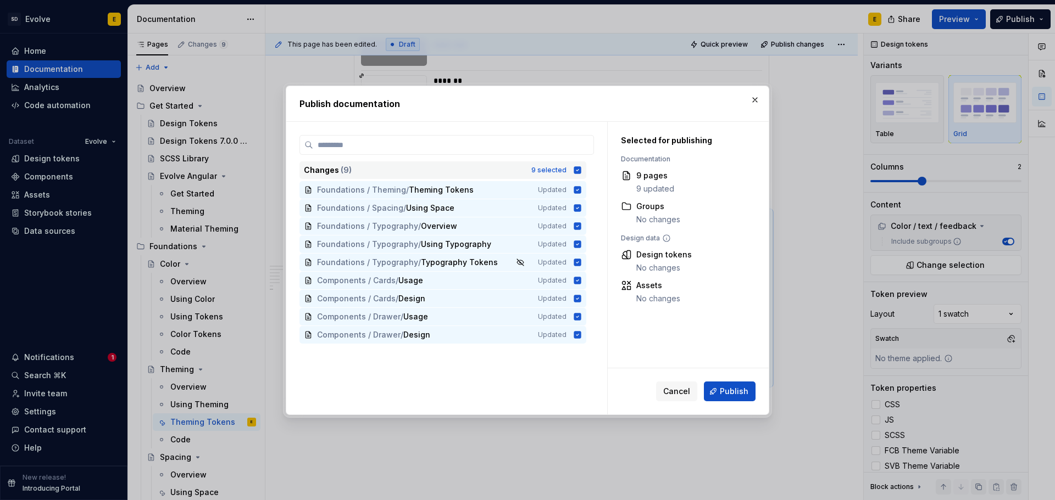
click at [576, 171] on icon at bounding box center [577, 169] width 7 height 7
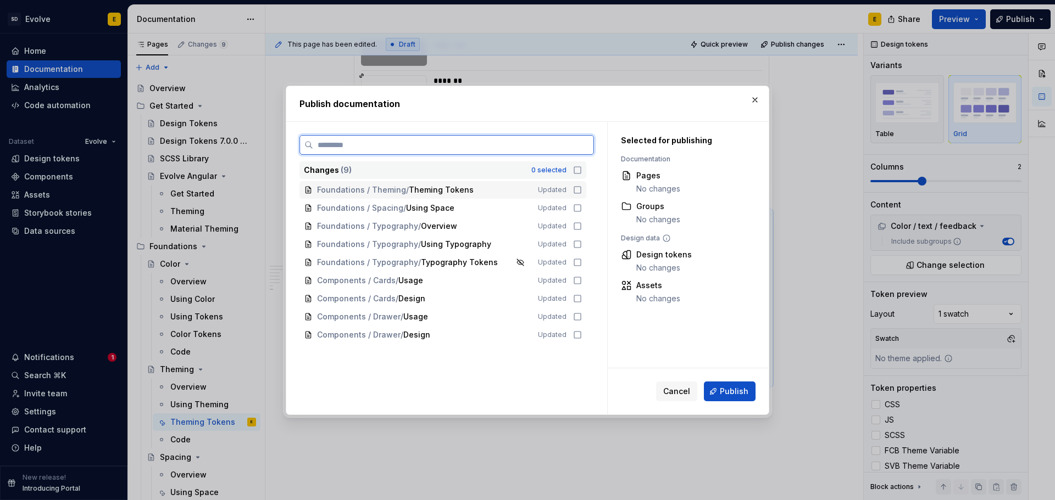
click at [577, 196] on div "Foundations / Theming / Theming Tokens Updated" at bounding box center [442, 190] width 287 height 18
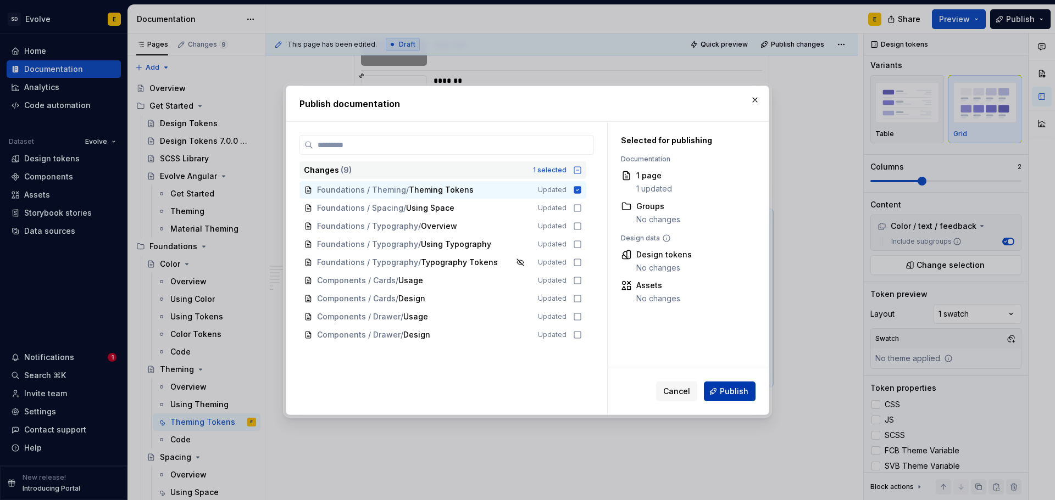
click at [709, 390] on button "Publish" at bounding box center [730, 392] width 52 height 20
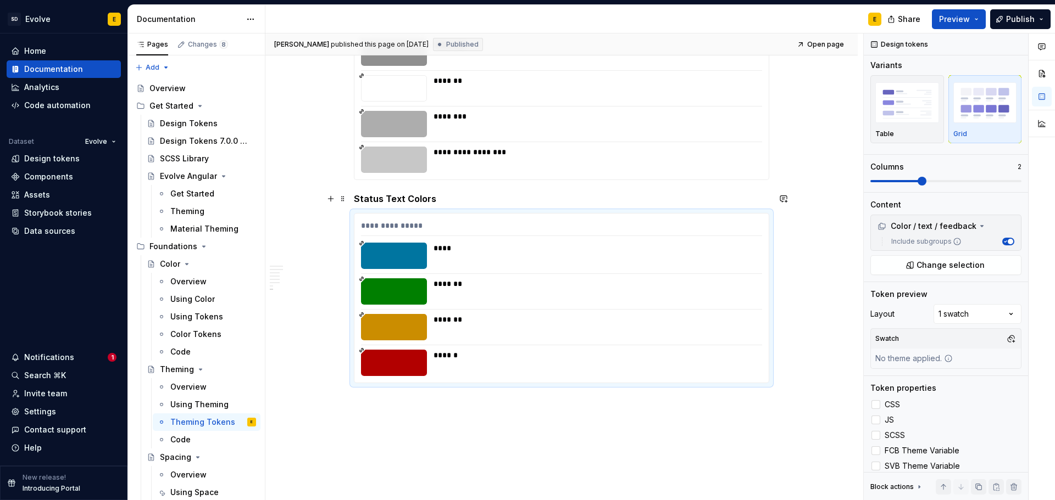
click at [465, 197] on h5 "Status Text Colors" at bounding box center [561, 198] width 415 height 11
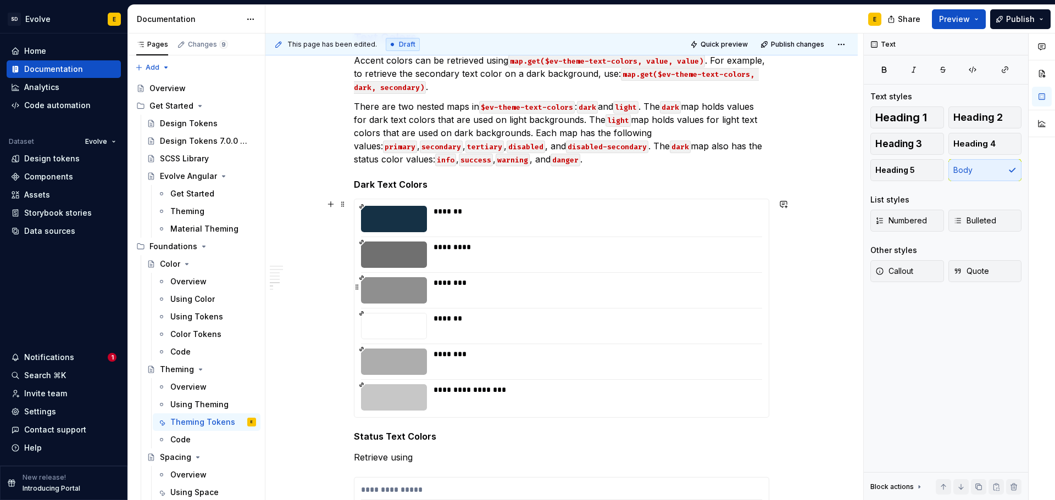
scroll to position [1605, 0]
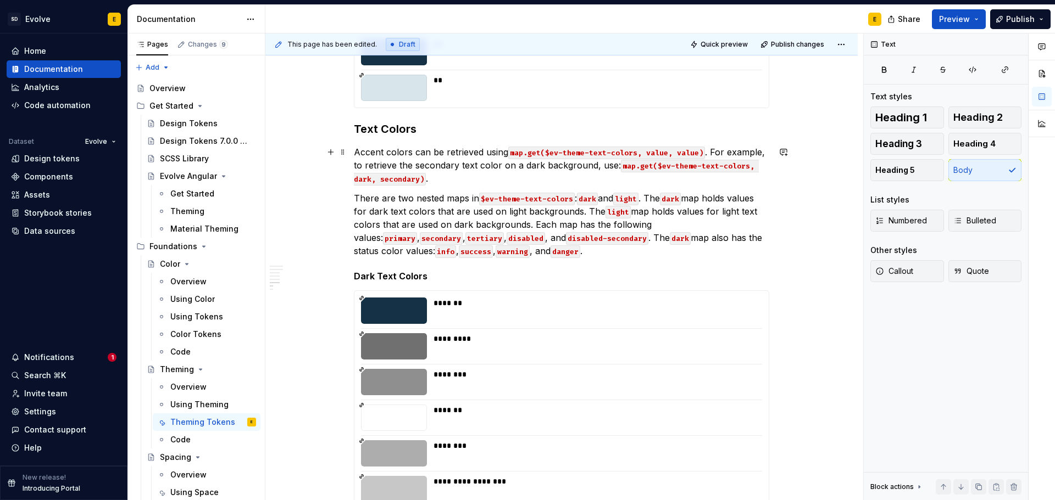
click at [511, 154] on code "map.get($ev-theme-text-colors, value, value)" at bounding box center [606, 153] width 197 height 13
click at [513, 152] on p "Accent colors can be retrieved using map.get($ev-theme-text-colors, value, valu…" at bounding box center [561, 166] width 415 height 40
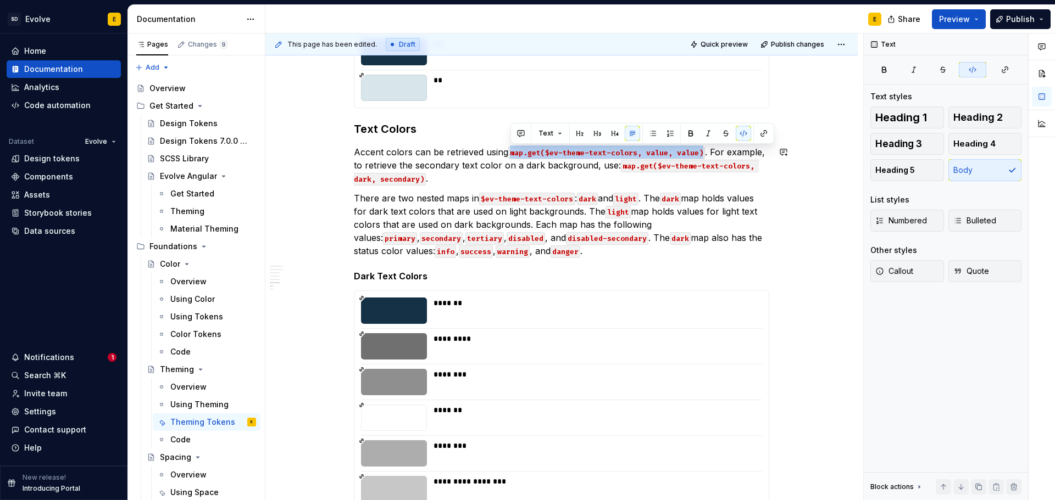
drag, startPoint x: 509, startPoint y: 153, endPoint x: 701, endPoint y: 153, distance: 191.7
click at [701, 153] on code "map.get($ev-theme-text-colors, value, value)" at bounding box center [606, 153] width 197 height 13
copy code "map.get($ev-theme-text-colors, value, value)"
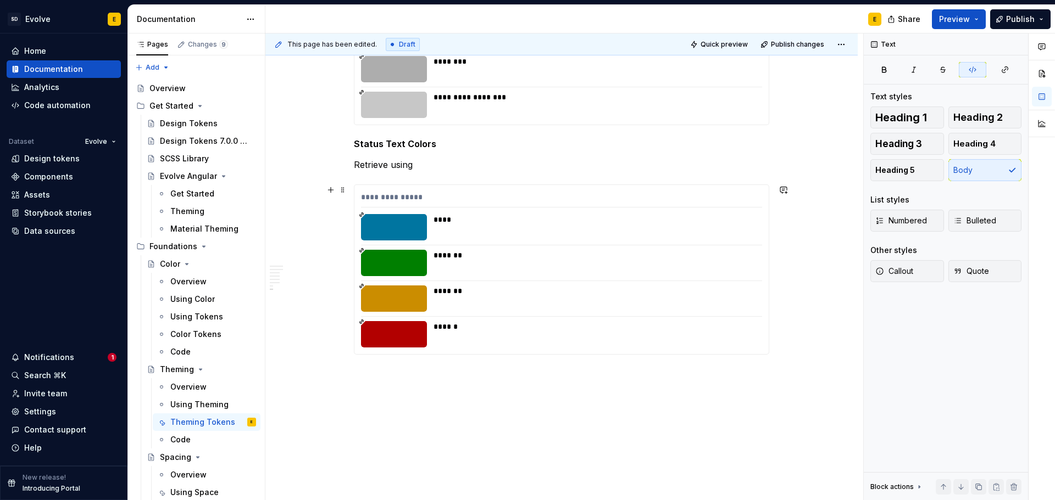
scroll to position [2006, 0]
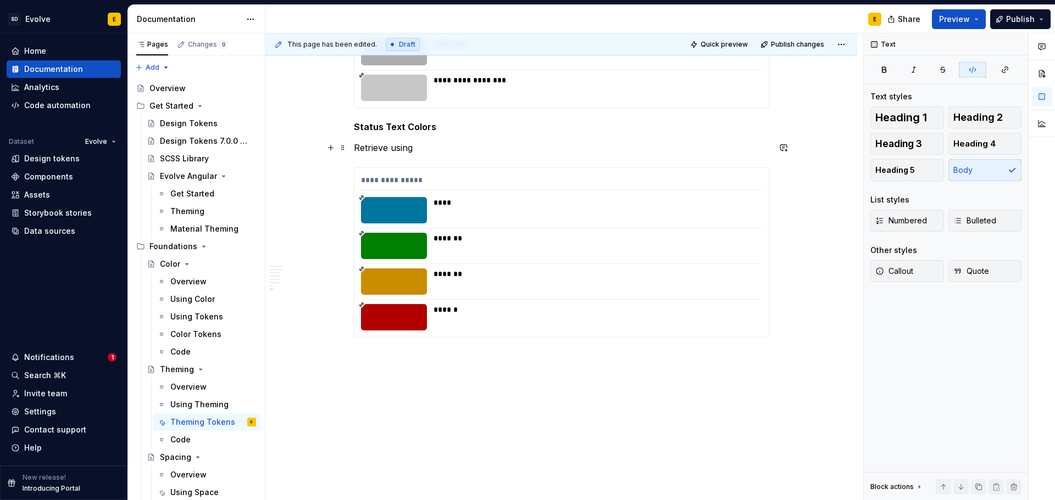
click at [444, 144] on p "Retrieve using" at bounding box center [561, 147] width 415 height 13
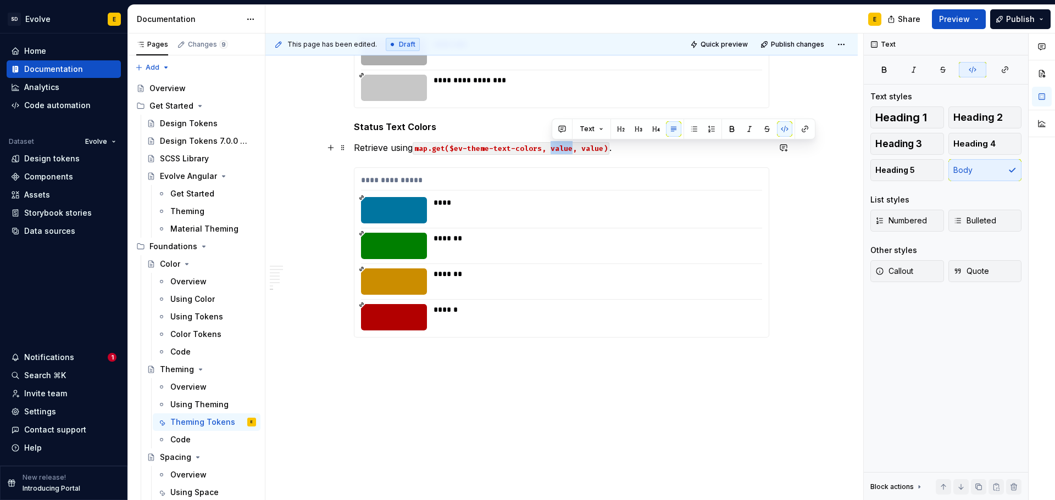
drag, startPoint x: 552, startPoint y: 148, endPoint x: 571, endPoint y: 147, distance: 19.3
click at [571, 147] on code "map.get($ev-theme-text-colors, value, value)" at bounding box center [511, 148] width 197 height 13
drag, startPoint x: 576, startPoint y: 148, endPoint x: 599, endPoint y: 147, distance: 22.6
click at [599, 147] on code "map.get($ev-theme-text-colors, dark, value)" at bounding box center [509, 148] width 192 height 13
click at [615, 148] on p "Retrieve using map.get($ev-theme-text-colors, dark, value) ." at bounding box center [561, 147] width 415 height 13
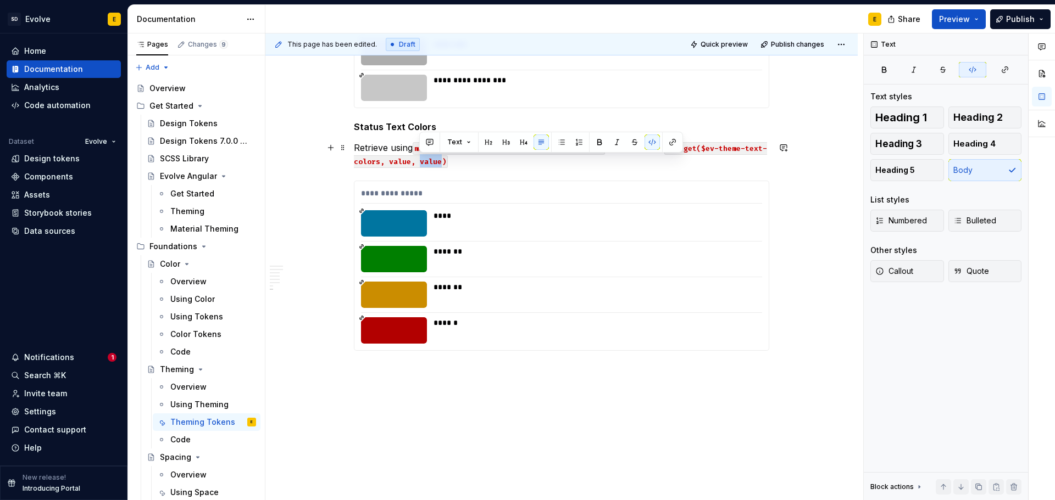
drag, startPoint x: 419, startPoint y: 163, endPoint x: 441, endPoint y: 162, distance: 22.0
click at [441, 162] on code "map.get($ev-theme-text-colors, value, value)" at bounding box center [560, 155] width 413 height 26
drag, startPoint x: 387, startPoint y: 160, endPoint x: 408, endPoint y: 165, distance: 21.3
click at [408, 165] on code "map.get($ev-theme-text-colors, value, info)" at bounding box center [560, 155] width 413 height 26
click at [451, 161] on p "Retrieve using map.get($ev-theme-text-colors, dark, value) . For example: map.g…" at bounding box center [561, 154] width 415 height 26
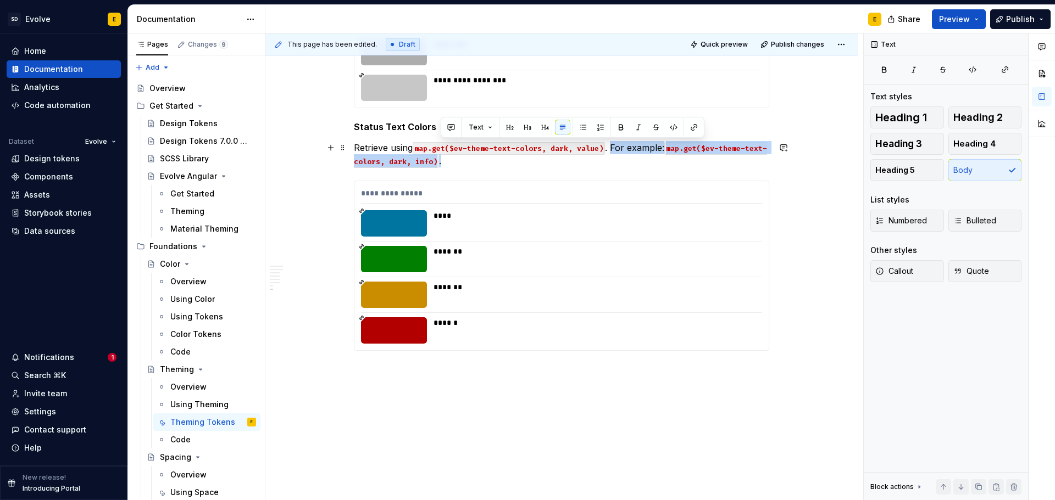
drag, startPoint x: 611, startPoint y: 147, endPoint x: 625, endPoint y: 162, distance: 20.2
click at [625, 162] on p "Retrieve using map.get($ev-theme-text-colors, dark, value) . For example: map.g…" at bounding box center [561, 154] width 415 height 26
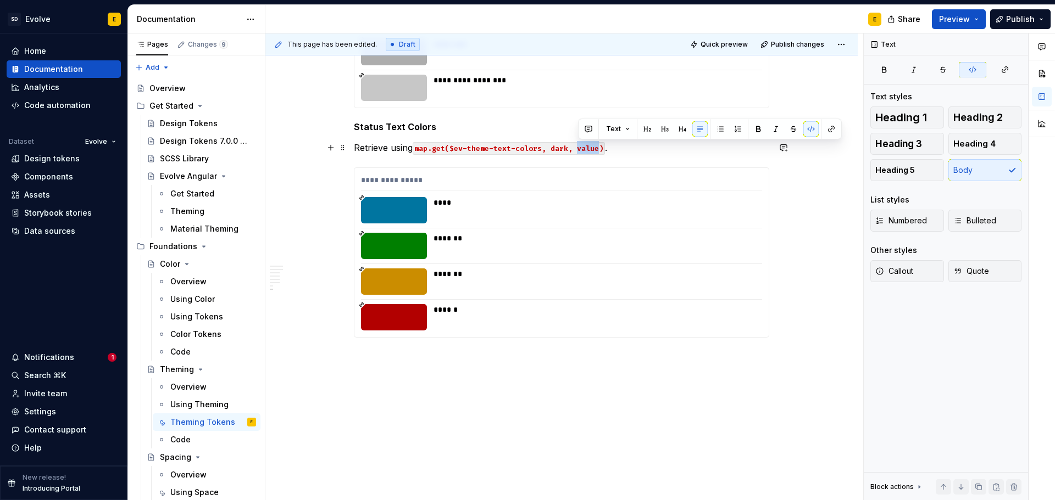
drag, startPoint x: 579, startPoint y: 149, endPoint x: 598, endPoint y: 148, distance: 19.8
click at [598, 148] on code "map.get($ev-theme-text-colors, dark, value)" at bounding box center [509, 148] width 192 height 13
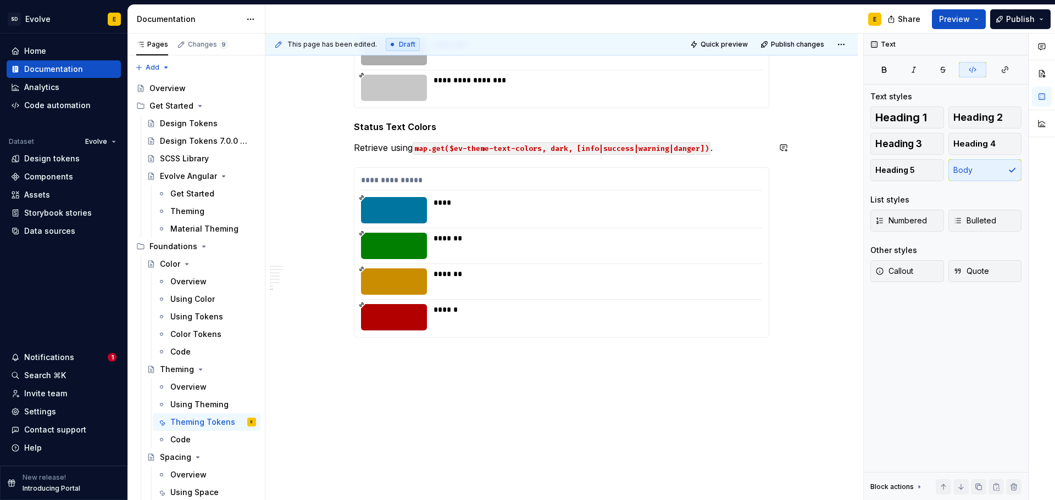
click at [610, 125] on h5 "Status Text Colors" at bounding box center [561, 126] width 415 height 11
click at [728, 149] on p "Retrieve using map.get($ev-theme-text-colors, dark, [info|success|warning|dange…" at bounding box center [561, 147] width 415 height 13
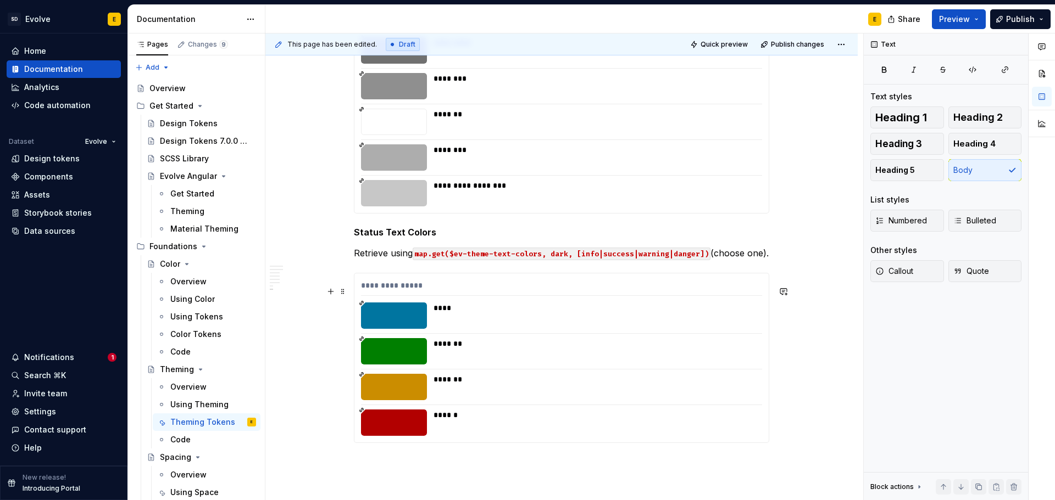
scroll to position [1897, 0]
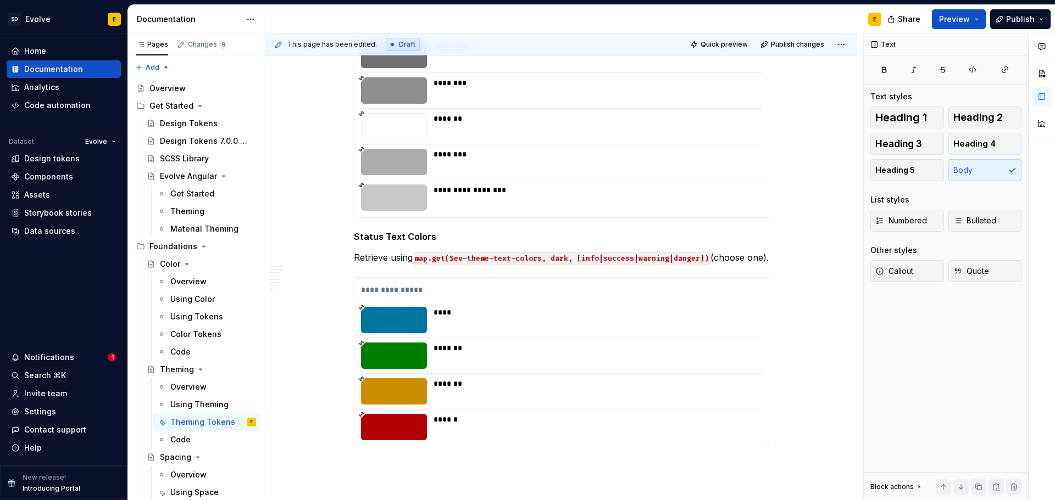
click at [1040, 29] on div "Share Preview Publish" at bounding box center [972, 19] width 165 height 28
click at [1031, 16] on span "Publish" at bounding box center [1020, 19] width 29 height 11
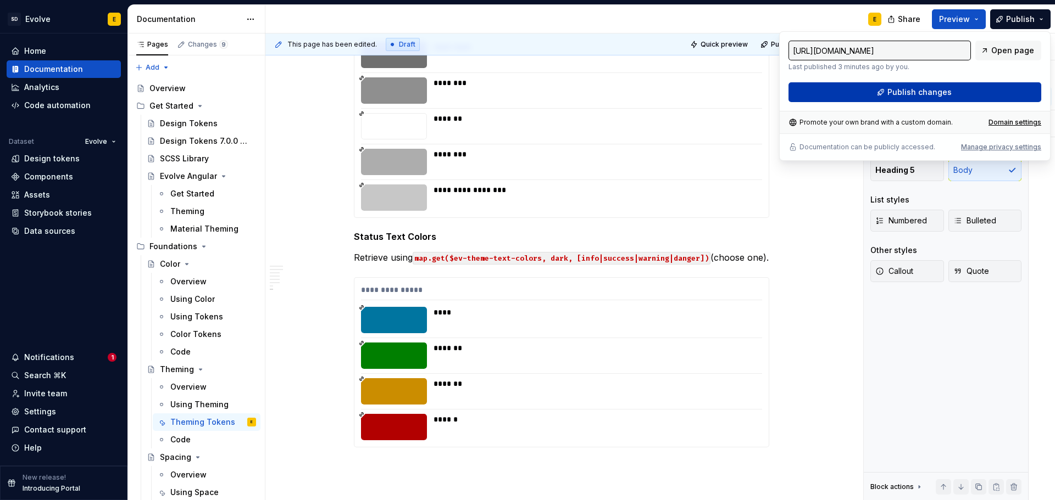
click at [974, 90] on button "Publish changes" at bounding box center [914, 92] width 253 height 20
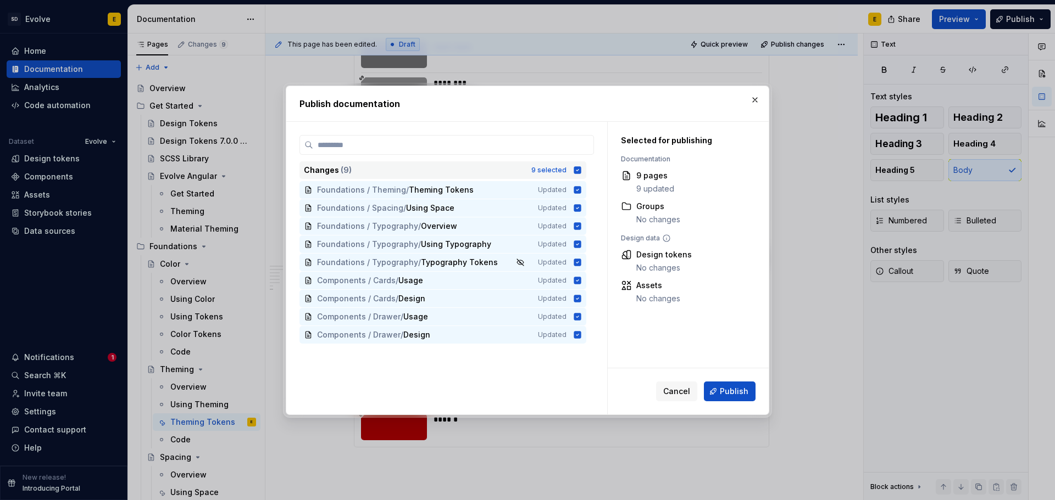
click at [579, 171] on icon at bounding box center [577, 169] width 7 height 7
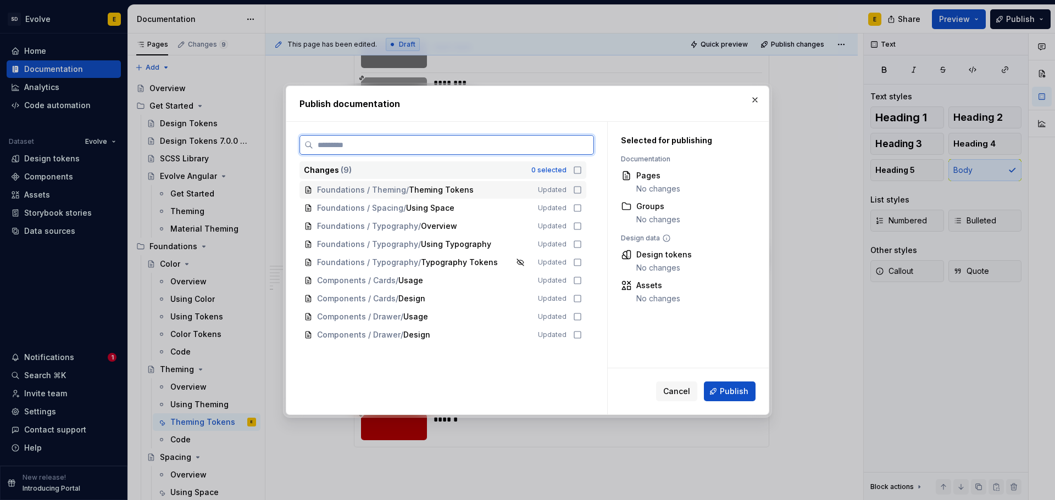
click at [579, 190] on icon at bounding box center [577, 190] width 9 height 9
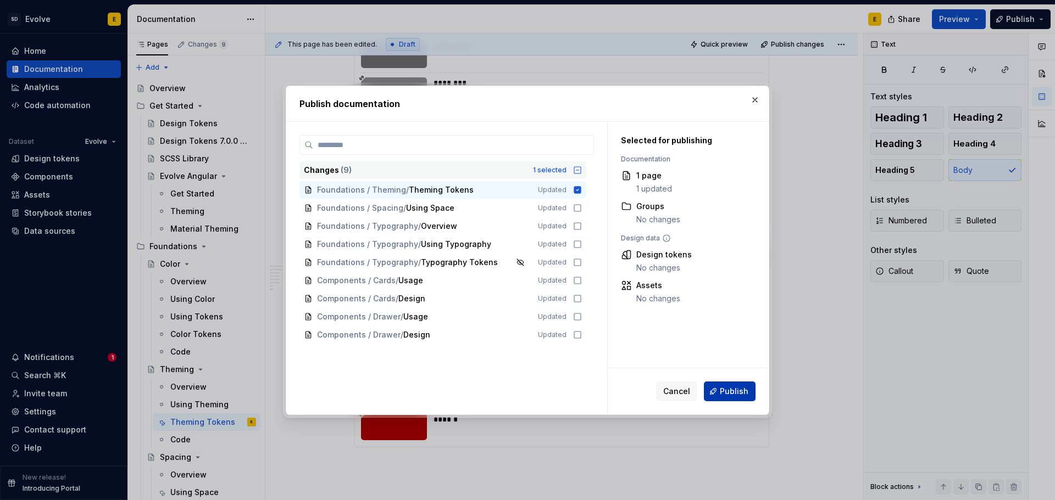
click at [733, 393] on span "Publish" at bounding box center [734, 391] width 29 height 11
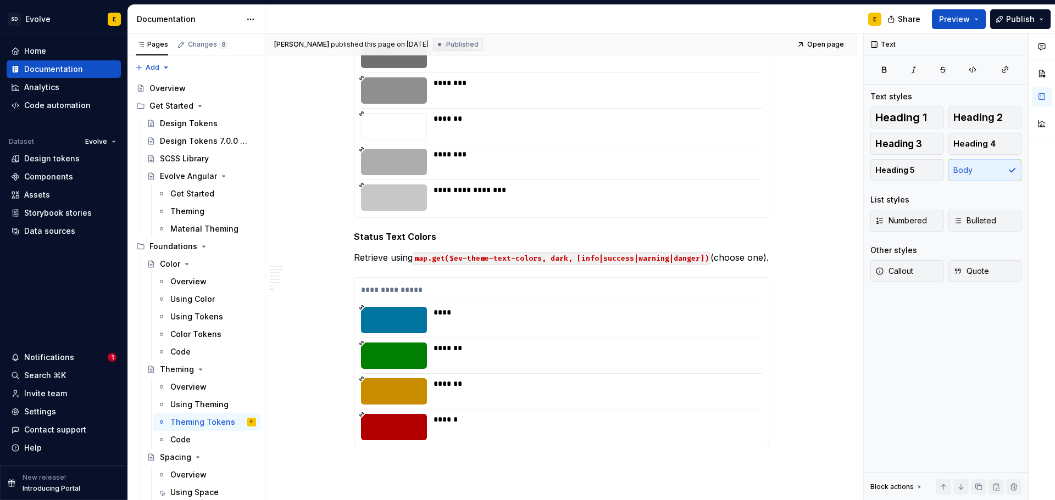
type textarea "*"
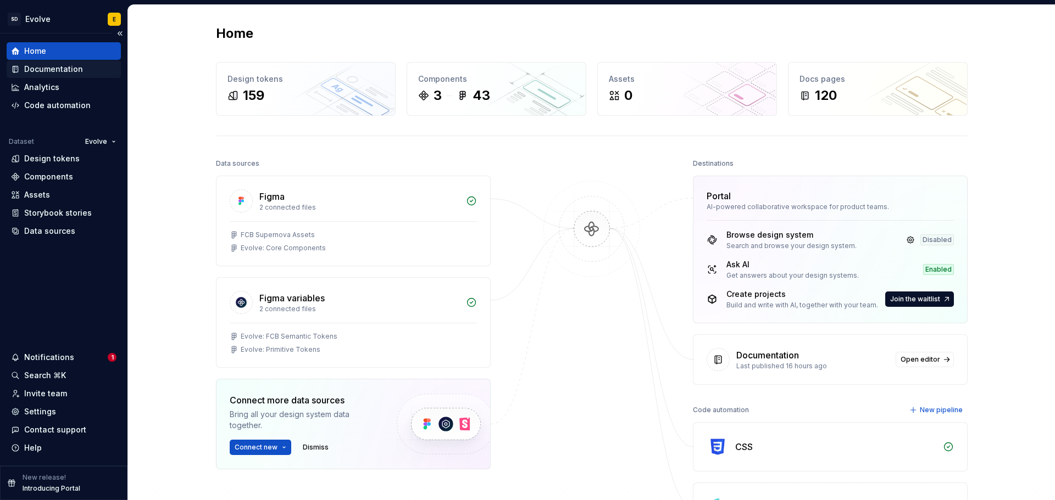
click at [39, 68] on div "Documentation" at bounding box center [53, 69] width 59 height 11
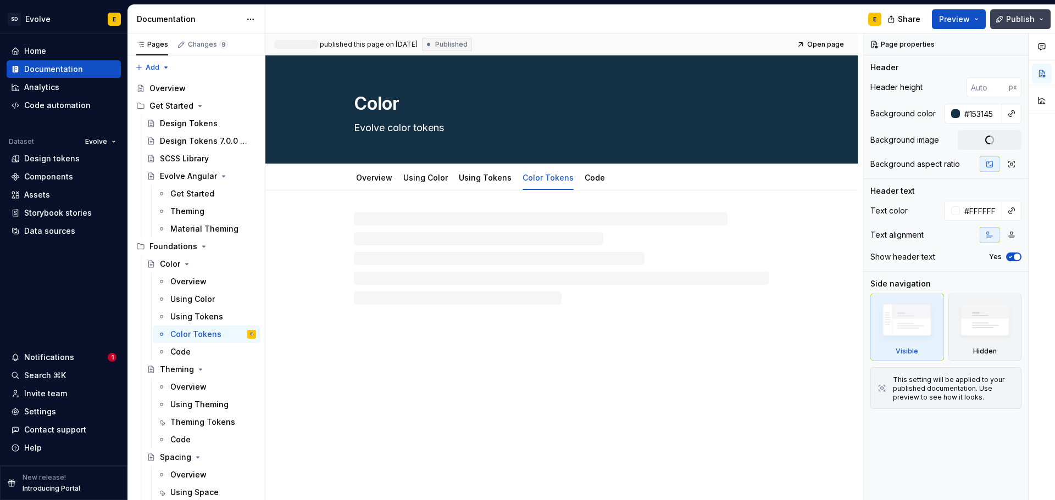
click at [1031, 16] on span "Publish" at bounding box center [1020, 19] width 29 height 11
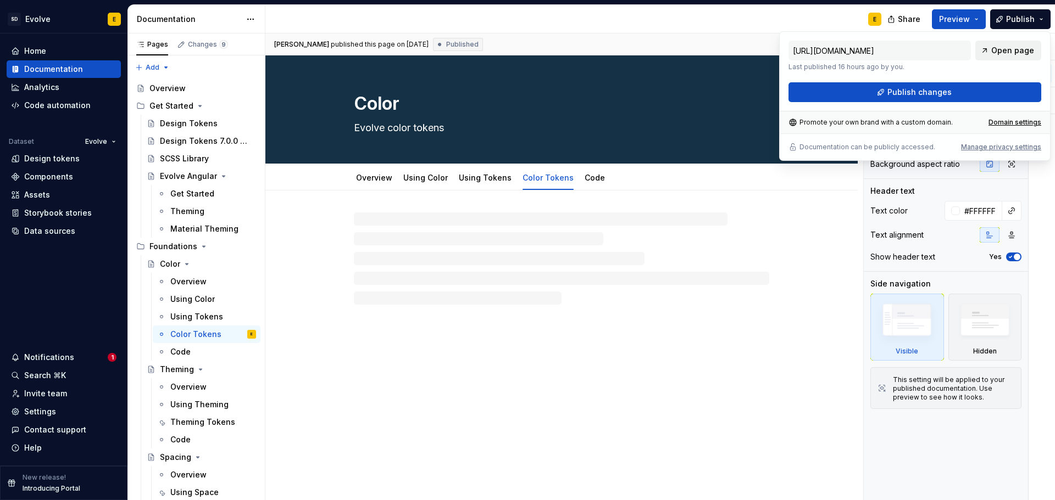
click at [1028, 52] on span "Open page" at bounding box center [1012, 50] width 43 height 11
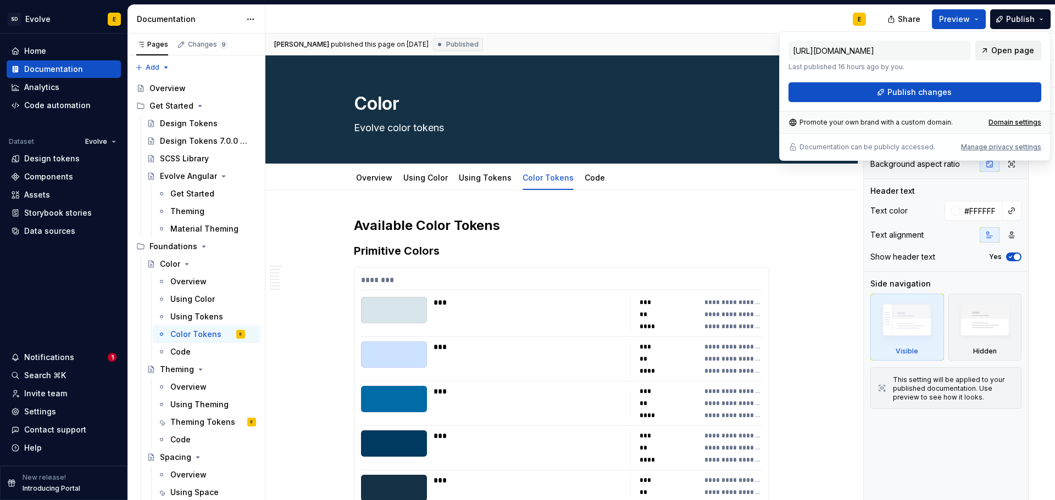
type textarea "*"
click at [34, 164] on div "Design tokens" at bounding box center [51, 158] width 55 height 11
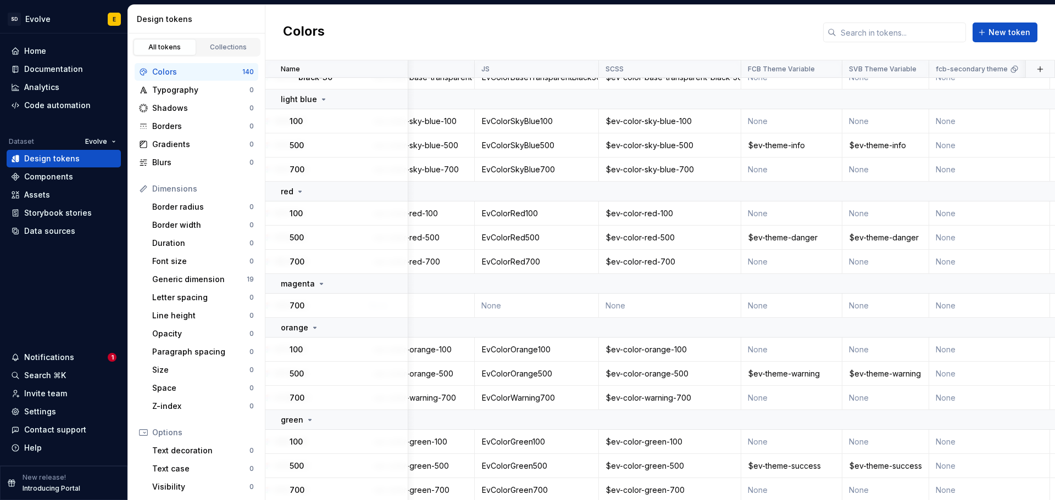
scroll to position [604, 167]
